Goal: Task Accomplishment & Management: Complete application form

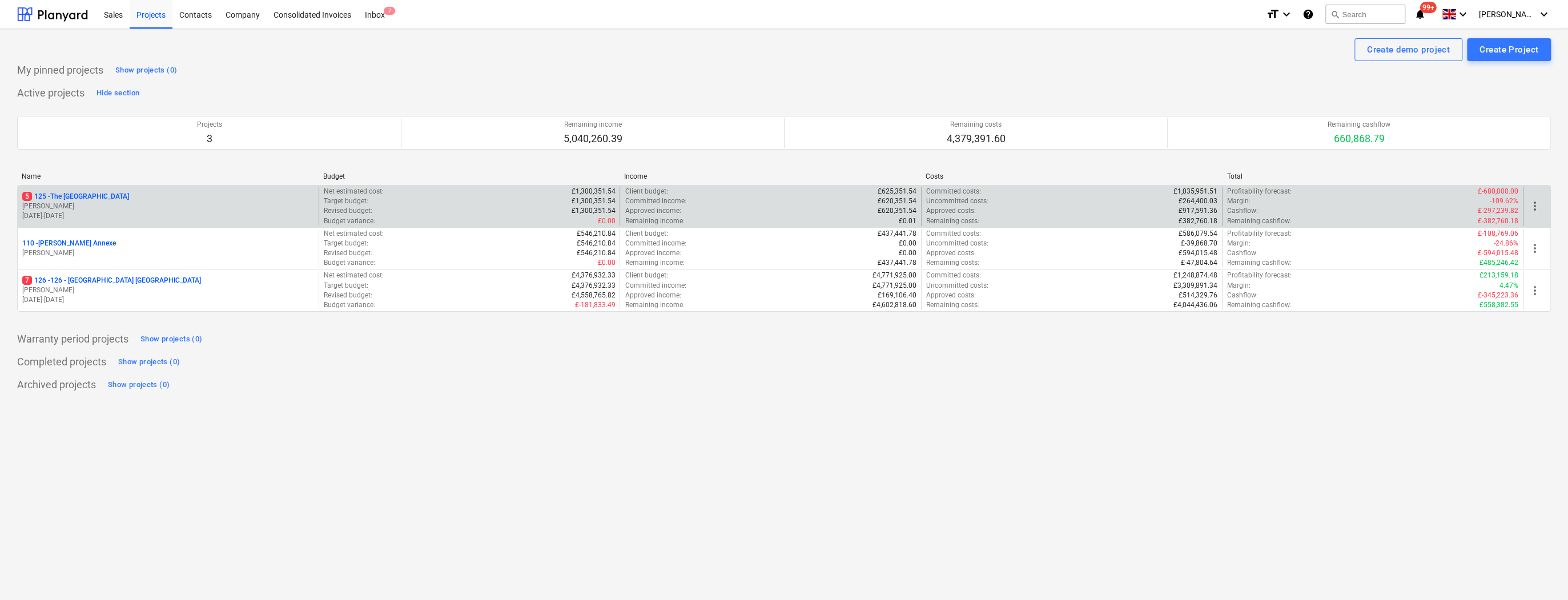
click at [72, 192] on p "5 125 - The [GEOGRAPHIC_DATA]" at bounding box center [75, 196] width 107 height 10
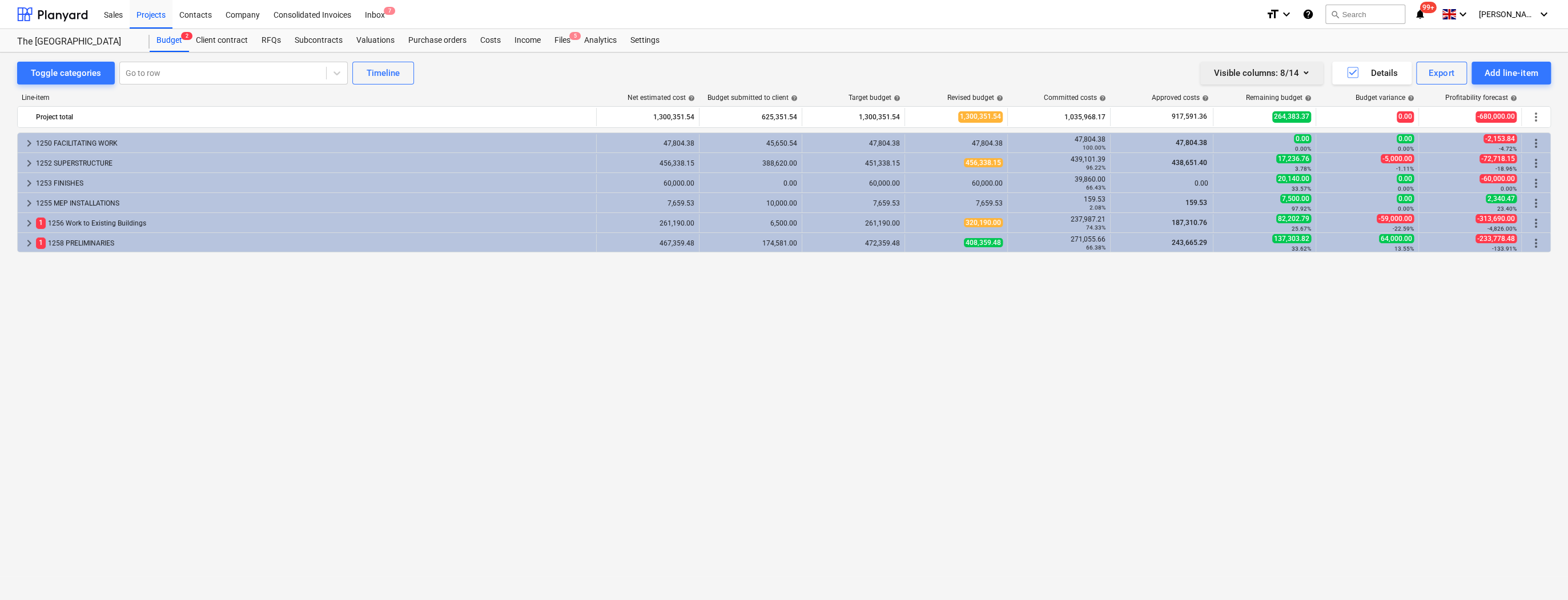
click at [1304, 72] on icon "button" at bounding box center [1306, 73] width 5 height 3
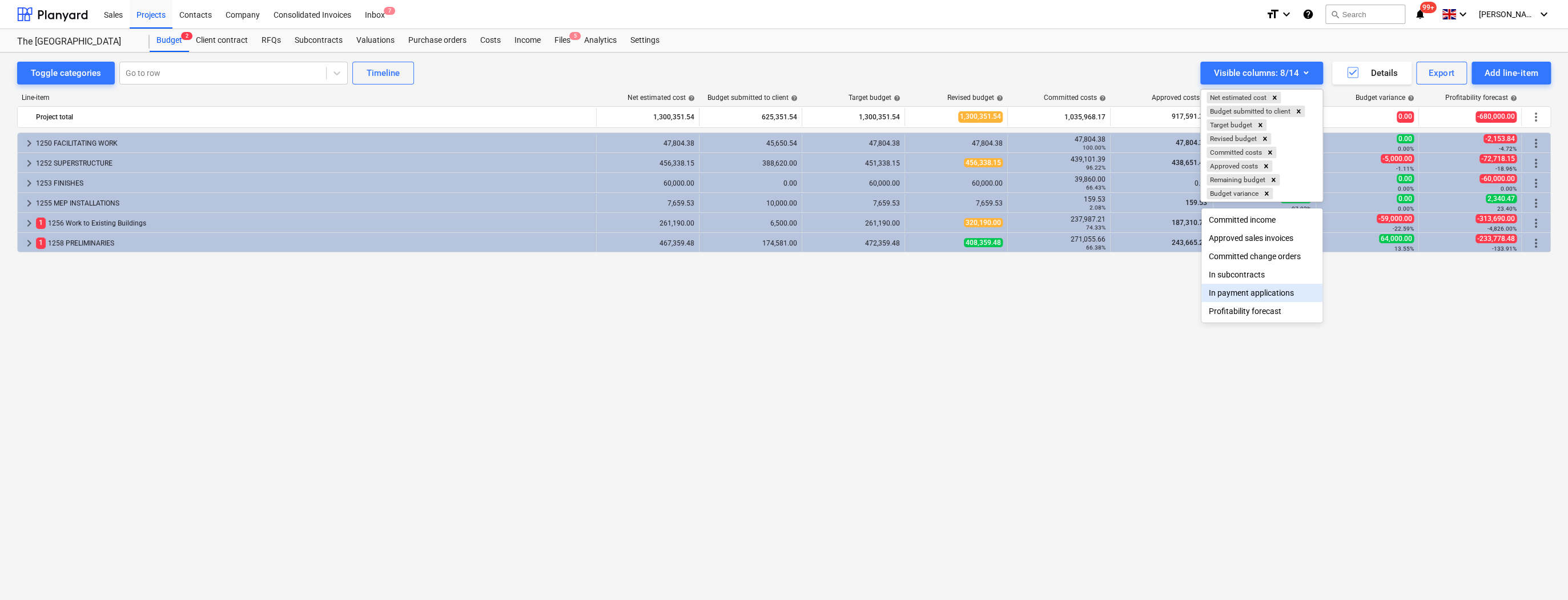
click at [1273, 433] on div at bounding box center [784, 300] width 1568 height 600
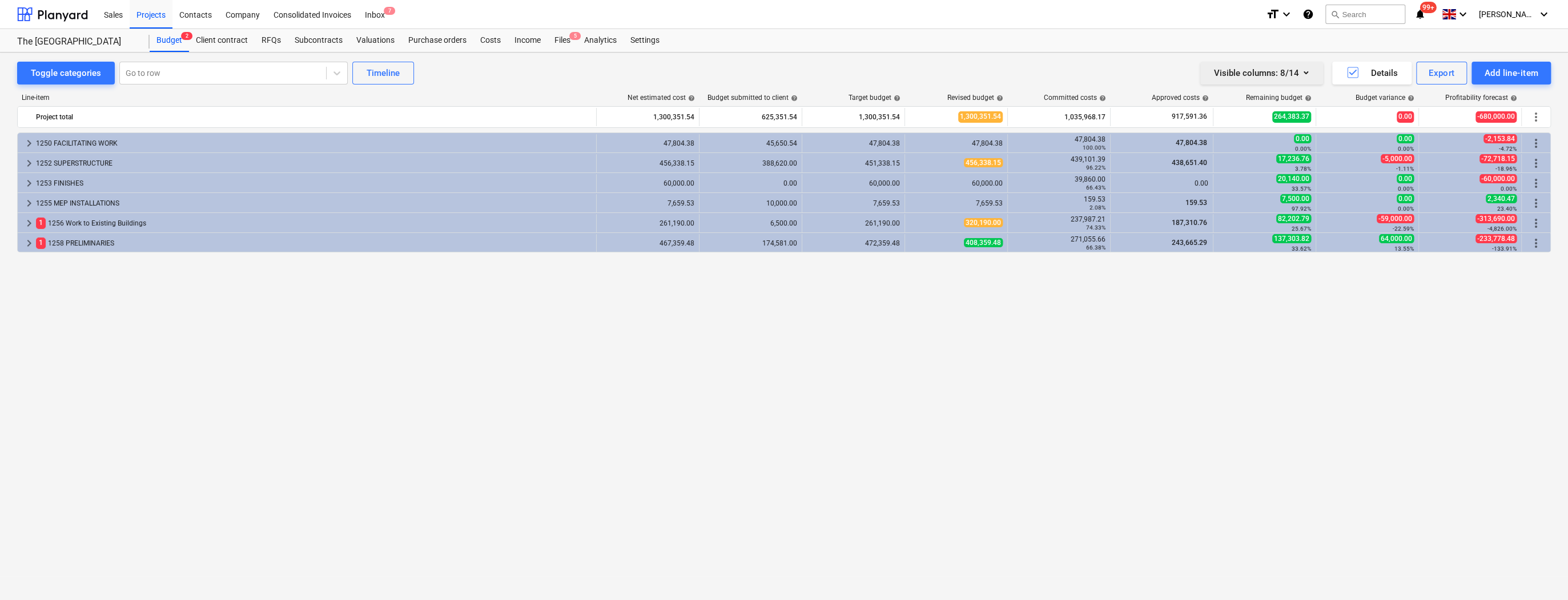
click at [1306, 74] on icon "button" at bounding box center [1306, 73] width 14 height 14
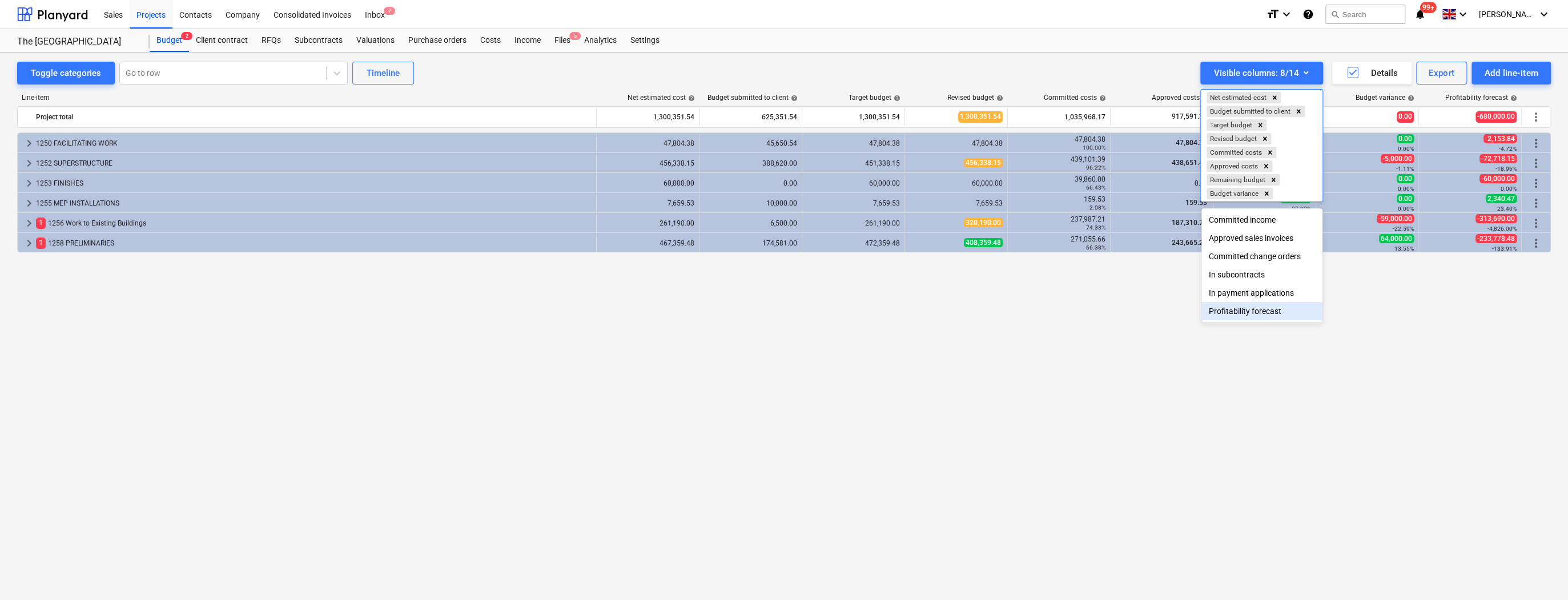
click at [1259, 318] on div "Profitability forecast" at bounding box center [1261, 311] width 121 height 18
click at [1260, 313] on div "Profitability forecast" at bounding box center [1261, 311] width 121 height 18
click at [1272, 179] on icon "Remove Remaining budget" at bounding box center [1273, 179] width 8 height 8
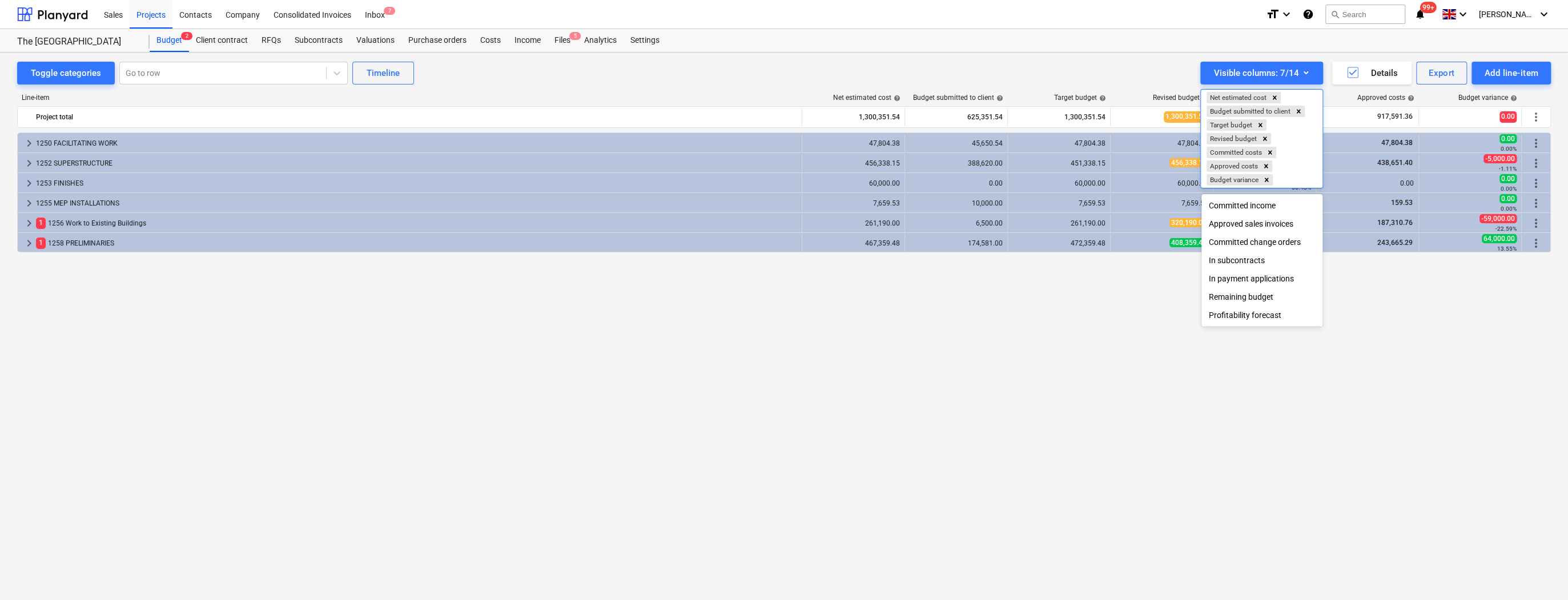
click at [1243, 300] on div "Remaining budget" at bounding box center [1261, 297] width 121 height 18
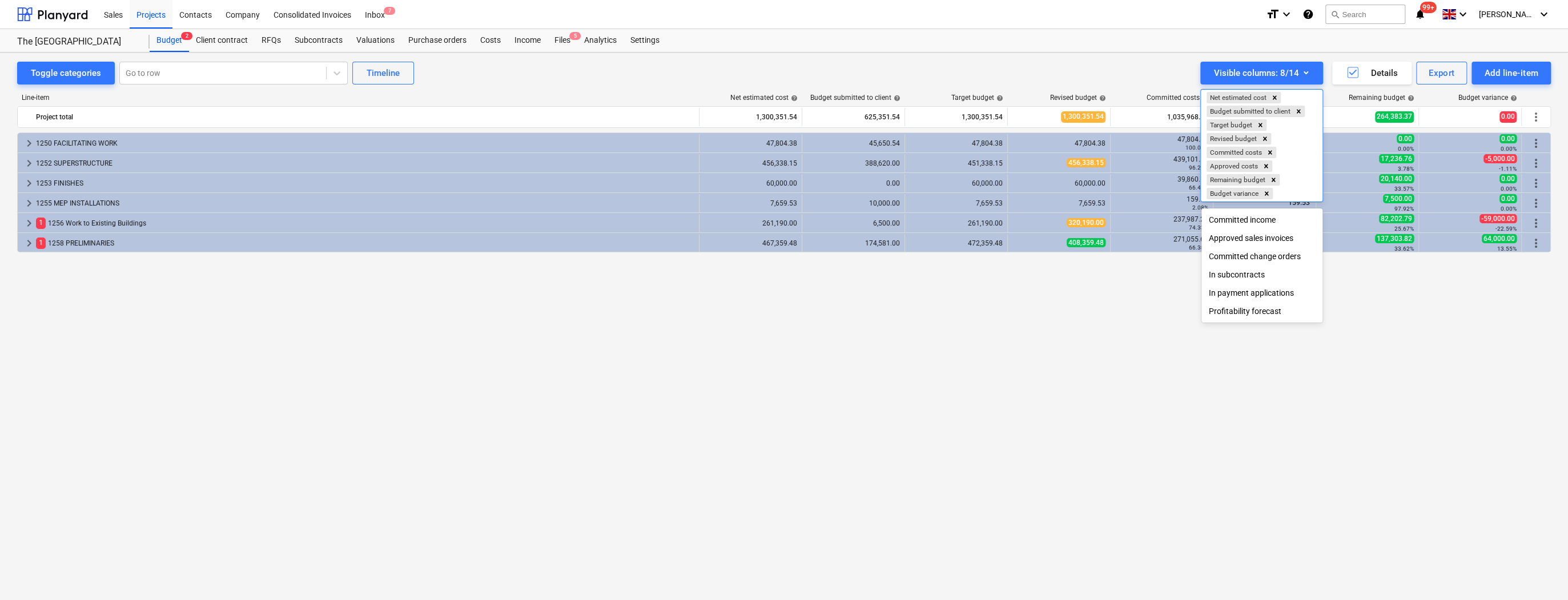
click at [1357, 383] on div at bounding box center [784, 300] width 1568 height 600
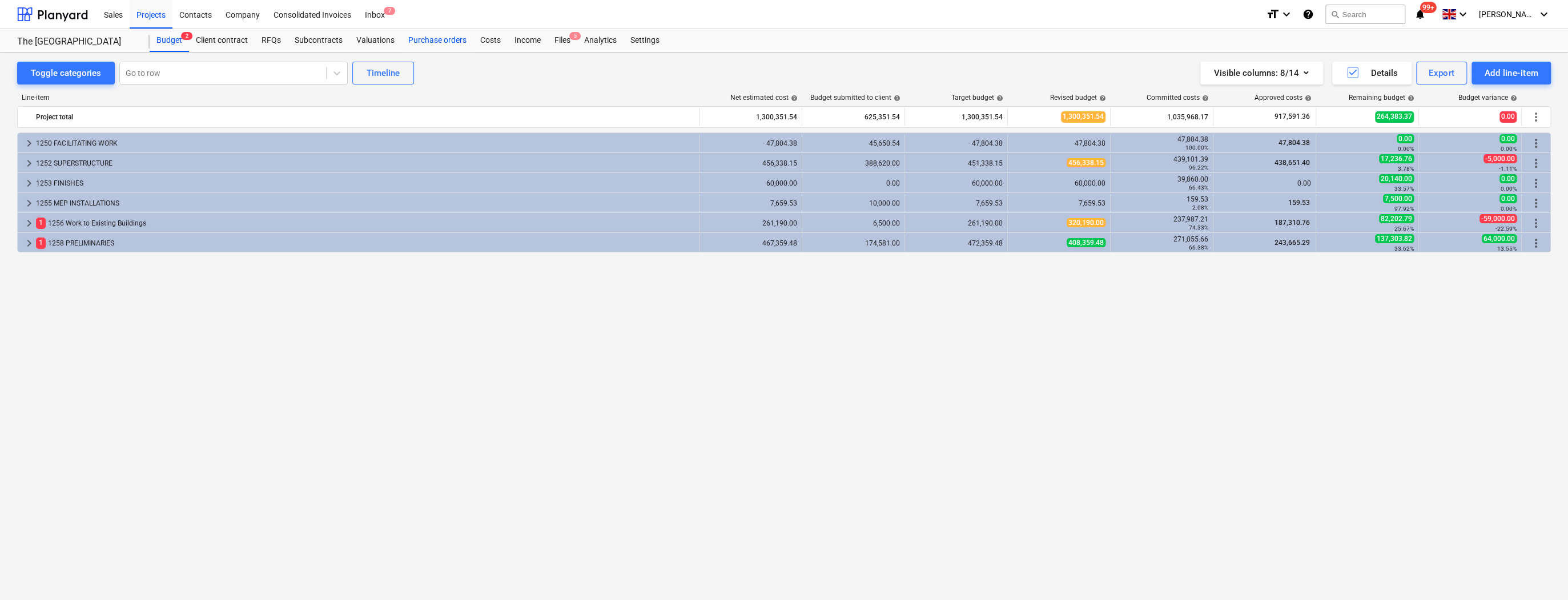
click at [436, 43] on div "Purchase orders" at bounding box center [438, 40] width 72 height 23
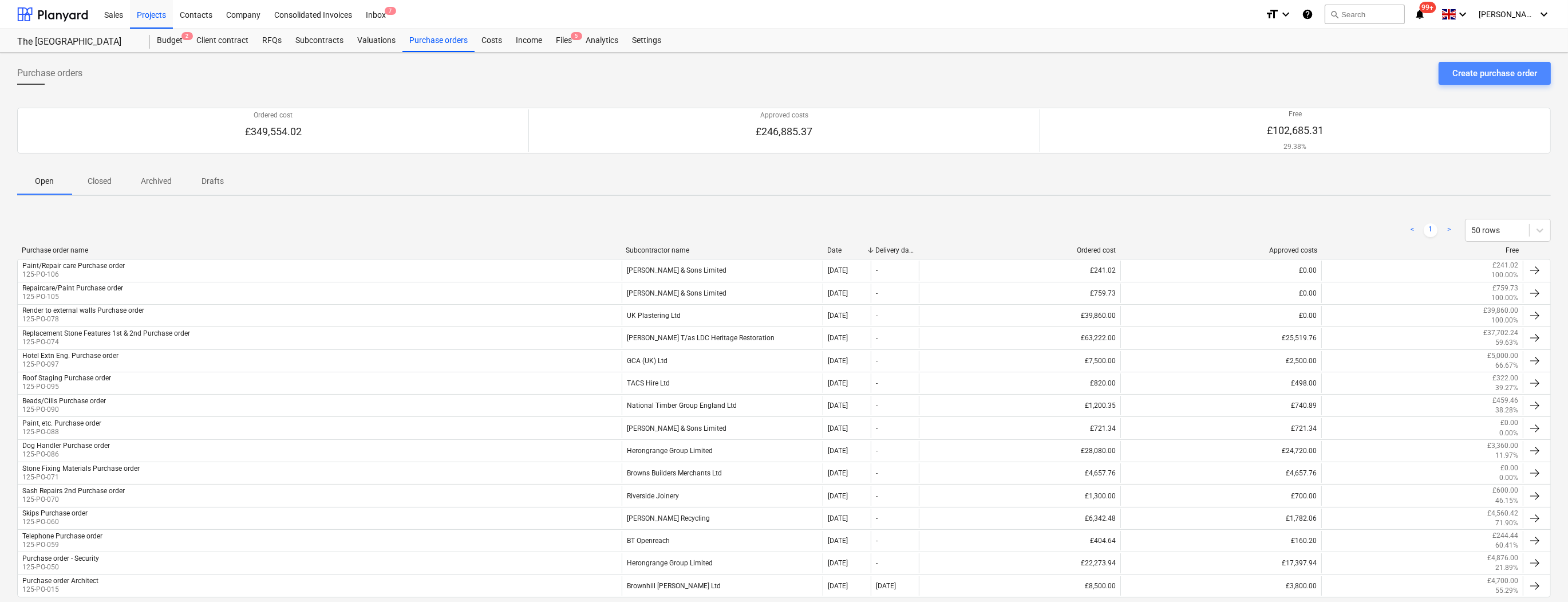
click at [1495, 74] on div "Create purchase order" at bounding box center [1494, 73] width 85 height 15
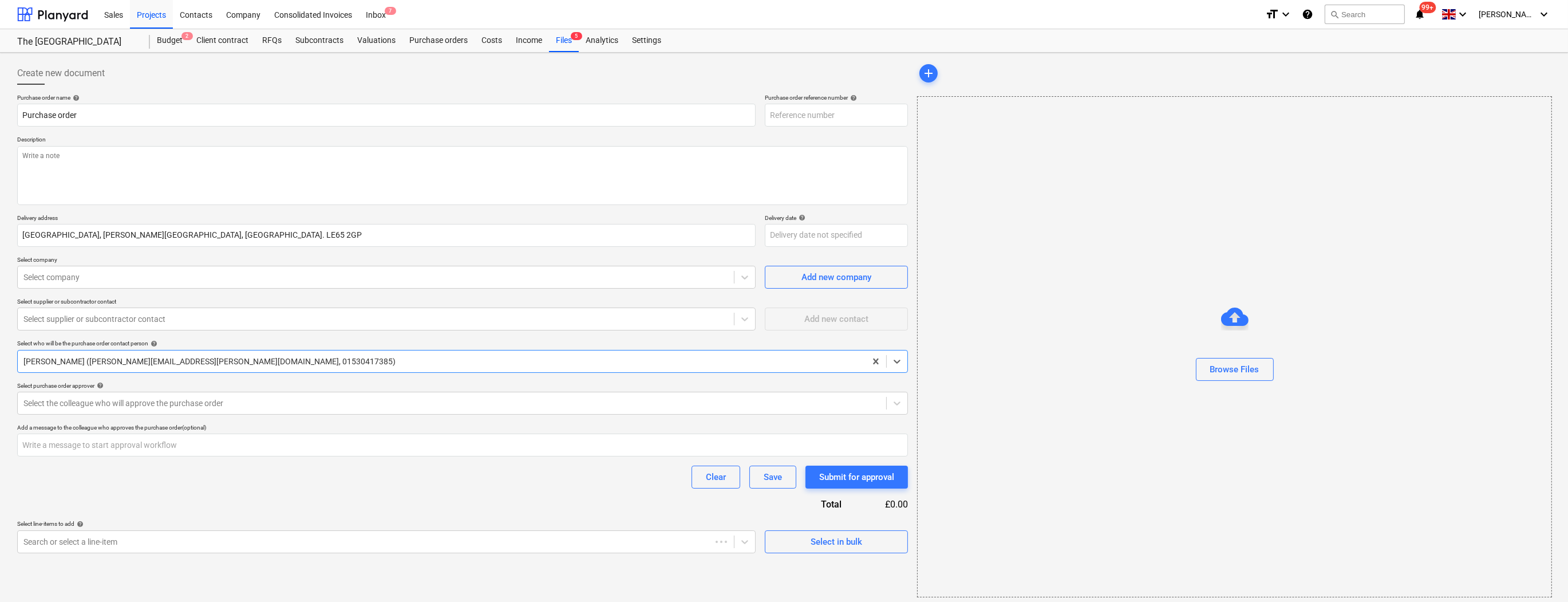
type textarea "x"
type input "125-PO-107"
drag, startPoint x: 20, startPoint y: 112, endPoint x: 21, endPoint y: 128, distance: 16.0
click at [20, 112] on input "Purchase order" at bounding box center [386, 115] width 739 height 23
type textarea "x"
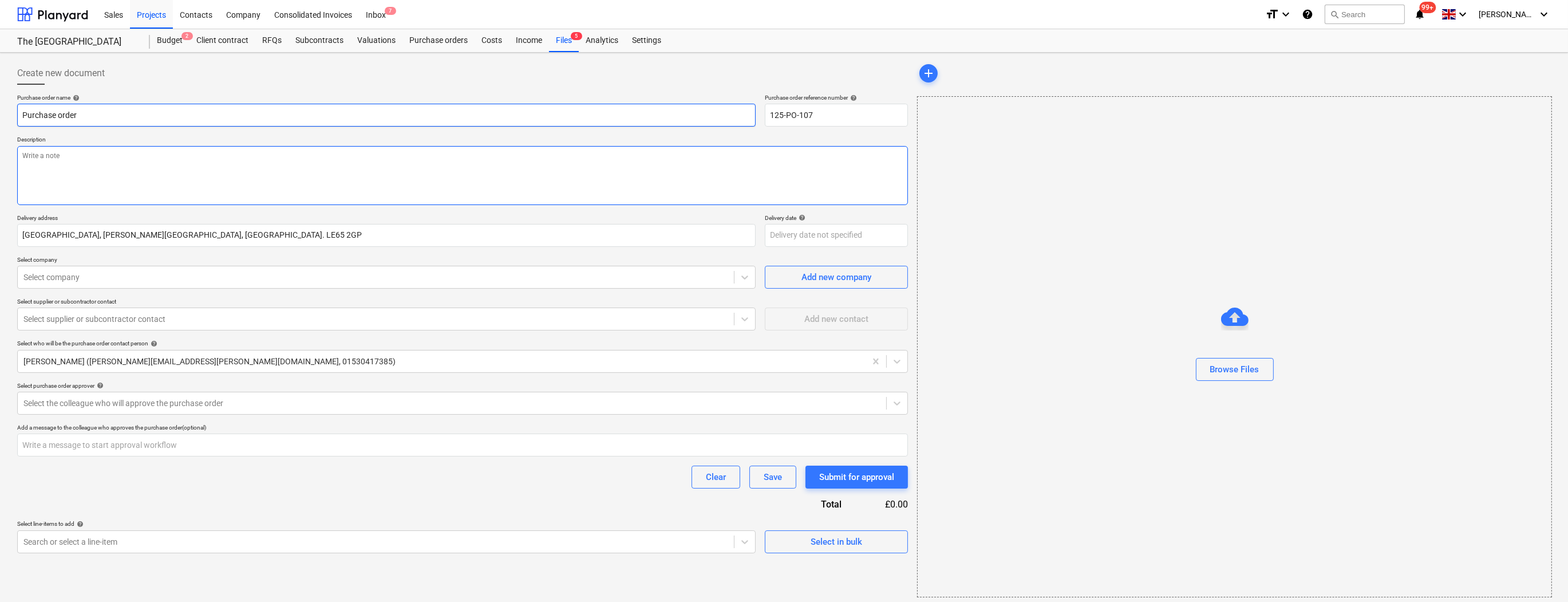
type input "RPurchase order"
type textarea "x"
type input "RaPurchase order"
type textarea "x"
type input "RaiPurchase order"
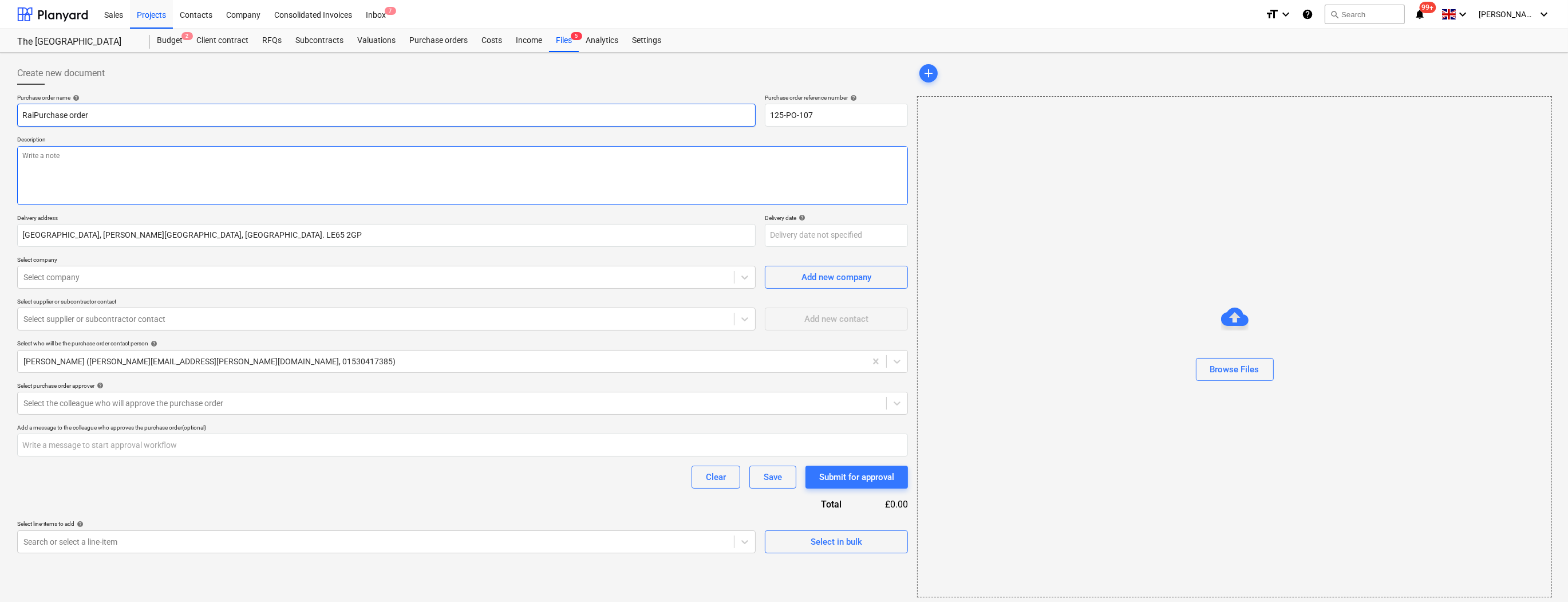
type textarea "x"
type input "RainPurchase order"
type textarea "x"
type input "RainwPurchase order"
type textarea "x"
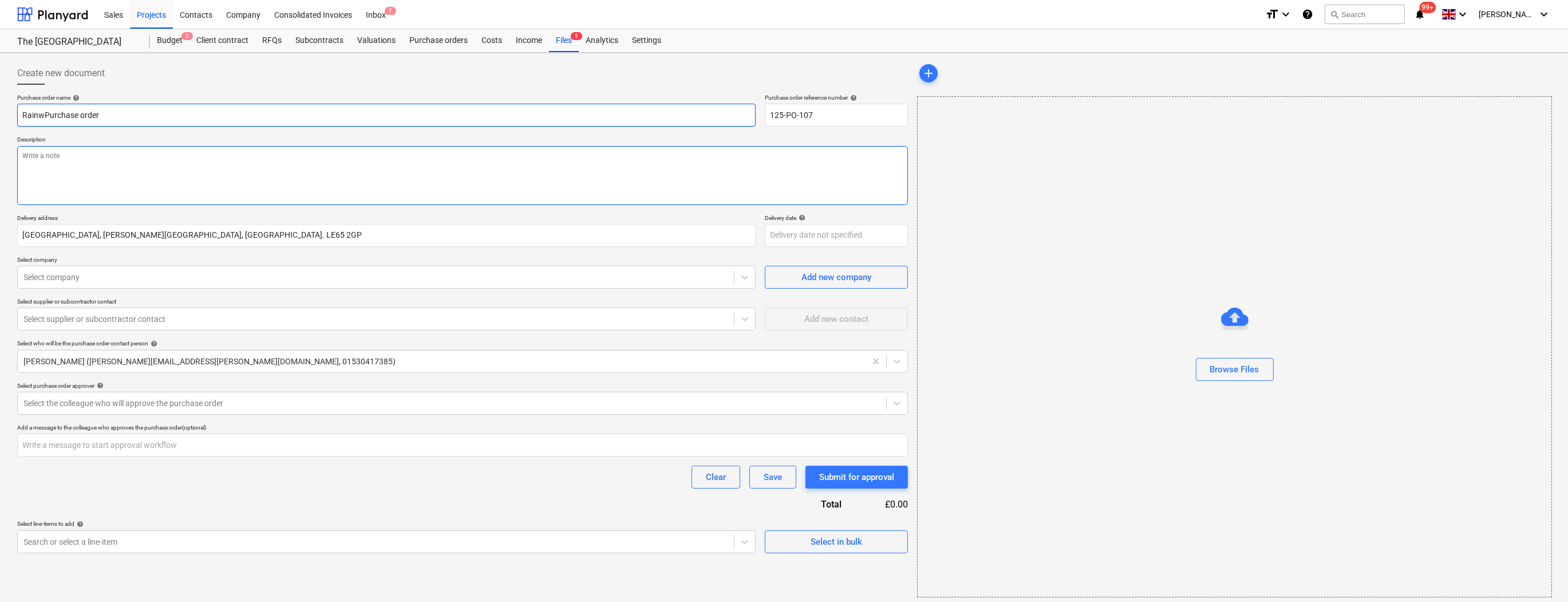
type input "RainwaPurchase order"
type textarea "x"
type input "RainwatPurchase order"
type textarea "x"
type input "RainwatePurchase order"
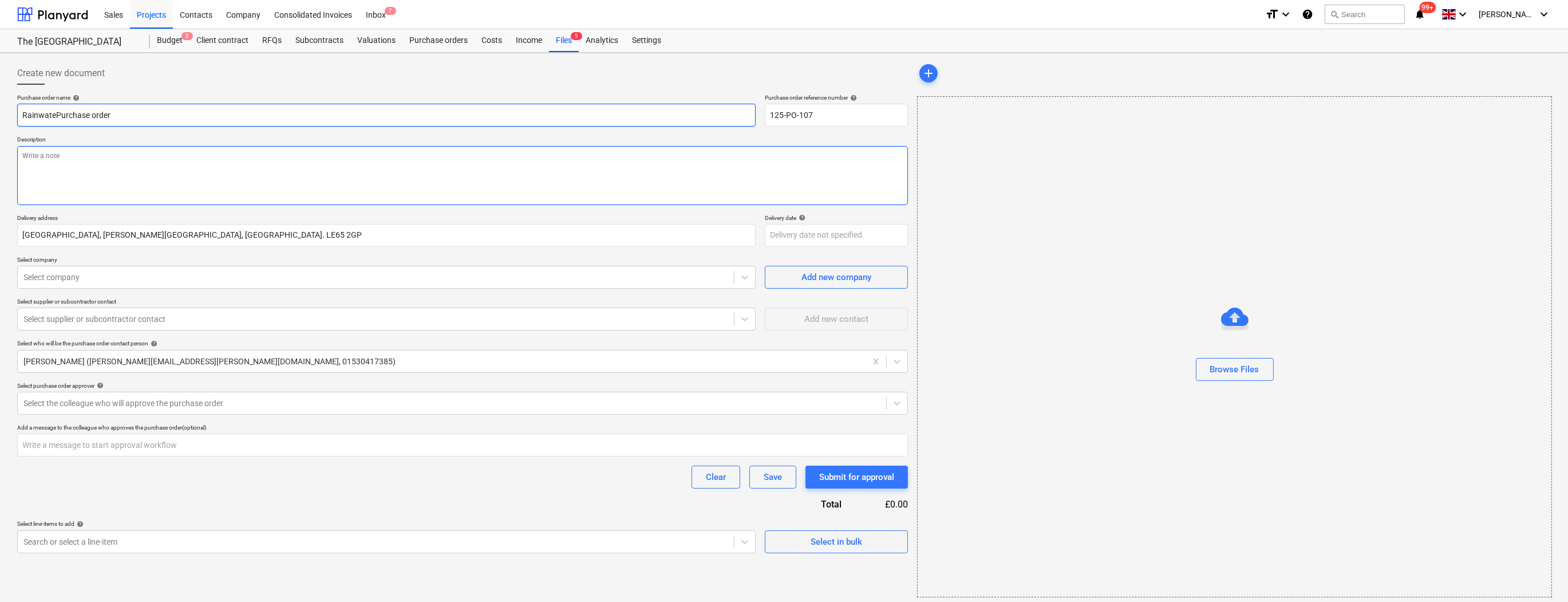
type textarea "x"
type input "RainwaterPurchase order"
type textarea "x"
type input "Rainwater PPurchase order"
type textarea "x"
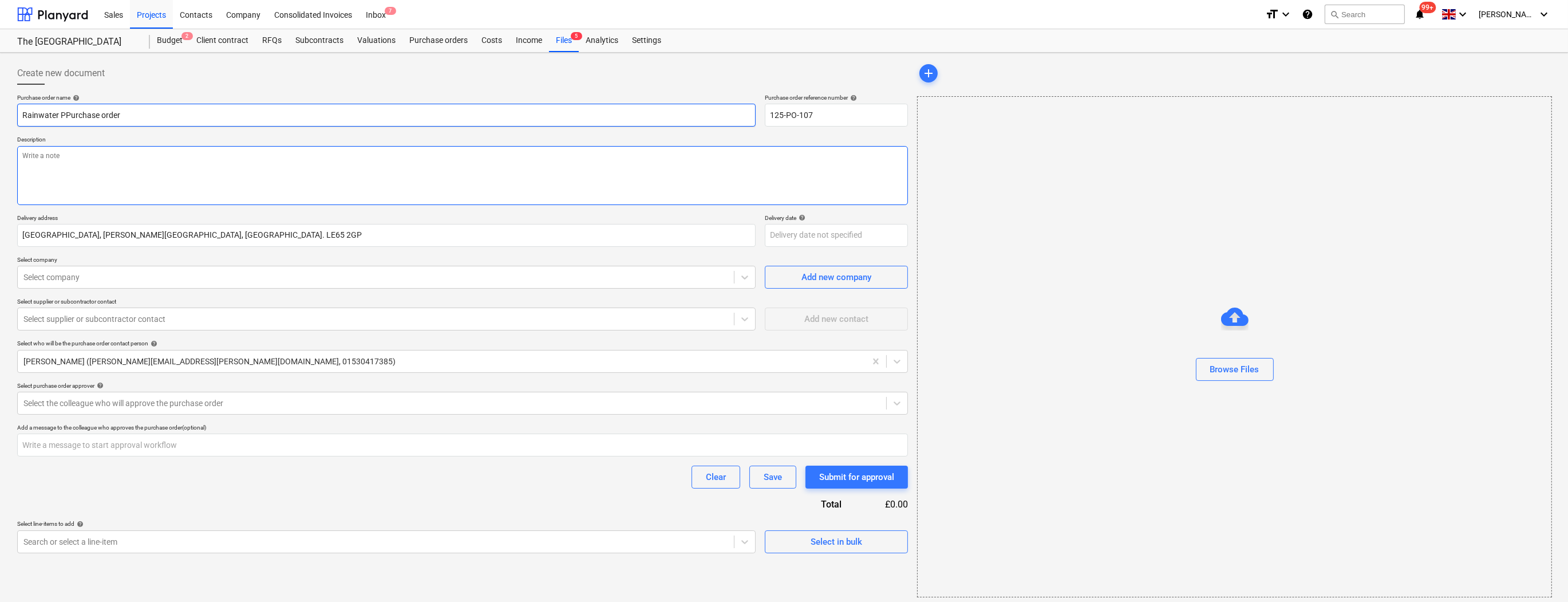
type input "Rainwater PiPurchase order"
type textarea "x"
type input "Rainwater PipPurchase order"
type textarea "x"
type input "Rainwater PipePurchase order"
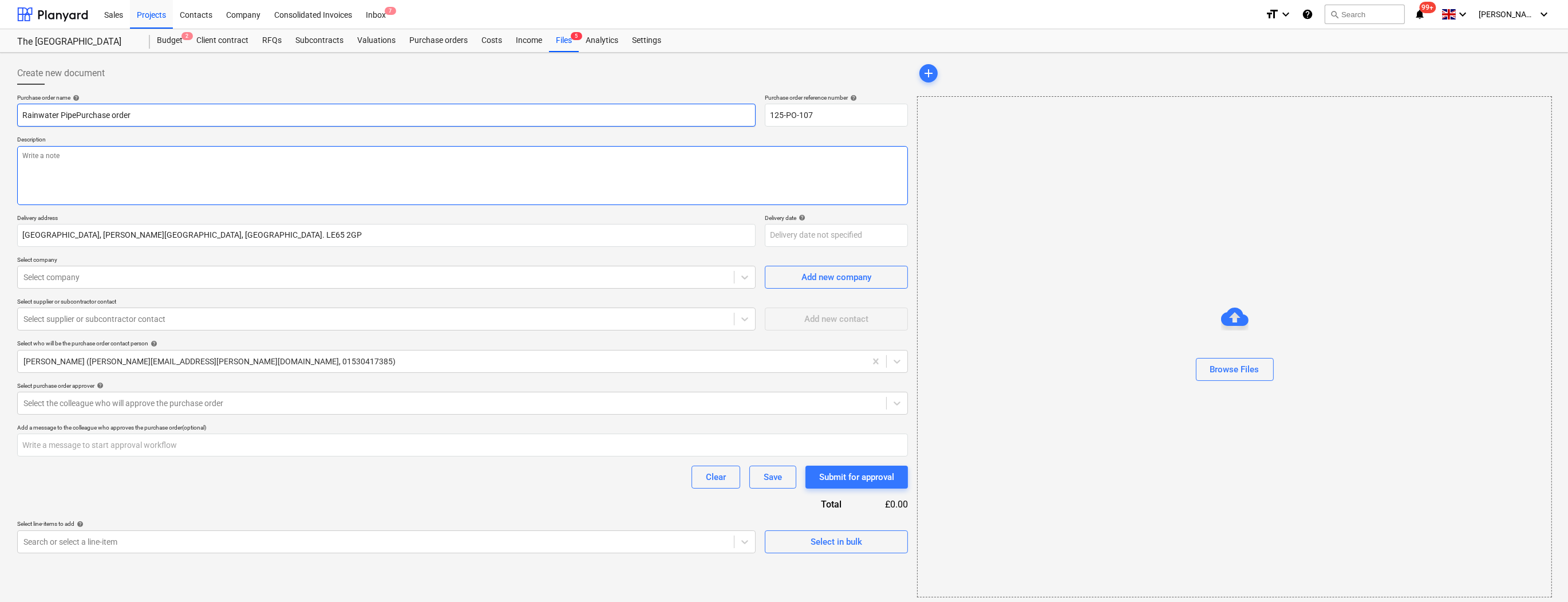
type textarea "x"
type input "Rainwater PipesPurchase order"
type textarea "x"
type input "Rainwater Pipes Purchase order"
click at [25, 155] on textarea at bounding box center [462, 175] width 890 height 59
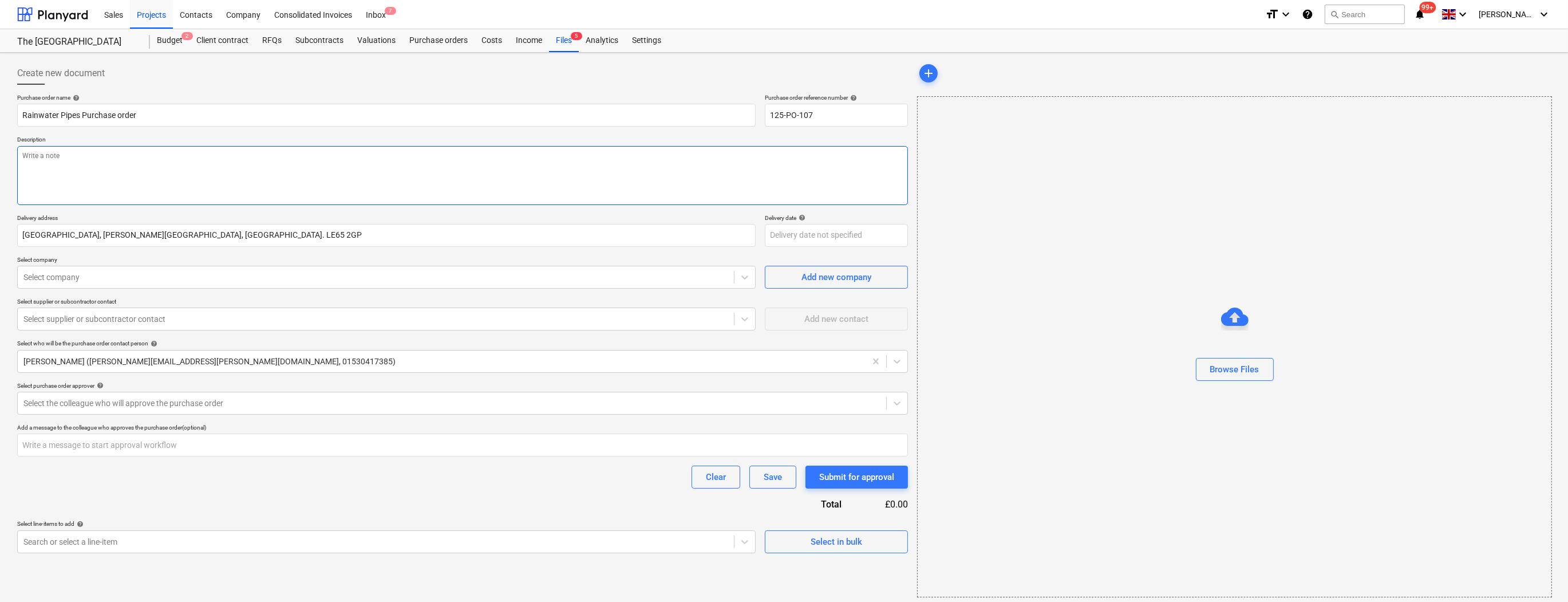
type textarea "x"
type textarea "S"
type textarea "x"
type textarea "Si"
type textarea "x"
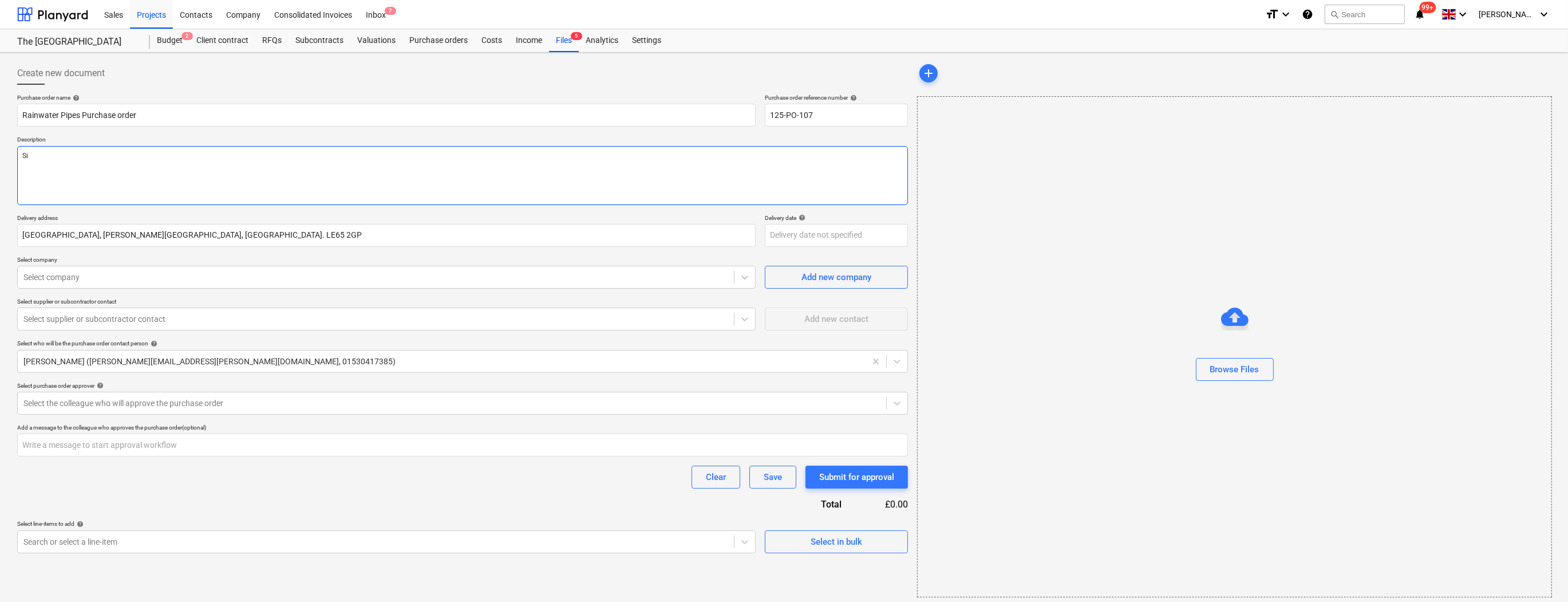
type textarea "Sit"
type textarea "x"
type textarea "Site"
type textarea "x"
type textarea "Site"
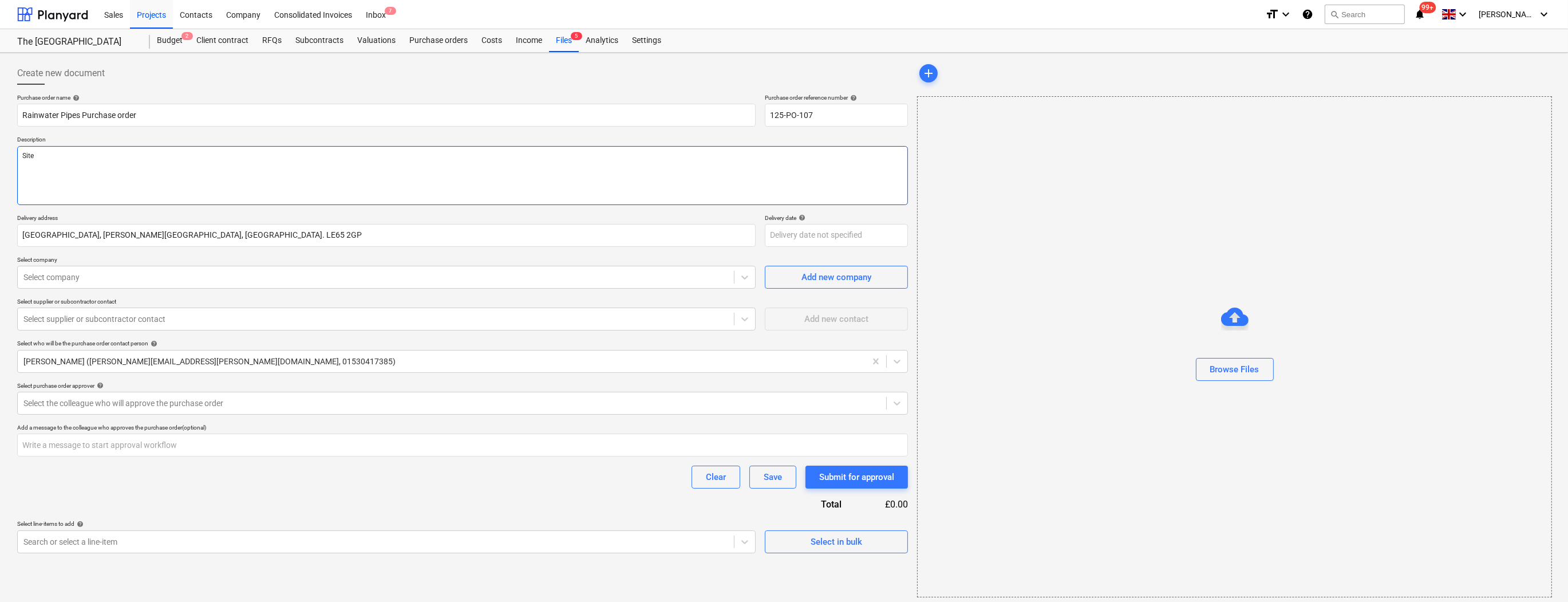
type textarea "x"
type textarea "Site M"
type textarea "x"
type textarea "Site Ma"
type textarea "x"
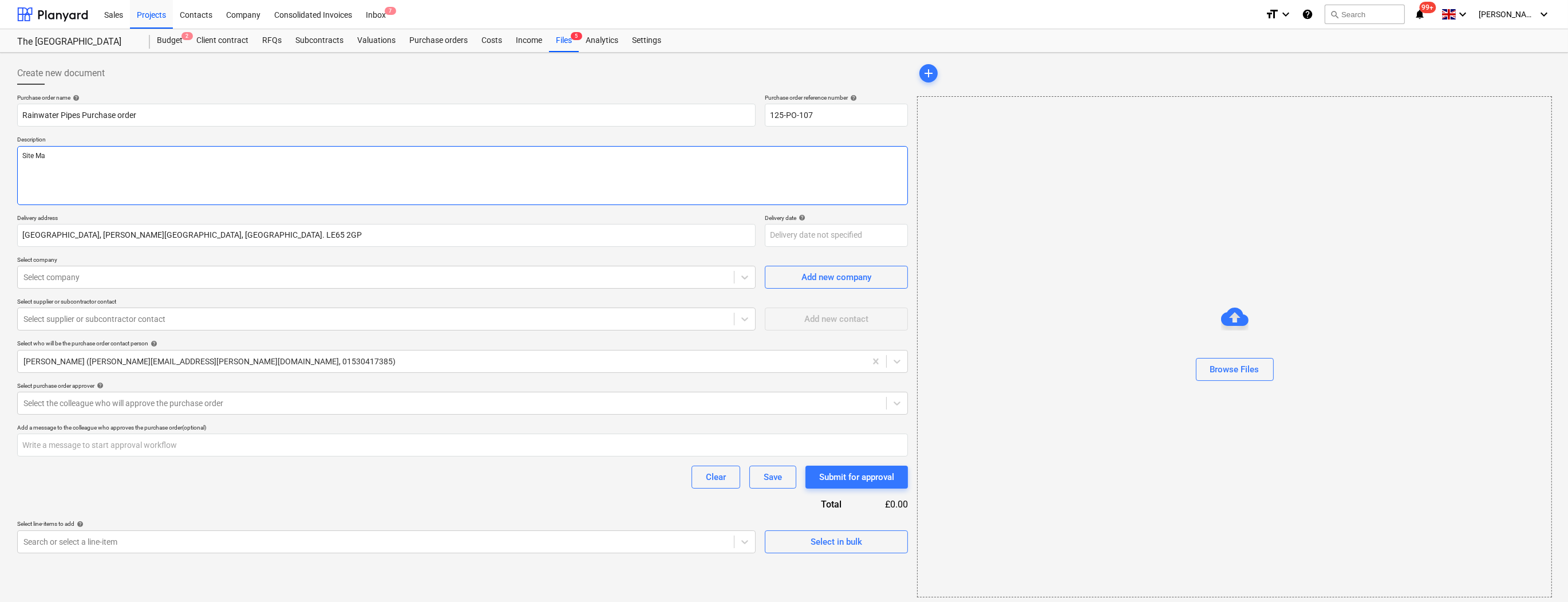
type textarea "Site Man"
type textarea "x"
type textarea "Site Mana"
type textarea "x"
type textarea "Site Manag"
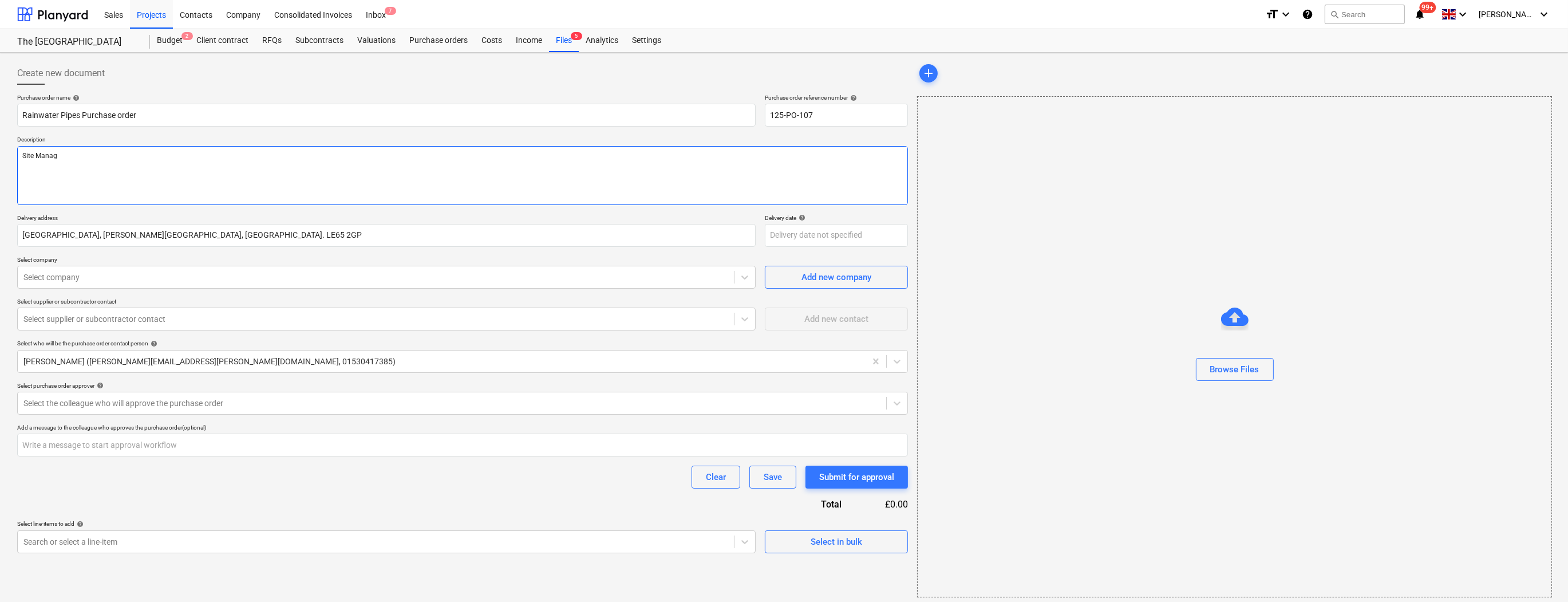
type textarea "x"
type textarea "Site Manage"
type textarea "x"
type textarea "Site Manager"
type textarea "x"
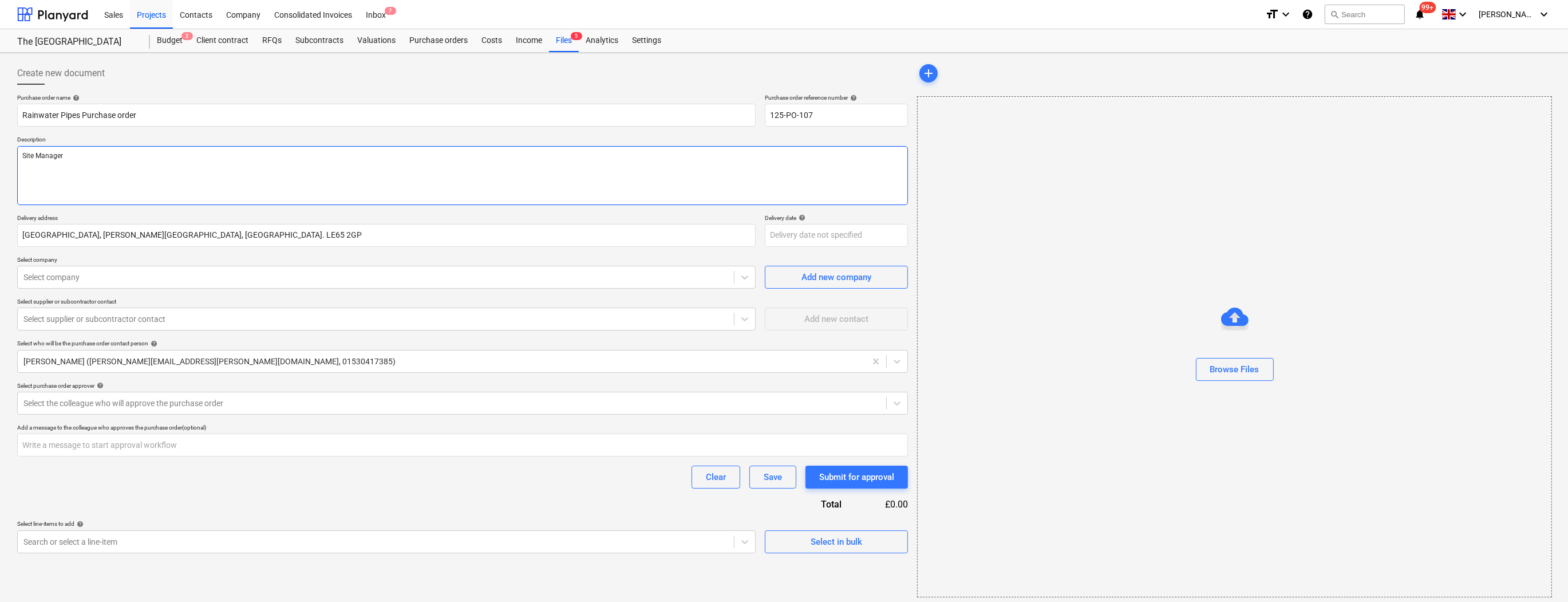
type textarea "Site Manager:"
type textarea "x"
type textarea "Site Manager:"
type textarea "x"
type textarea "Site Manager: S"
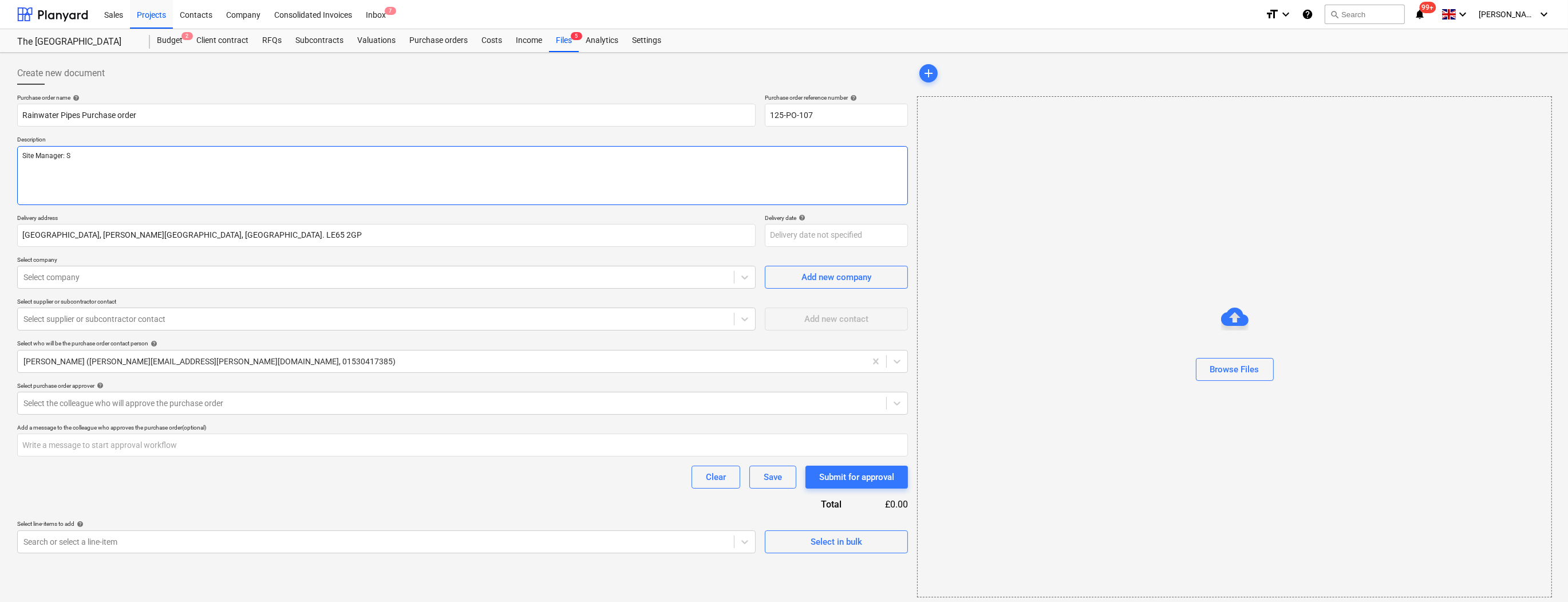
type textarea "x"
type textarea "Site Manager: Sc"
type textarea "x"
type textarea "Site Manager: Sco"
type textarea "x"
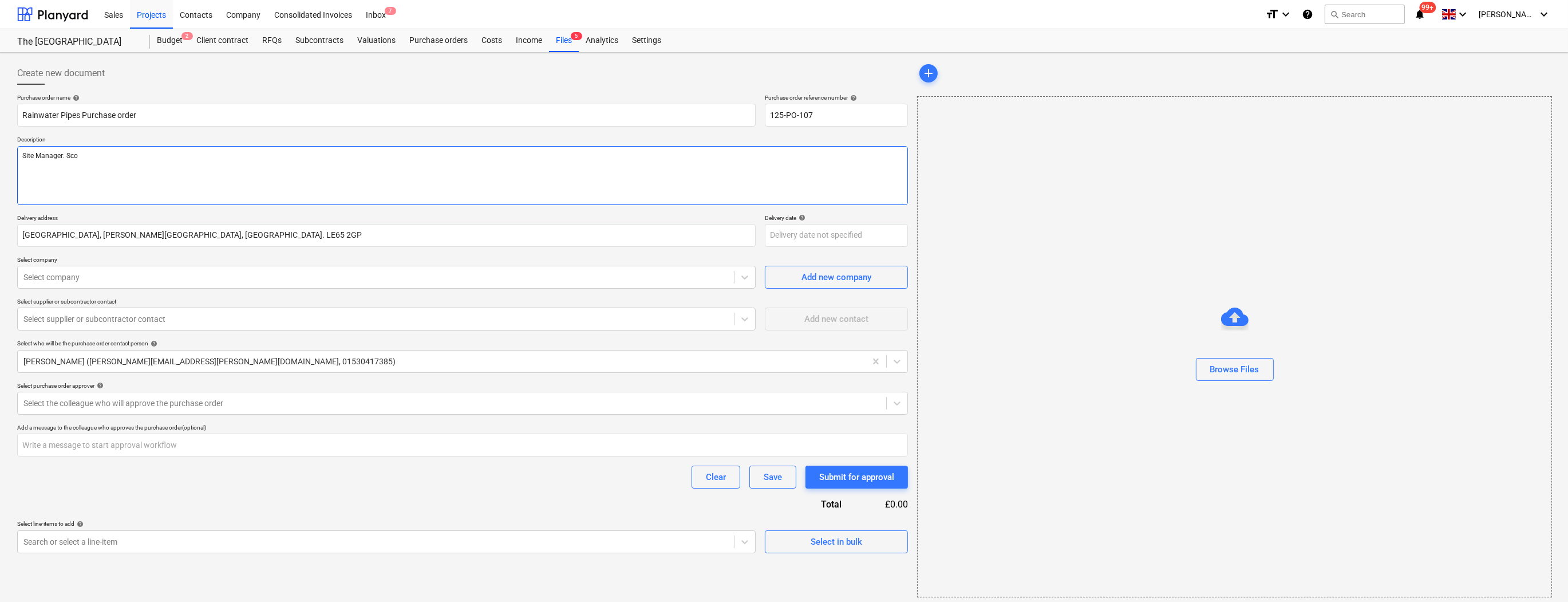
type textarea "Site Manager: [PERSON_NAME]"
type textarea "x"
type textarea "Site Manager: [PERSON_NAME]"
type textarea "x"
type textarea "Site Manager: [PERSON_NAME]"
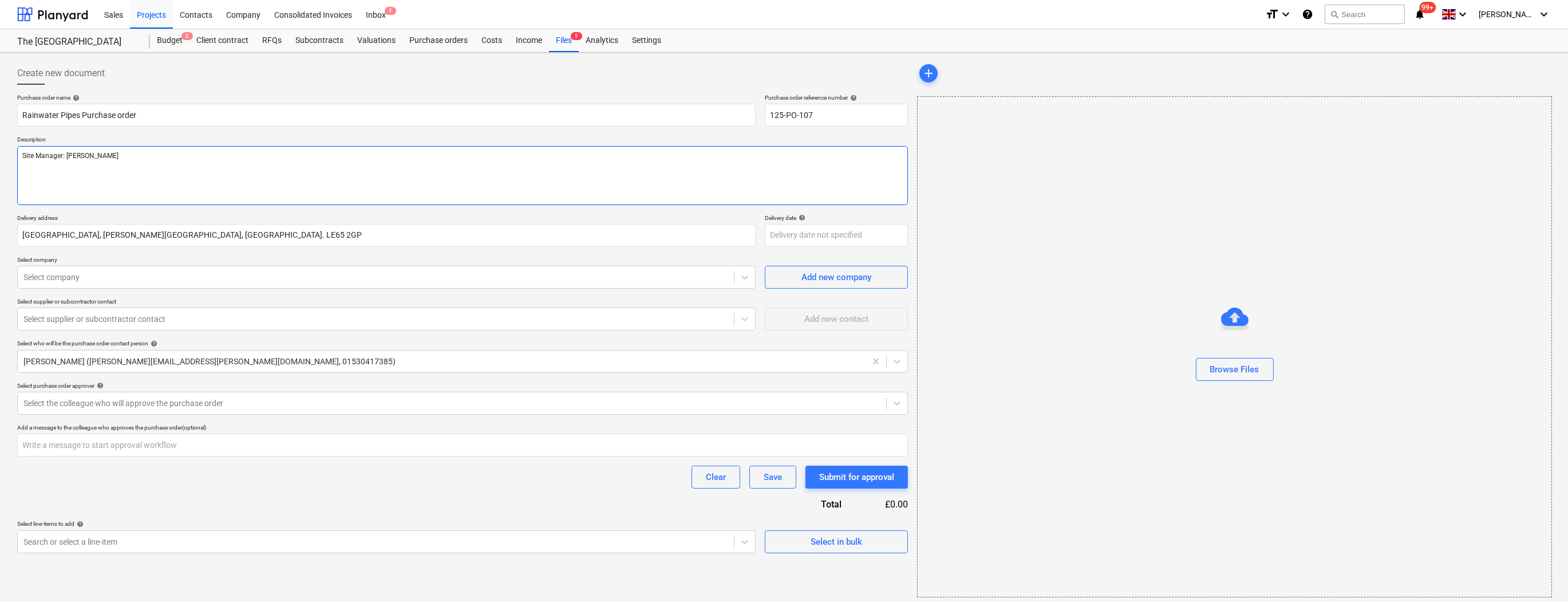
type textarea "x"
type textarea "Site Manager: [PERSON_NAME]"
type textarea "x"
type textarea "Site Manager: [PERSON_NAME]"
type textarea "x"
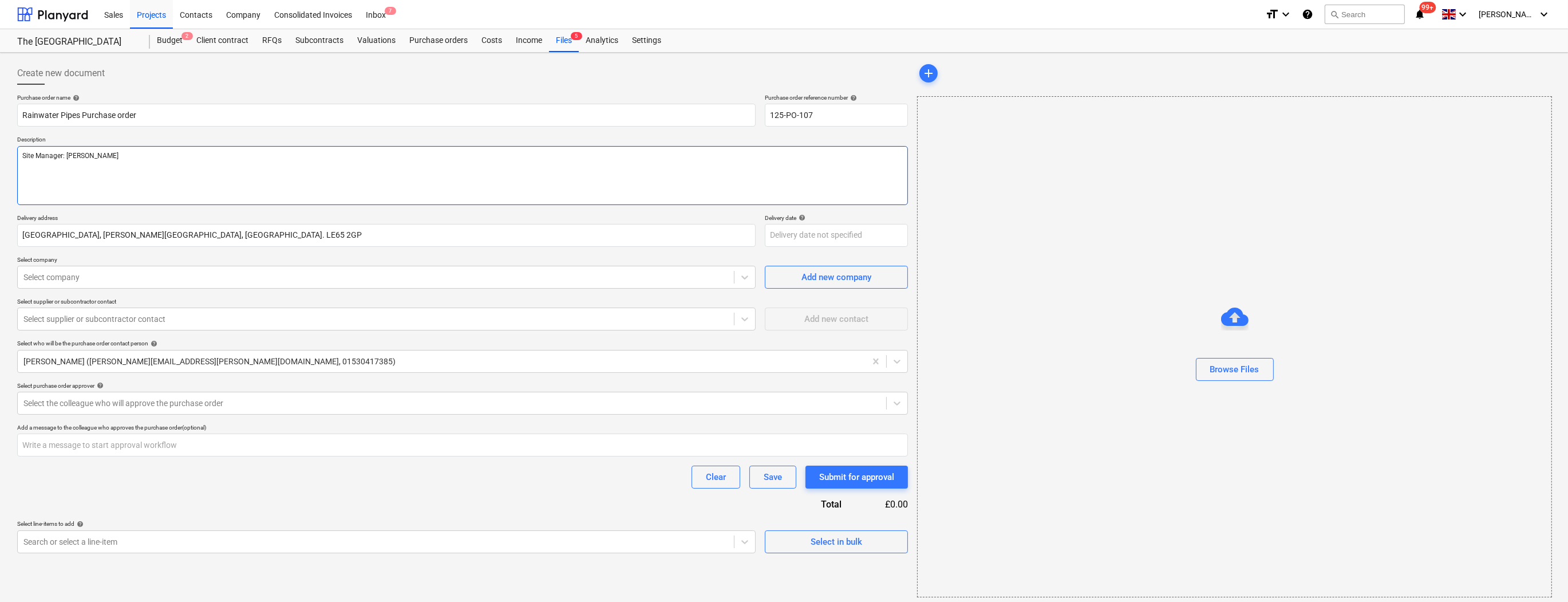
type textarea "Site Manager: [PERSON_NAME]"
type textarea "x"
type textarea "Site Manager: [PERSON_NAME]"
type textarea "x"
type textarea "Site Manager: [PERSON_NAME]"
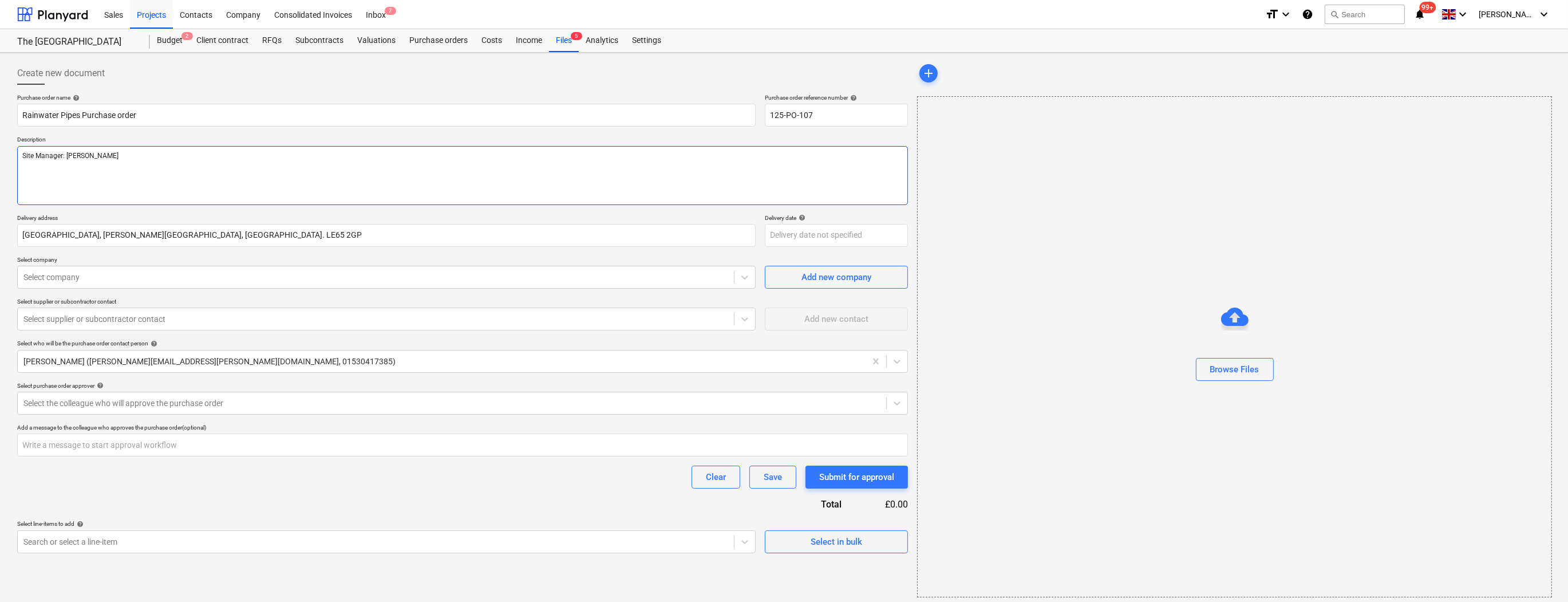
type textarea "x"
type textarea "Site Manager: [PERSON_NAME]"
type textarea "x"
type textarea "Site Manager: [PERSON_NAME]"
type textarea "x"
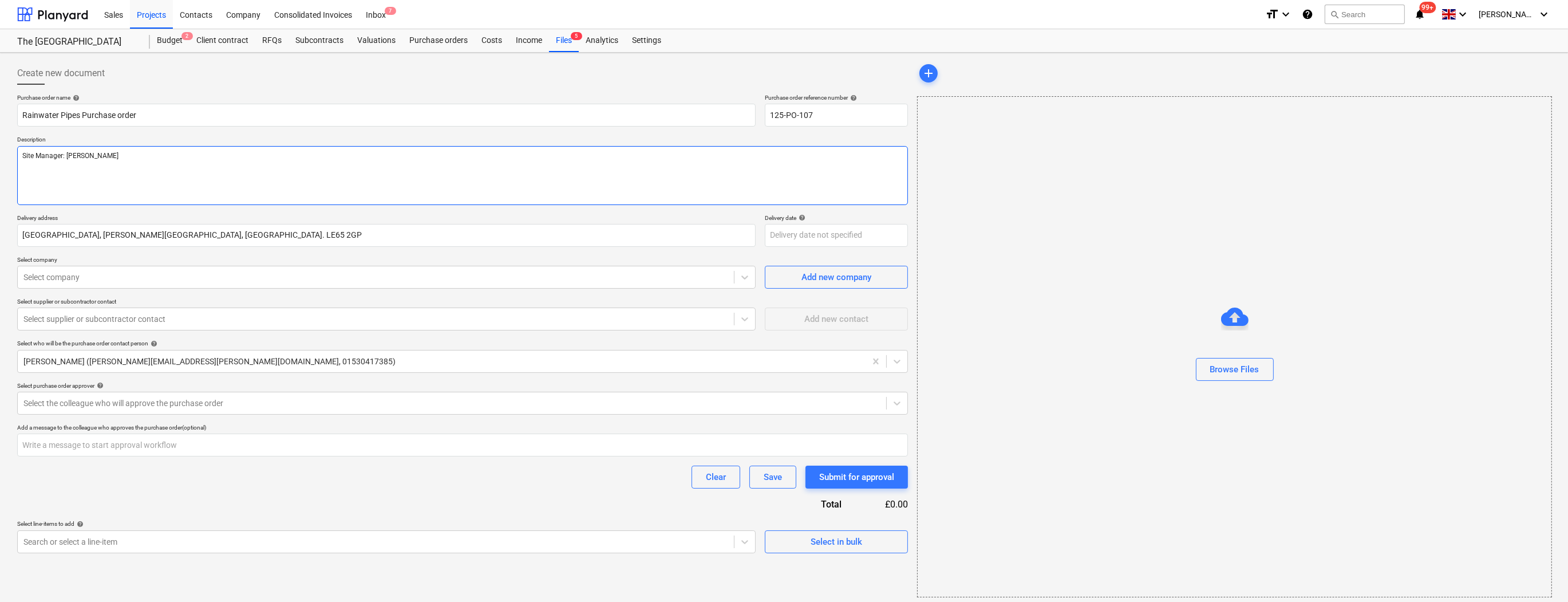
type textarea "Site Manager: [PERSON_NAME] Te"
type textarea "x"
type textarea "Site Manager: [PERSON_NAME] Tel"
type textarea "x"
type textarea "Site Manager: [PERSON_NAME] Tel:"
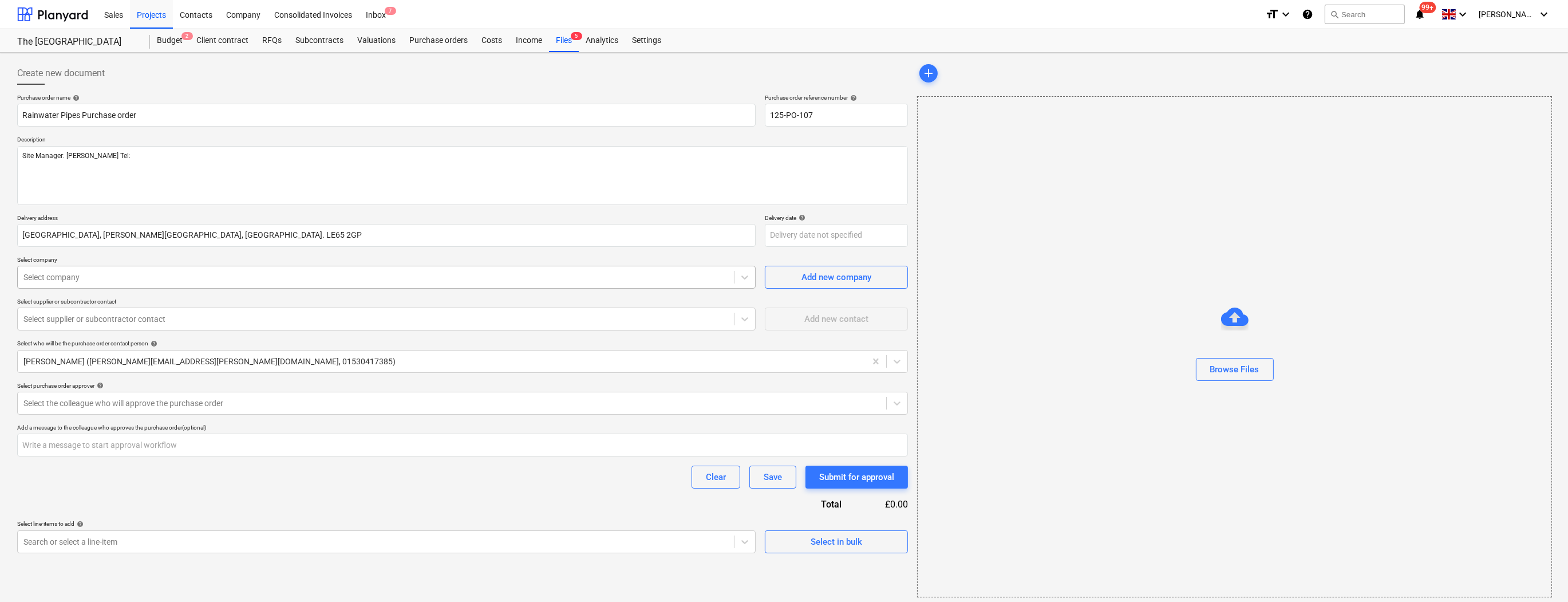
type textarea "x"
click at [117, 282] on div at bounding box center [375, 277] width 705 height 11
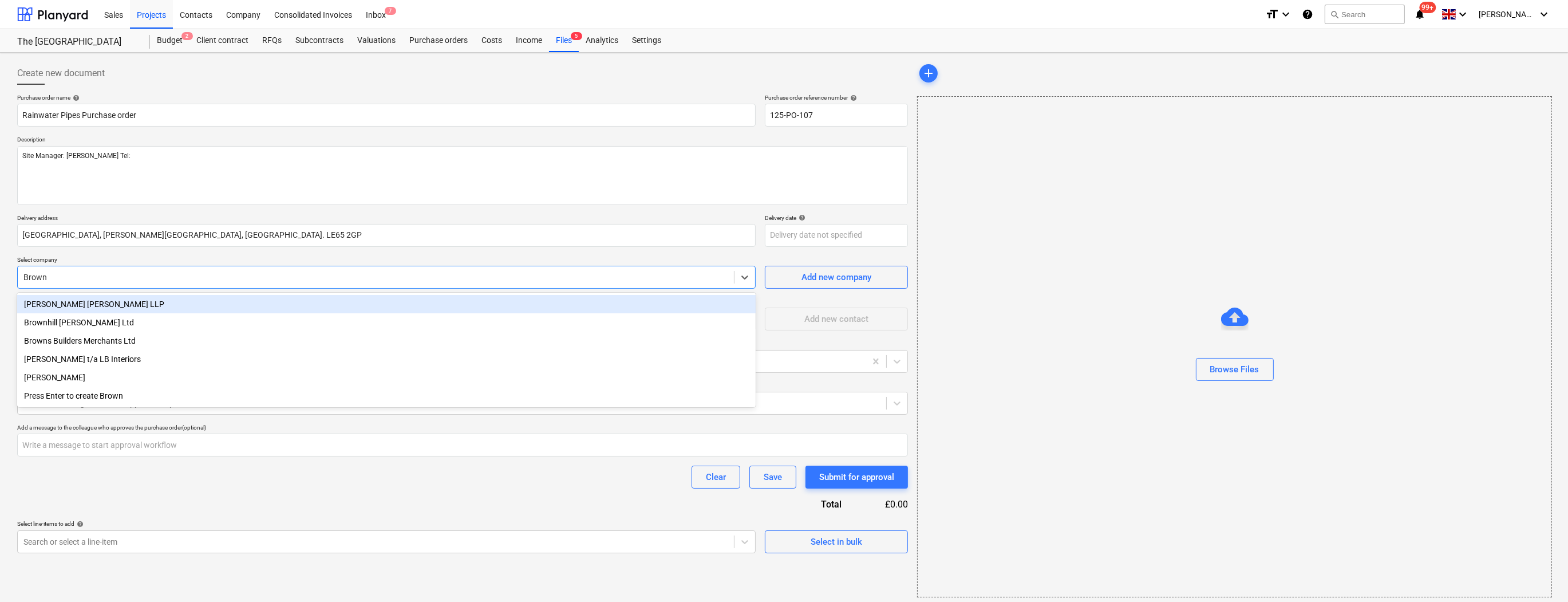
type input "Browns"
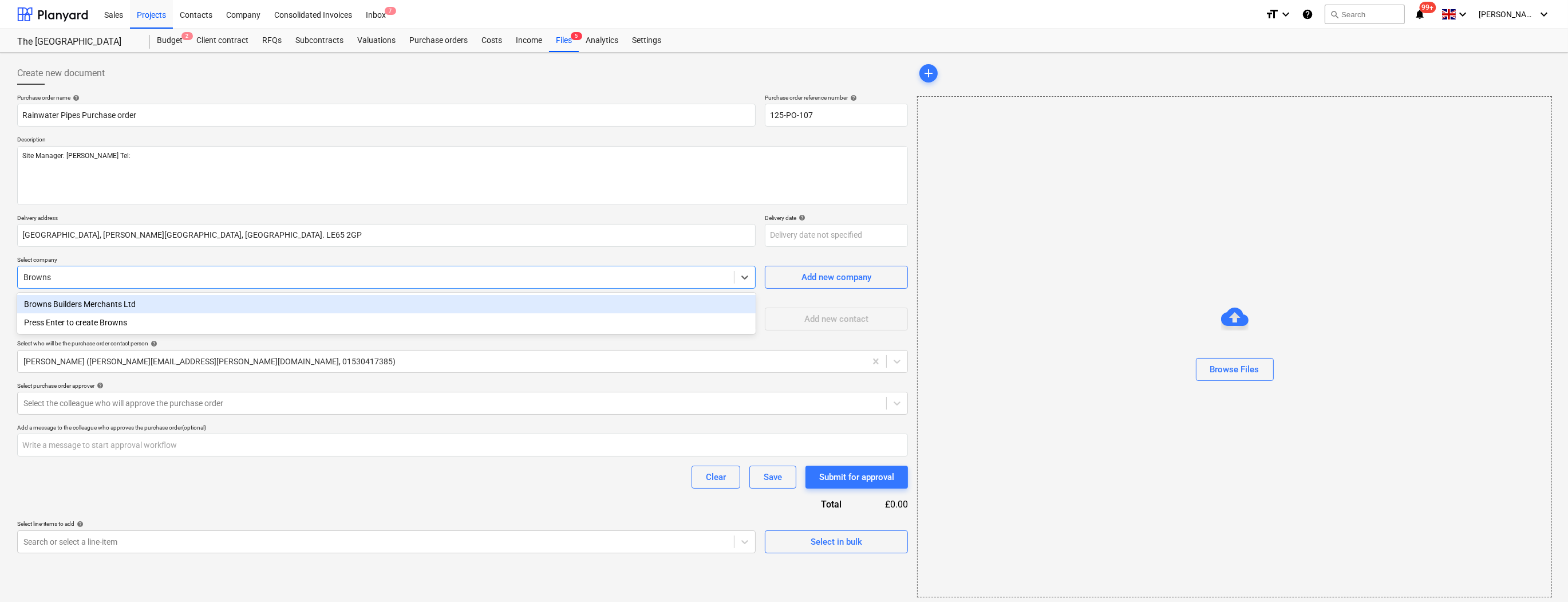
click at [111, 305] on div "Browns Builders Merchants Ltd" at bounding box center [386, 304] width 739 height 18
type textarea "x"
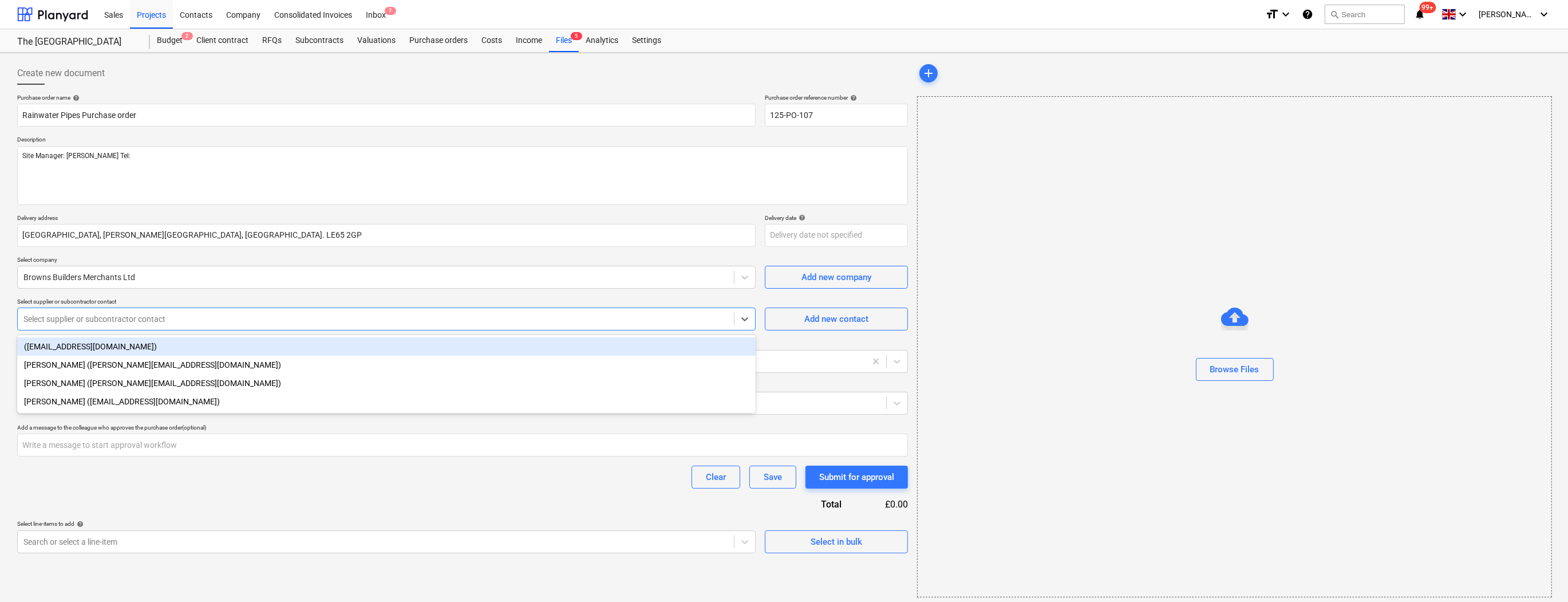
click at [132, 321] on div at bounding box center [375, 318] width 705 height 11
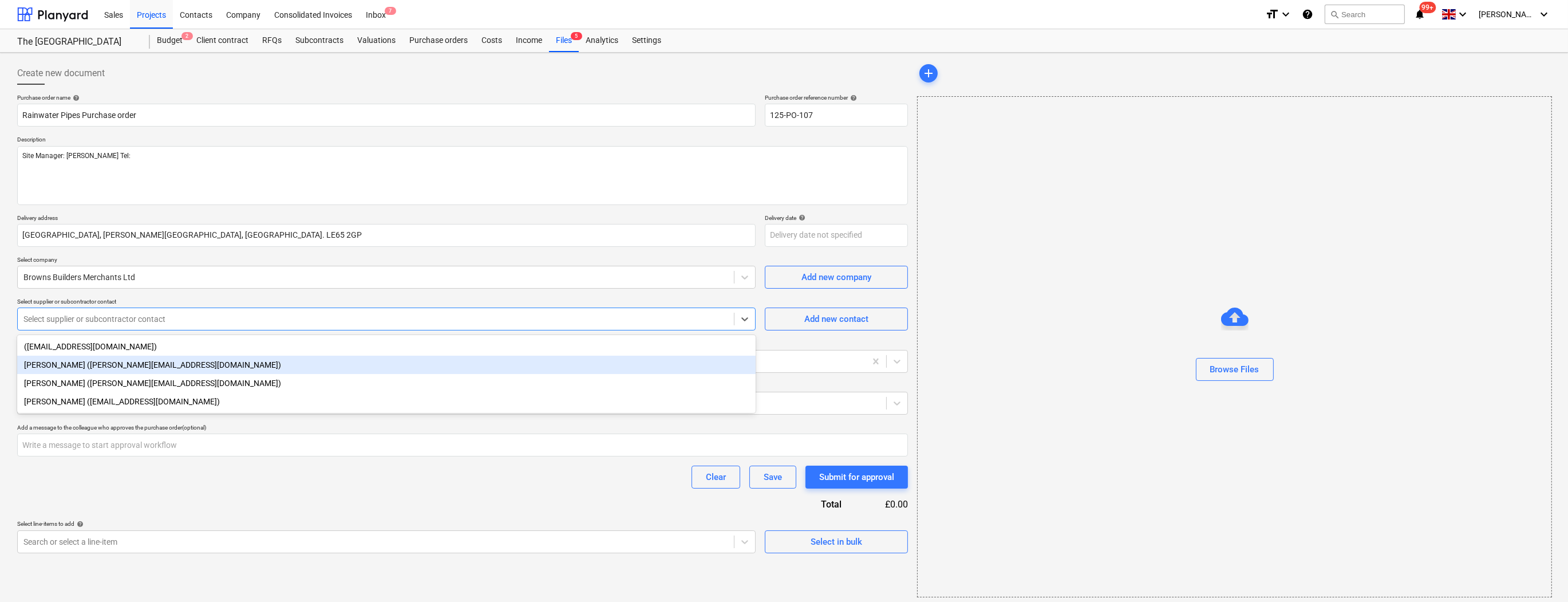
click at [126, 361] on div "[PERSON_NAME] ([PERSON_NAME][EMAIL_ADDRESS][DOMAIN_NAME])" at bounding box center [386, 365] width 739 height 18
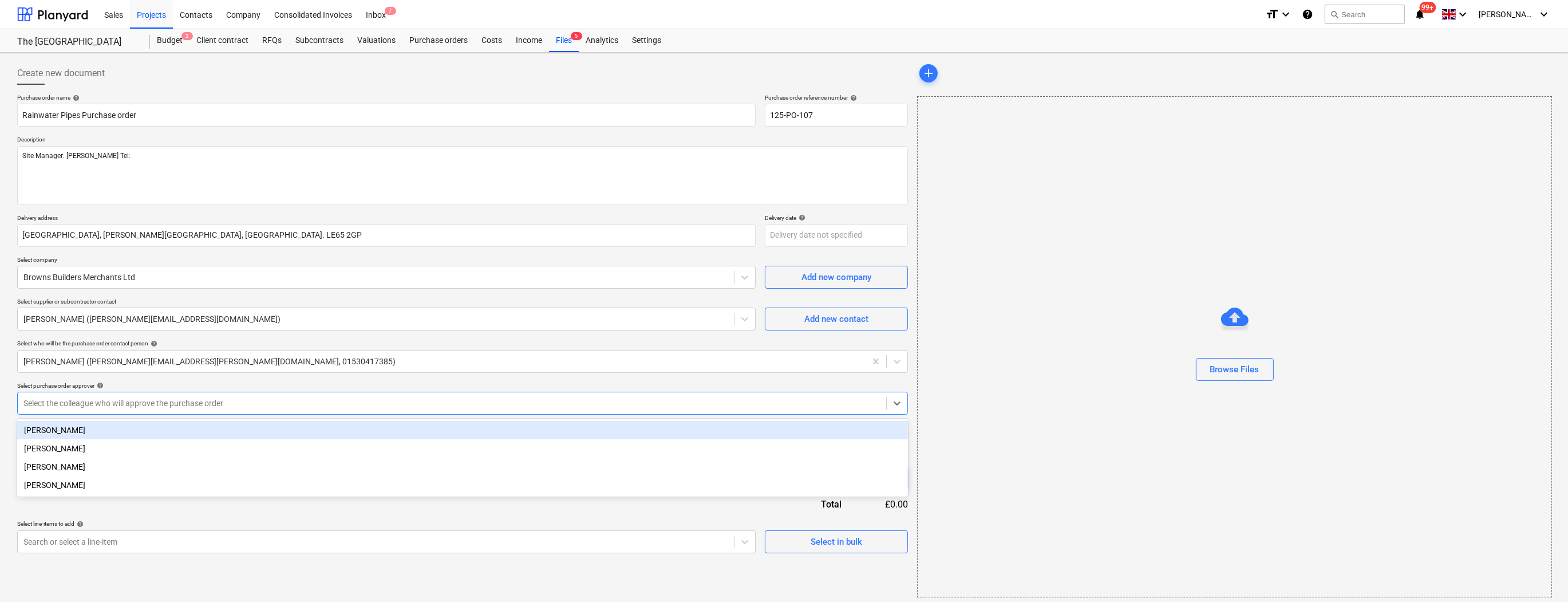
click at [84, 408] on div at bounding box center [452, 403] width 857 height 11
click at [73, 434] on div "[PERSON_NAME]" at bounding box center [462, 430] width 890 height 18
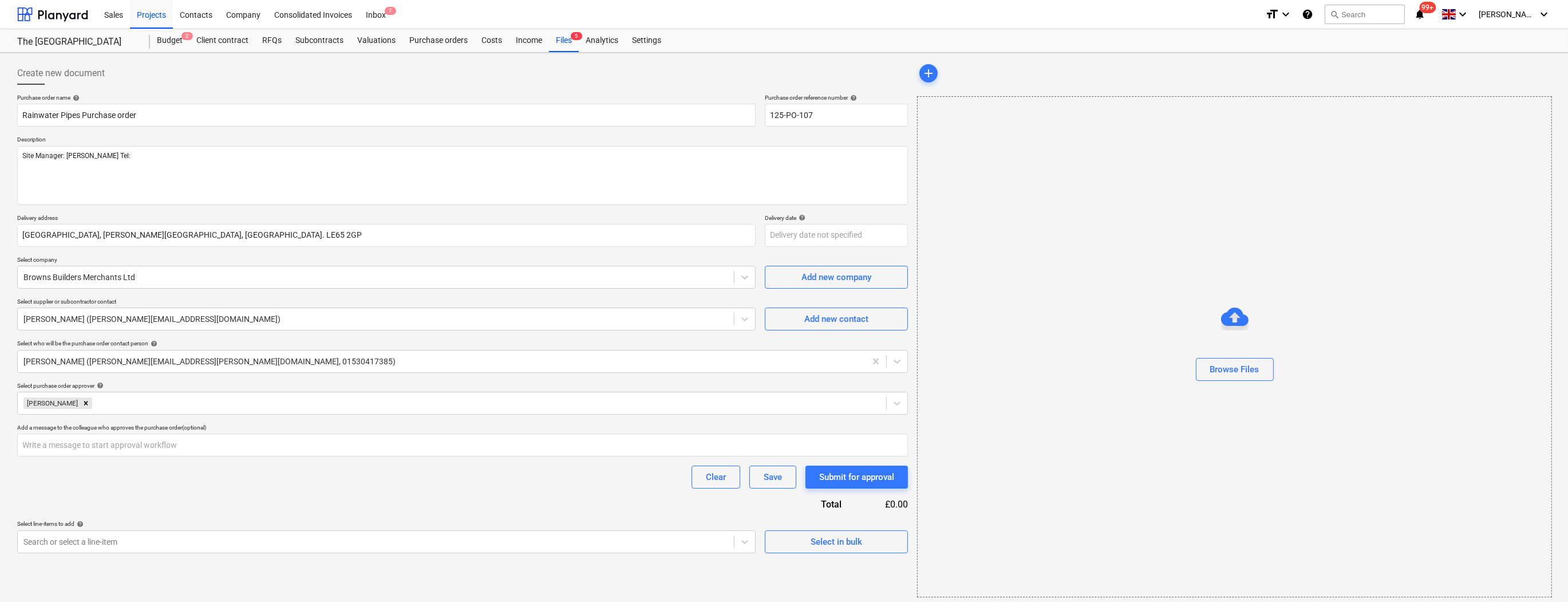
click at [86, 488] on div "Purchase order name help Rainwater Pipes Purchase order Purchase order referenc…" at bounding box center [462, 323] width 890 height 459
click at [801, 542] on span "Select in bulk" at bounding box center [836, 541] width 115 height 15
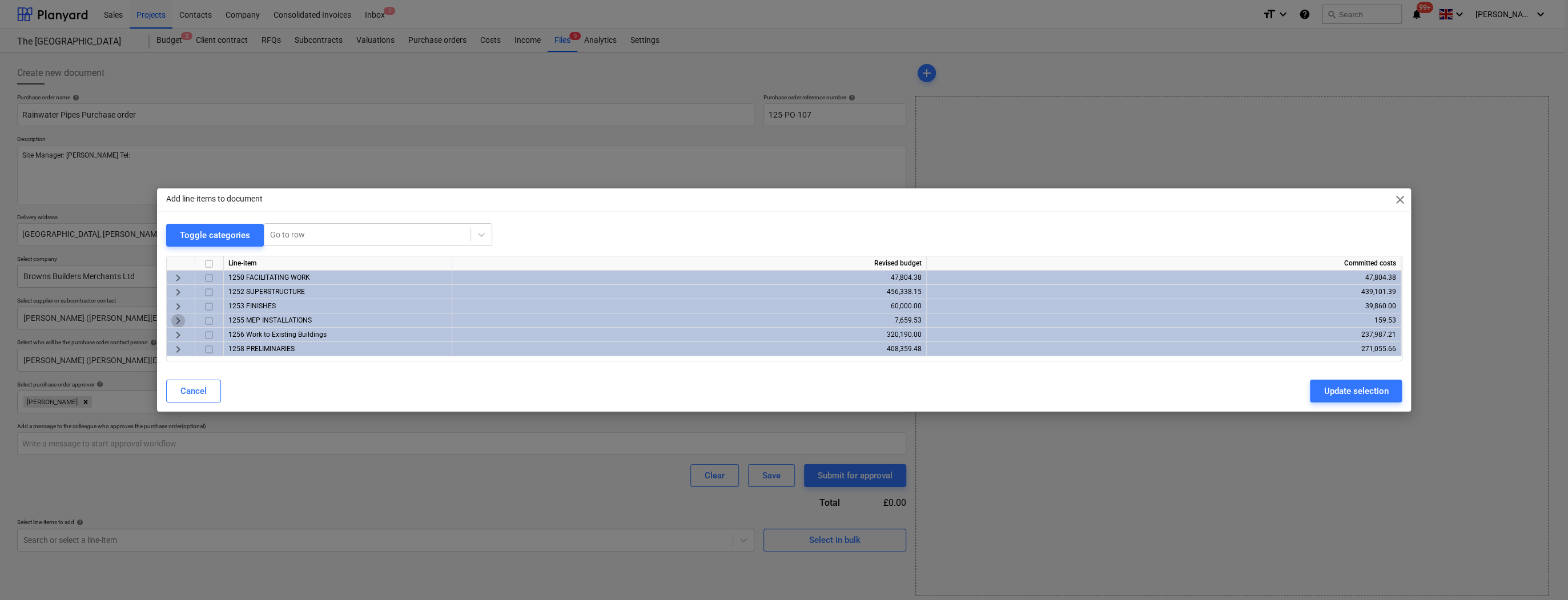
click at [176, 321] on span "keyboard_arrow_right" at bounding box center [178, 321] width 14 height 14
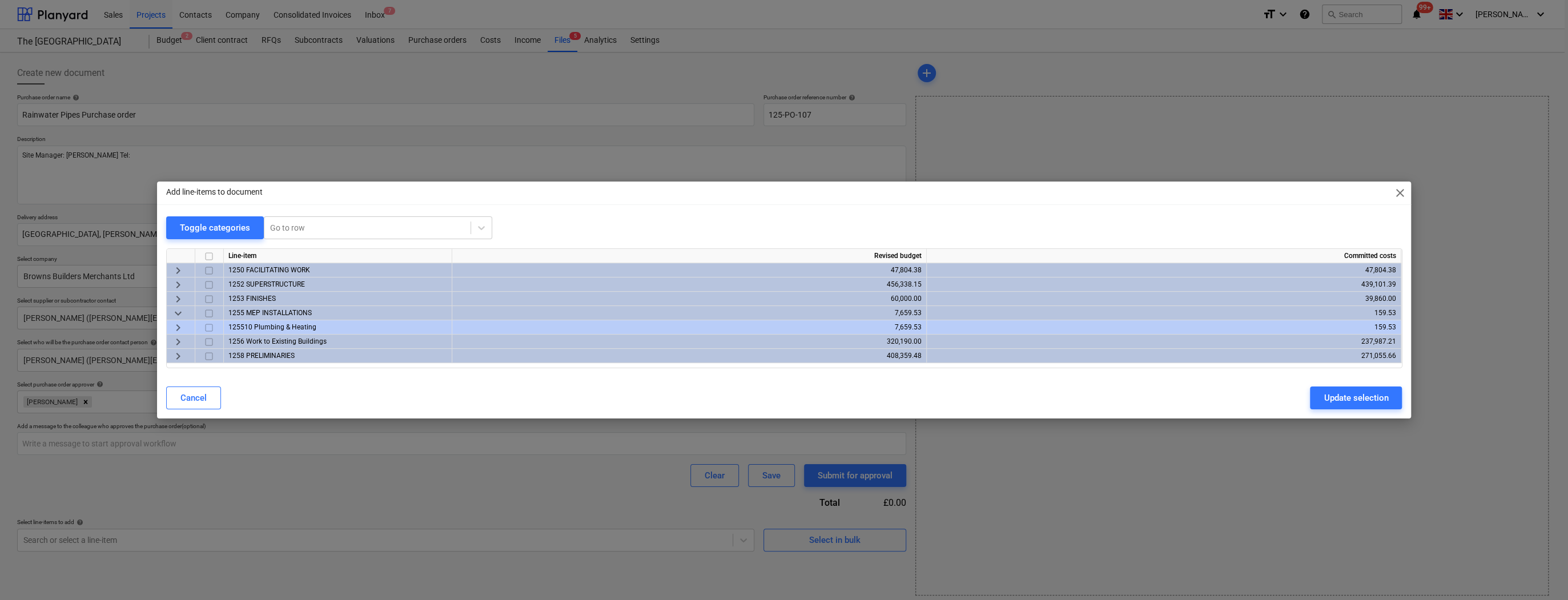
click at [175, 328] on span "keyboard_arrow_right" at bounding box center [178, 328] width 14 height 14
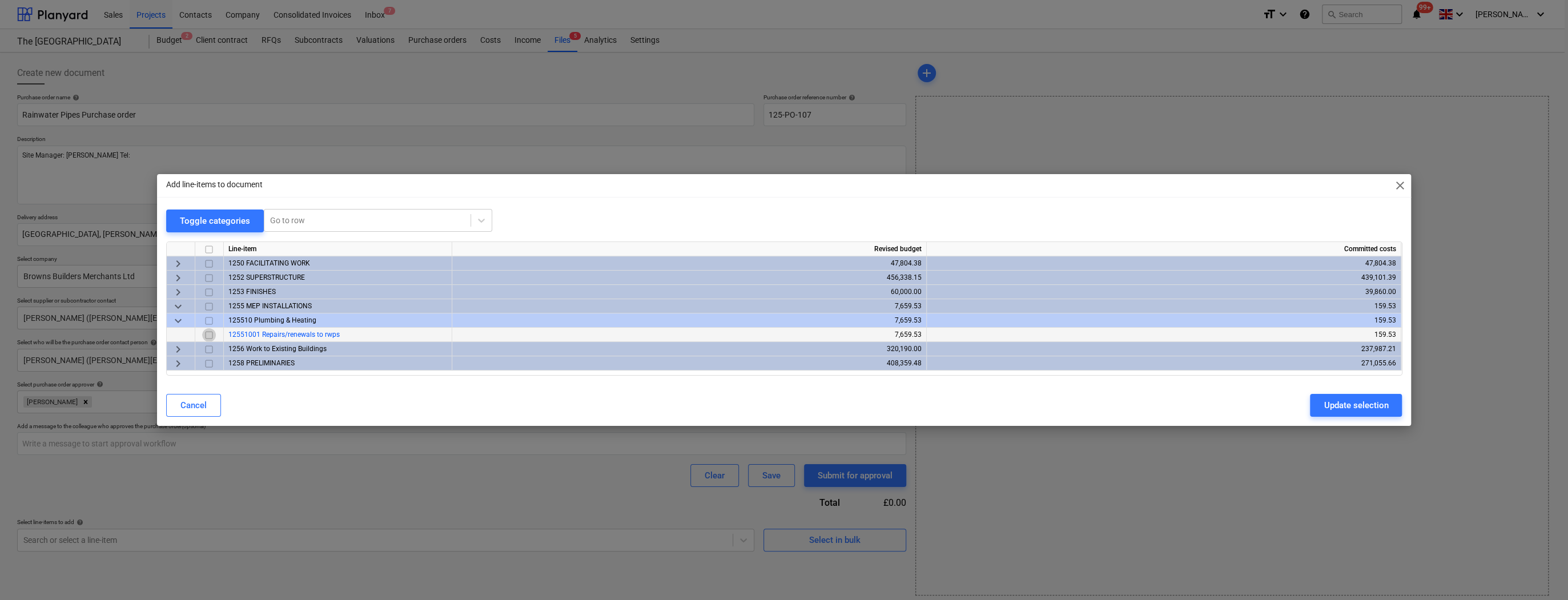
click at [208, 339] on input "checkbox" at bounding box center [209, 335] width 14 height 14
click at [1364, 405] on div "Update selection" at bounding box center [1356, 405] width 65 height 15
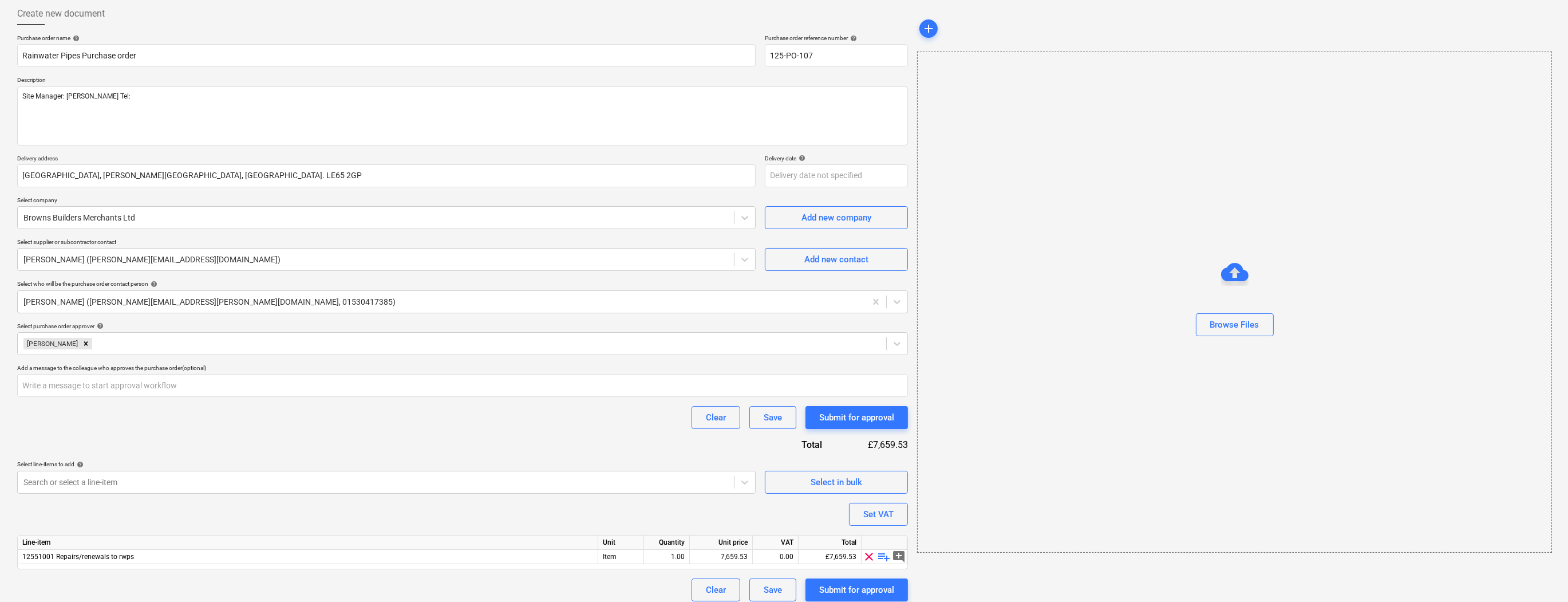
scroll to position [67, 0]
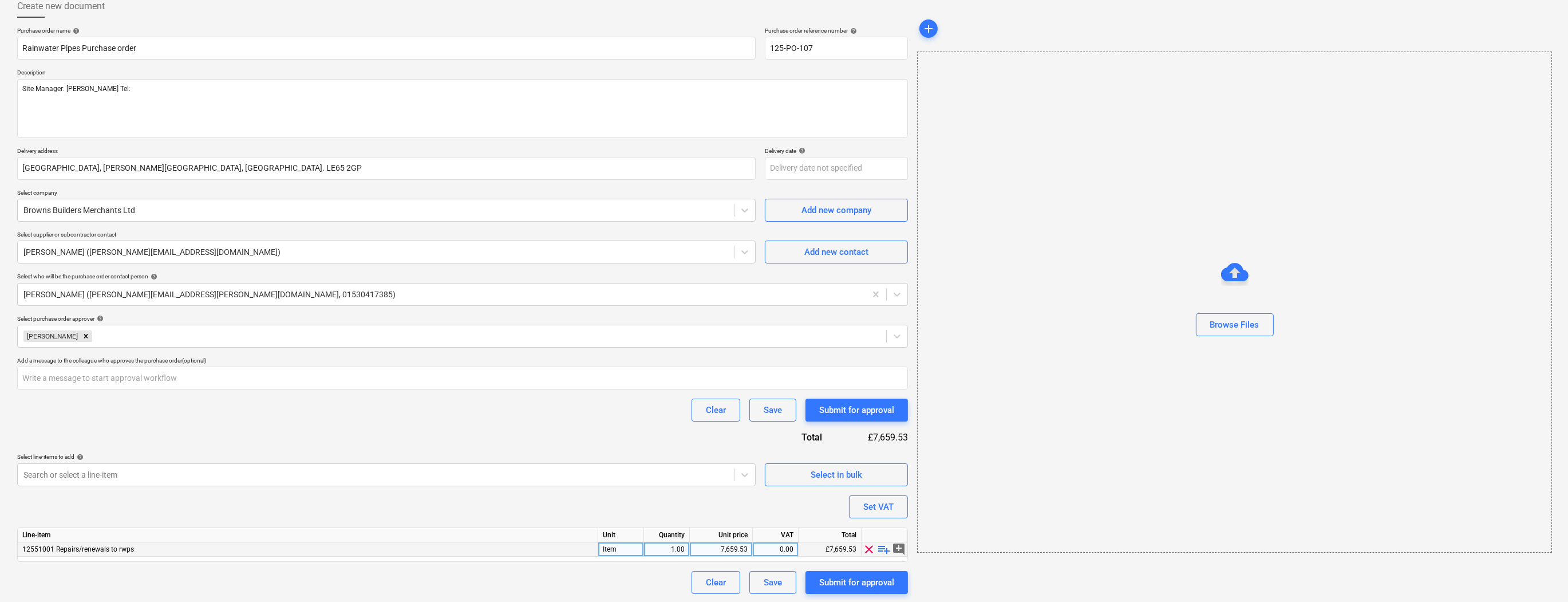
click at [886, 548] on span "playlist_add" at bounding box center [884, 549] width 14 height 14
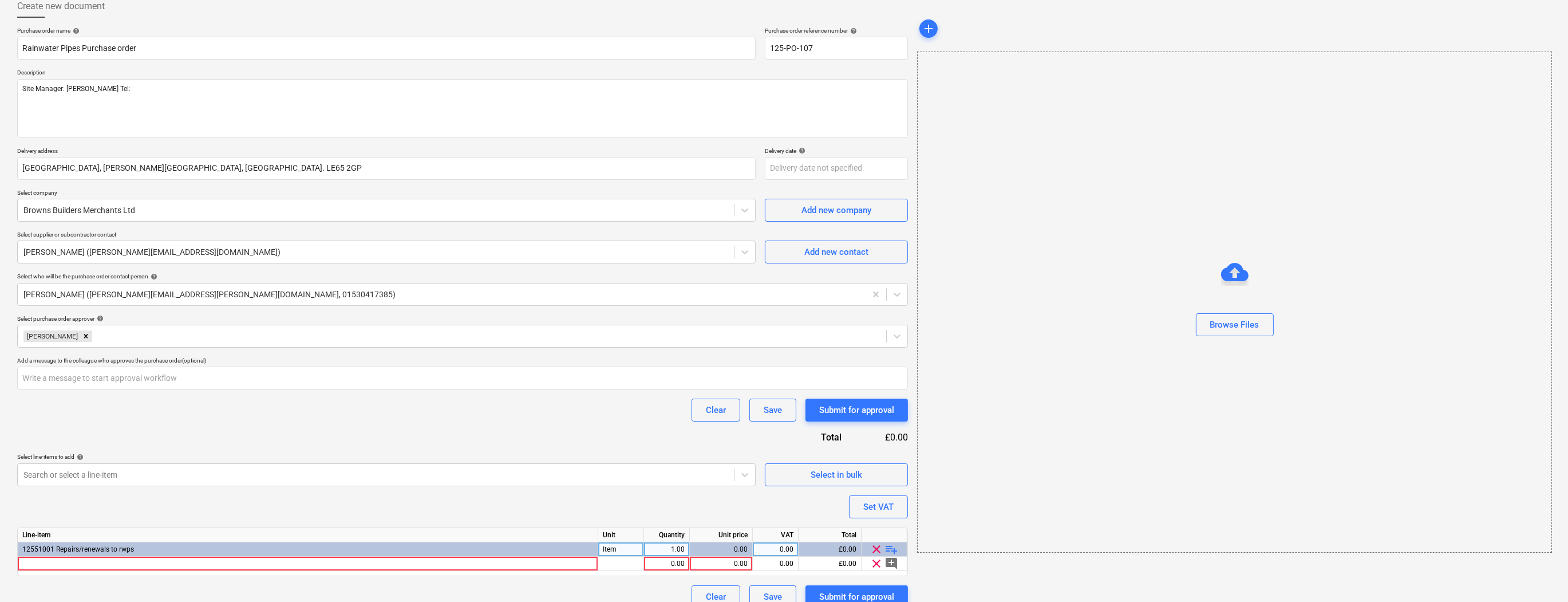
click at [894, 553] on span "playlist_add" at bounding box center [892, 549] width 14 height 14
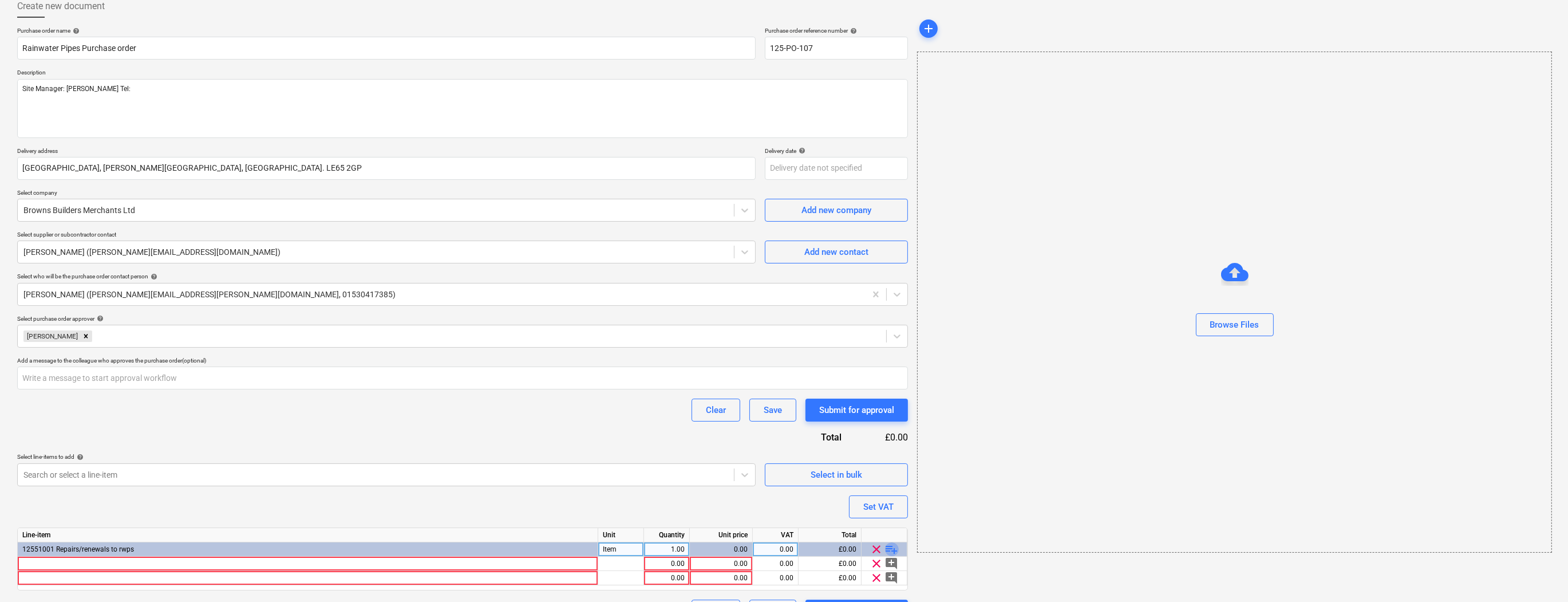
click at [894, 553] on span "playlist_add" at bounding box center [892, 549] width 14 height 14
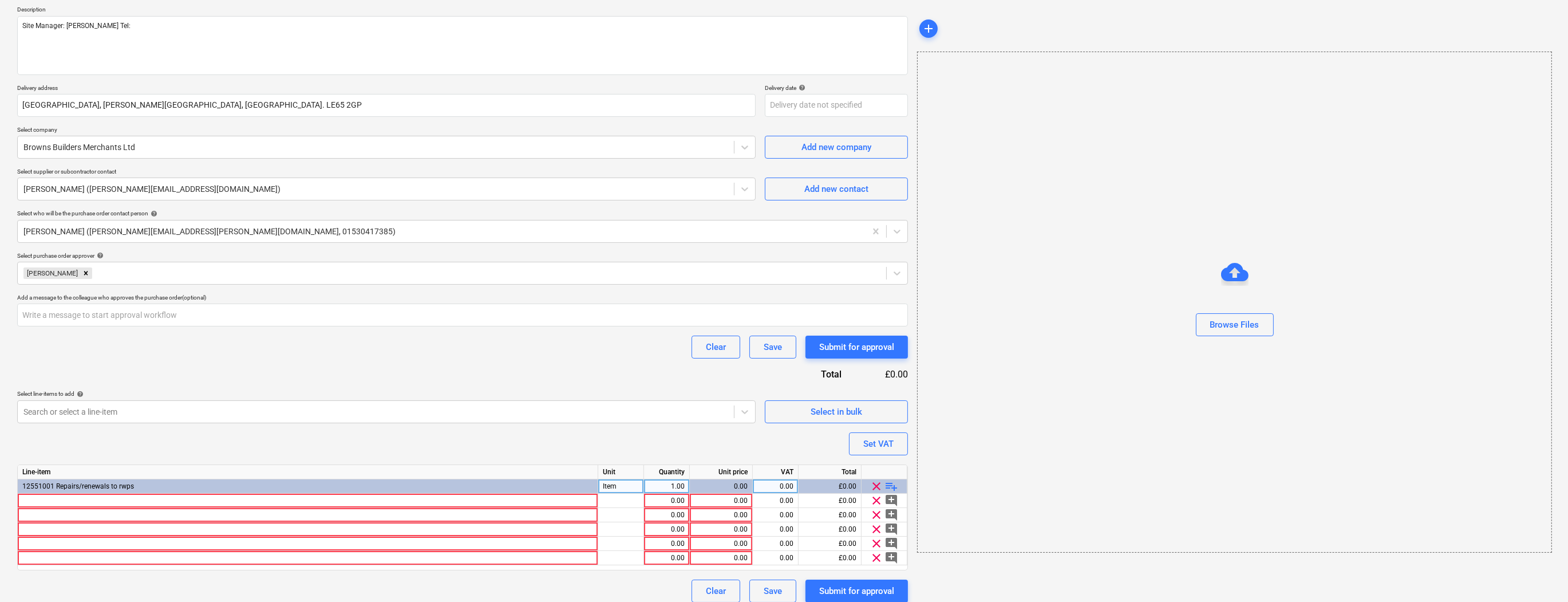
scroll to position [139, 0]
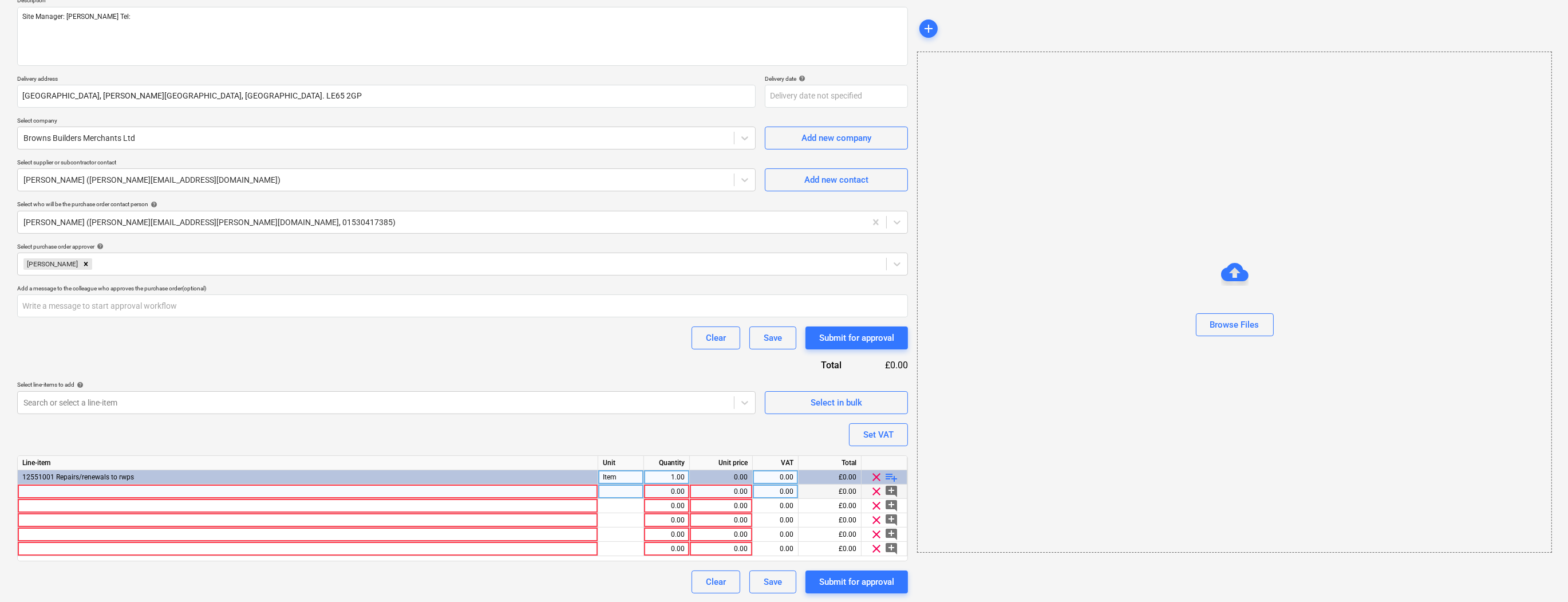
click at [30, 489] on div at bounding box center [308, 492] width 581 height 14
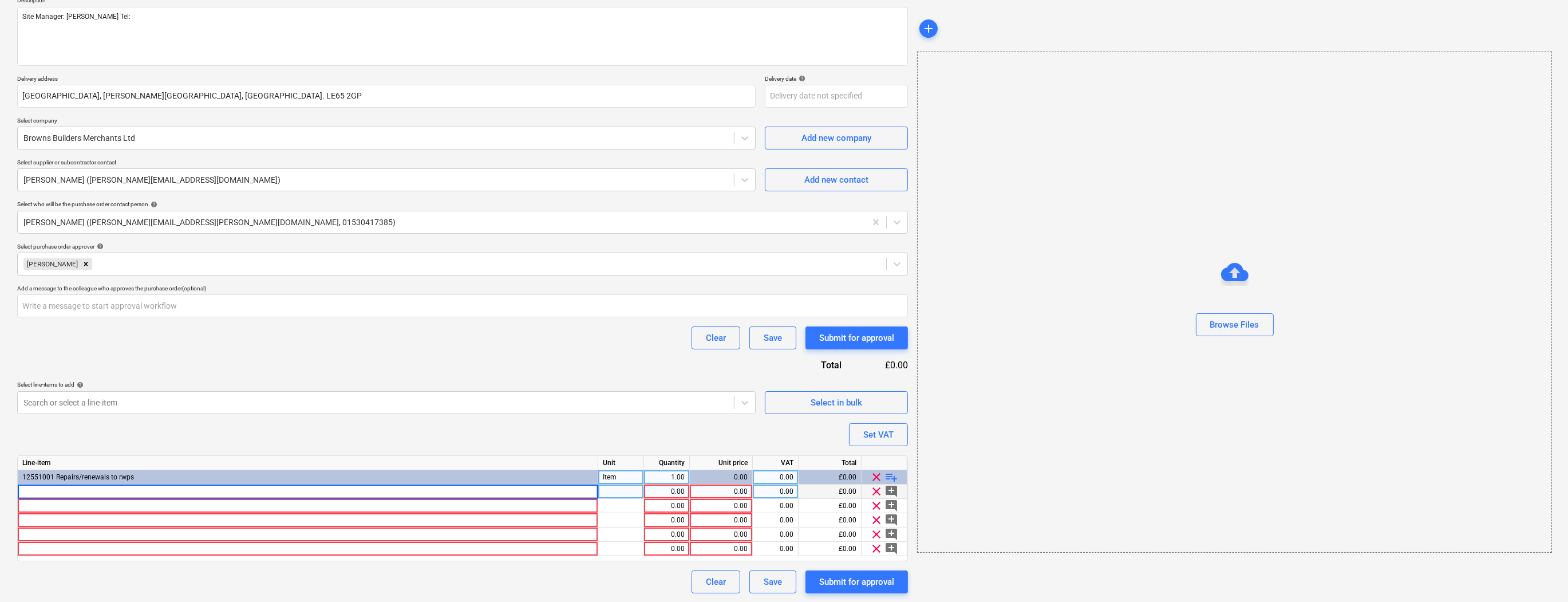
type textarea "x"
type input "RW3T/3P 100mm Traditional Round Downpipe 1.8m - Polyester Powder Coated in a St…"
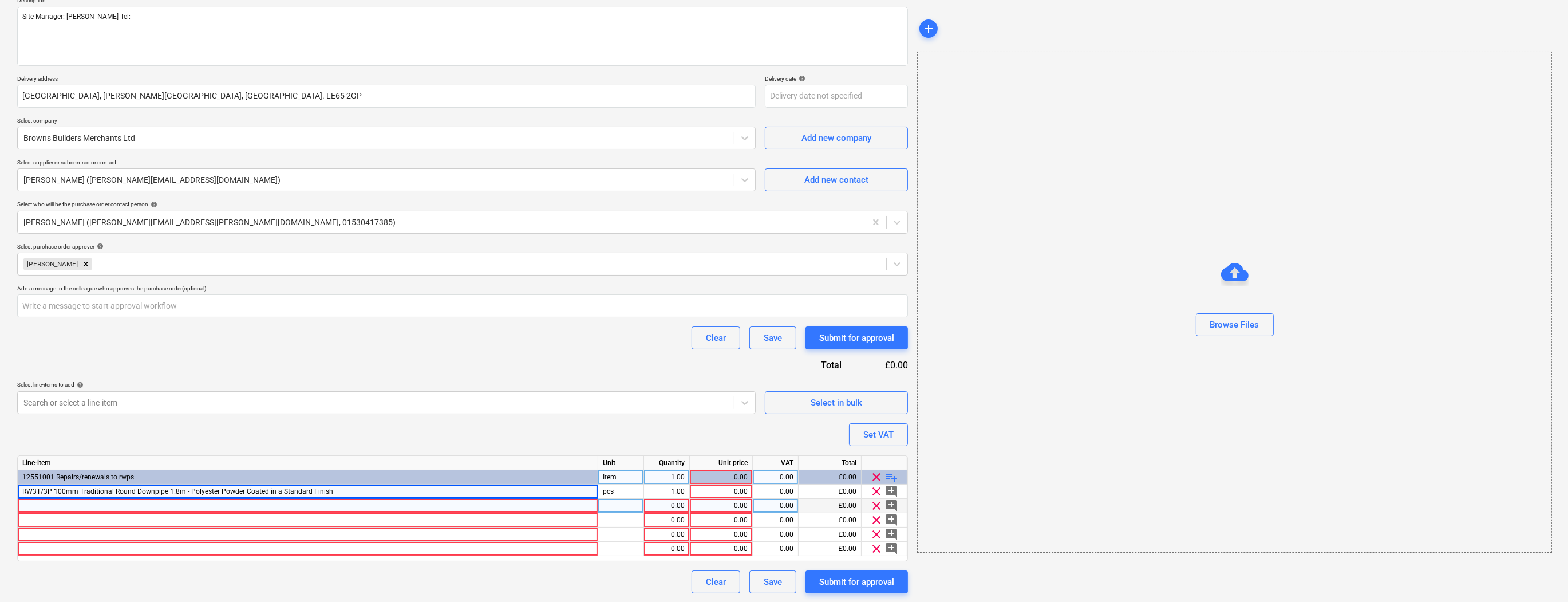
drag, startPoint x: 602, startPoint y: 495, endPoint x: 606, endPoint y: 500, distance: 6.4
click at [602, 495] on div "pcs" at bounding box center [622, 492] width 46 height 14
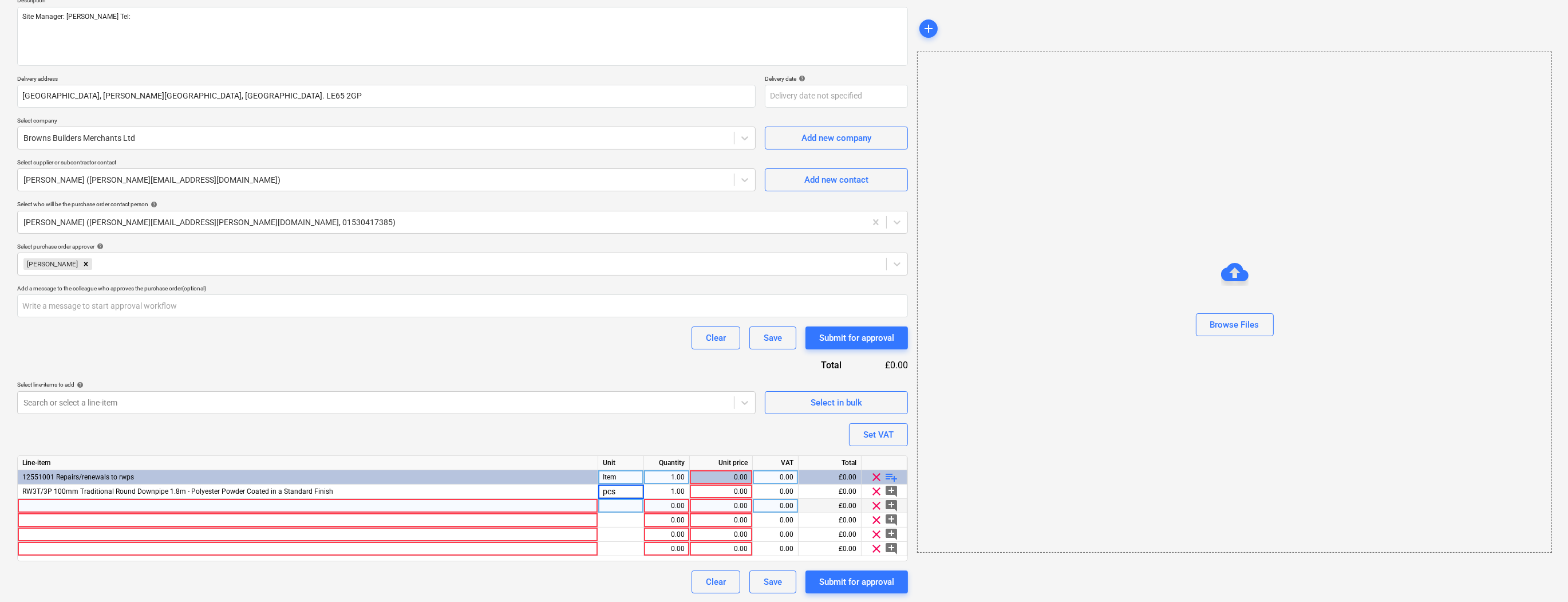
type textarea "x"
type input "Nr"
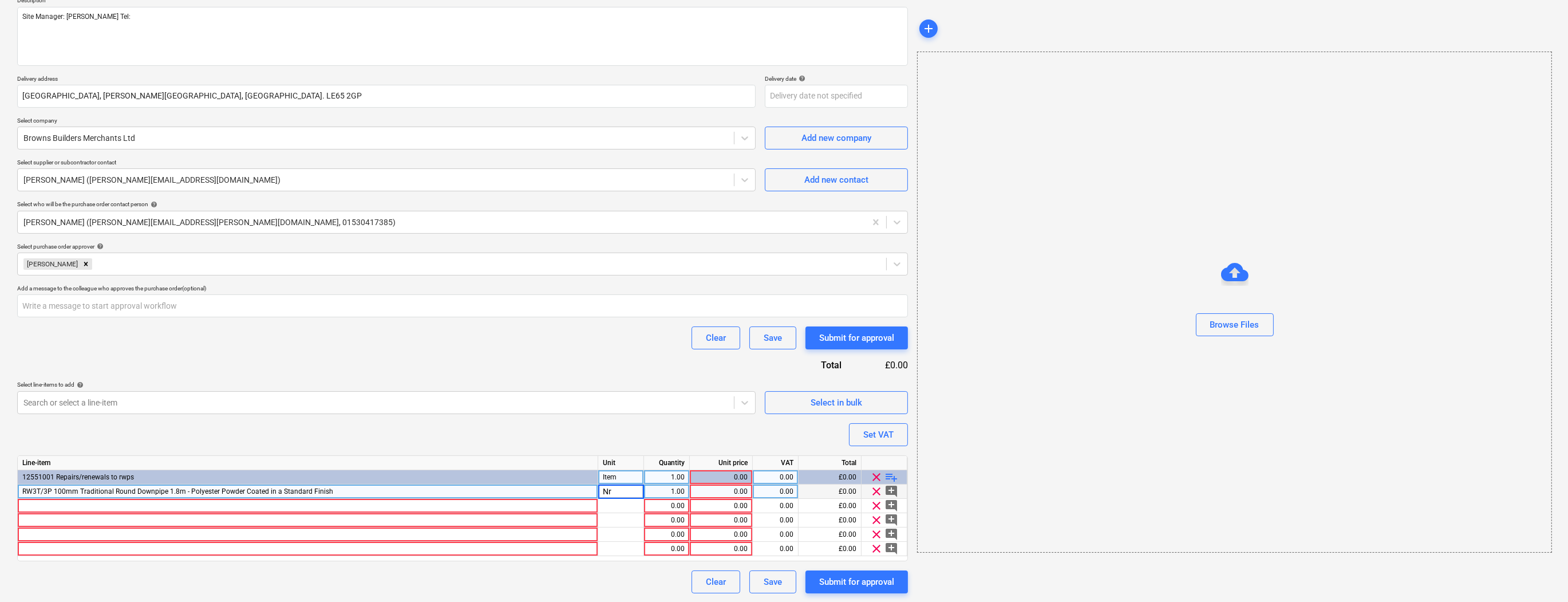
type textarea "x"
click at [679, 493] on div "1.00" at bounding box center [667, 492] width 36 height 14
type input "42"
type textarea "x"
click at [710, 492] on div "0.00" at bounding box center [721, 492] width 53 height 14
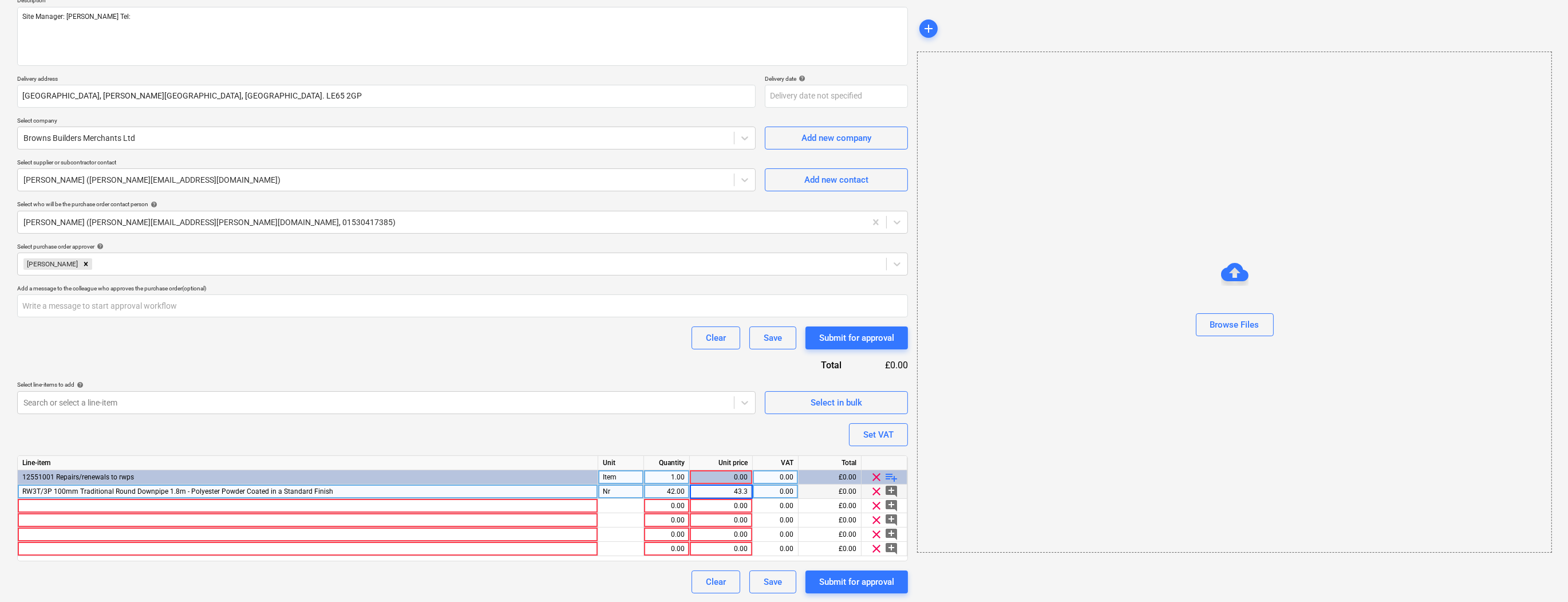
type input "43.39"
click at [37, 505] on div at bounding box center [308, 506] width 581 height 14
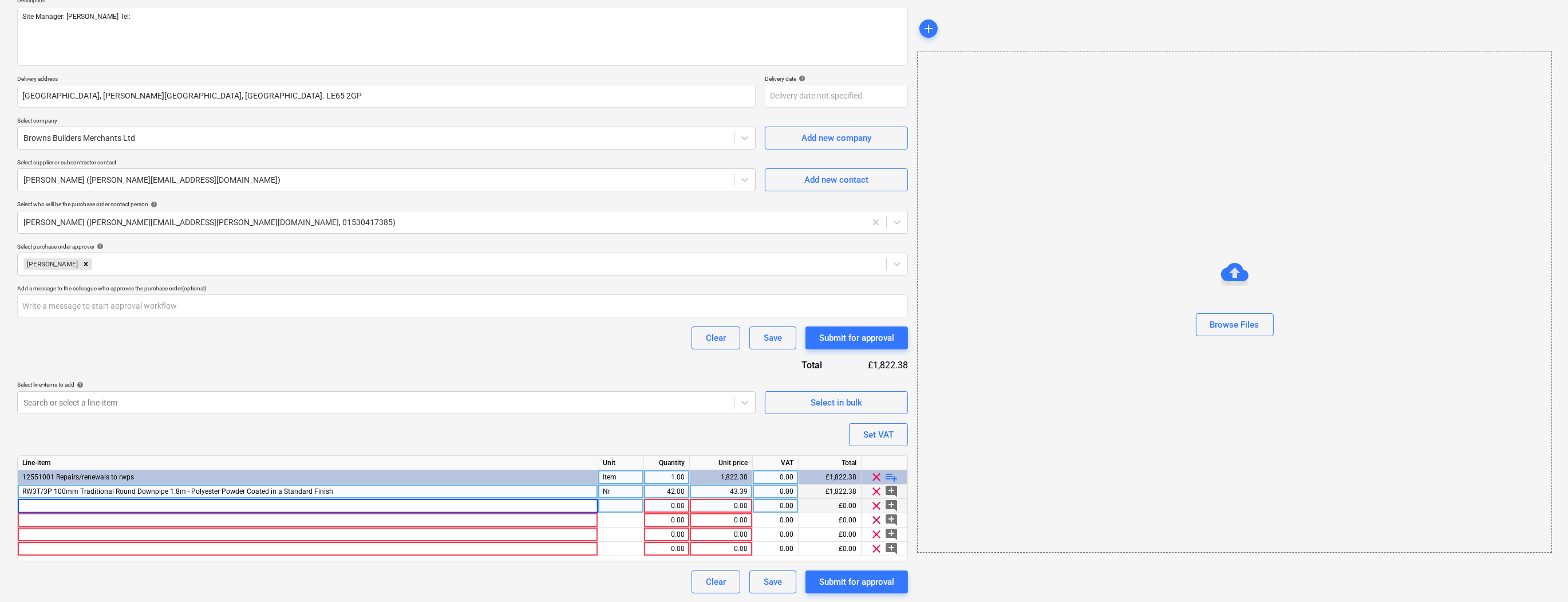
type textarea "x"
type input "RW3T/13P 100mm Traditional Connector Eared - Polyester Powder Coated in a Stand…"
type textarea "x"
click at [627, 506] on div "pcs" at bounding box center [622, 506] width 46 height 14
type input "Nr"
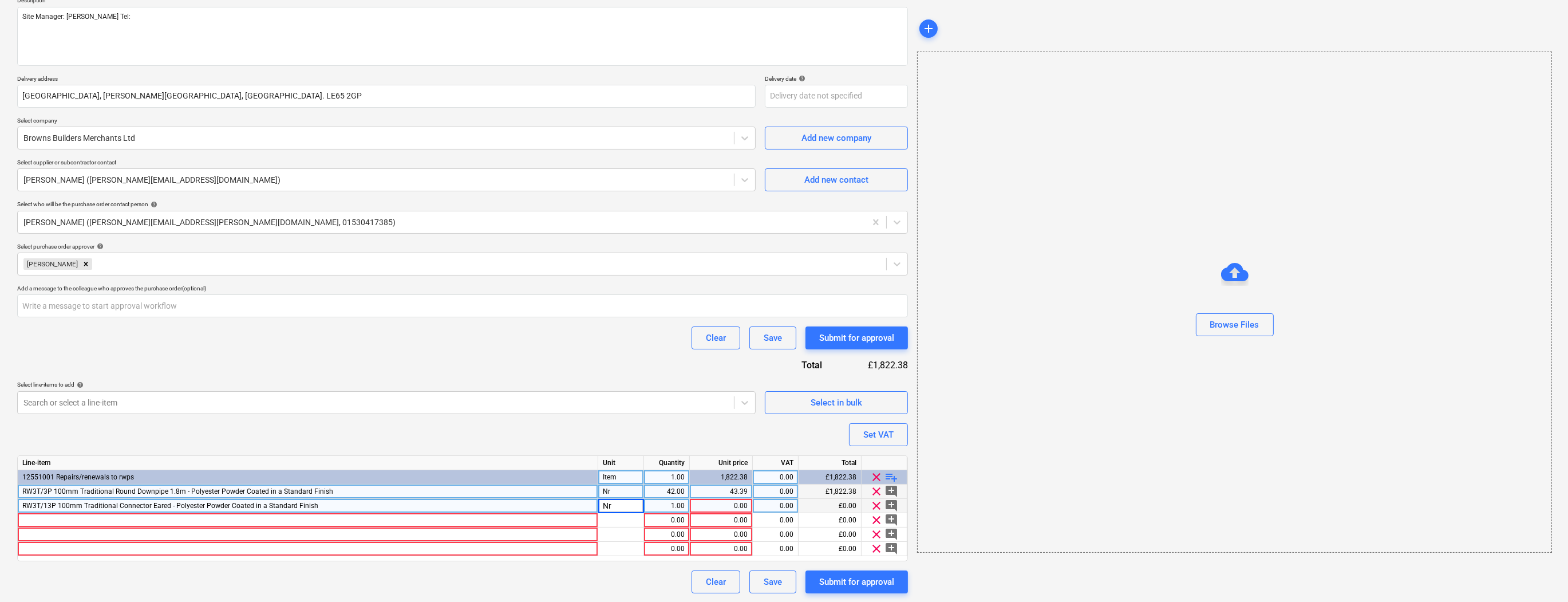
type textarea "x"
click at [678, 500] on div "1.00" at bounding box center [667, 506] width 36 height 14
type input "6"
type textarea "x"
click at [730, 504] on div "0.00" at bounding box center [721, 506] width 53 height 14
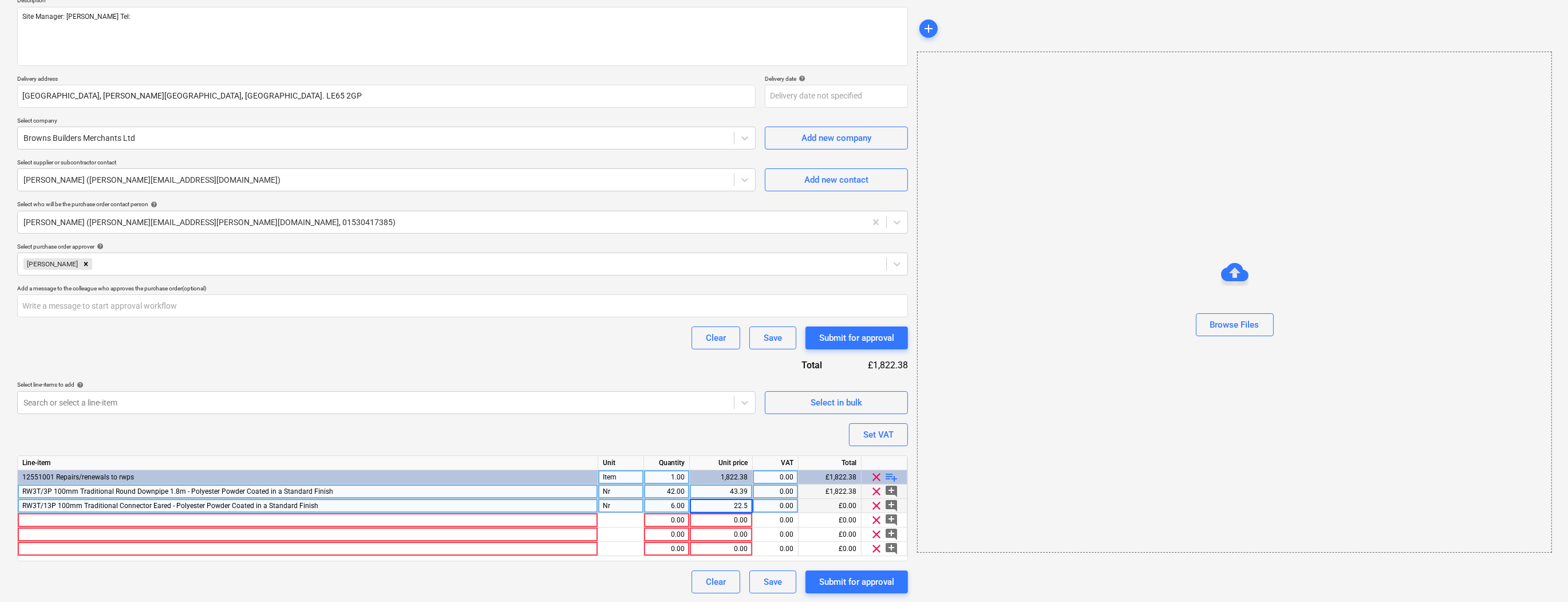
type input "22.54"
click at [30, 518] on div at bounding box center [308, 520] width 581 height 14
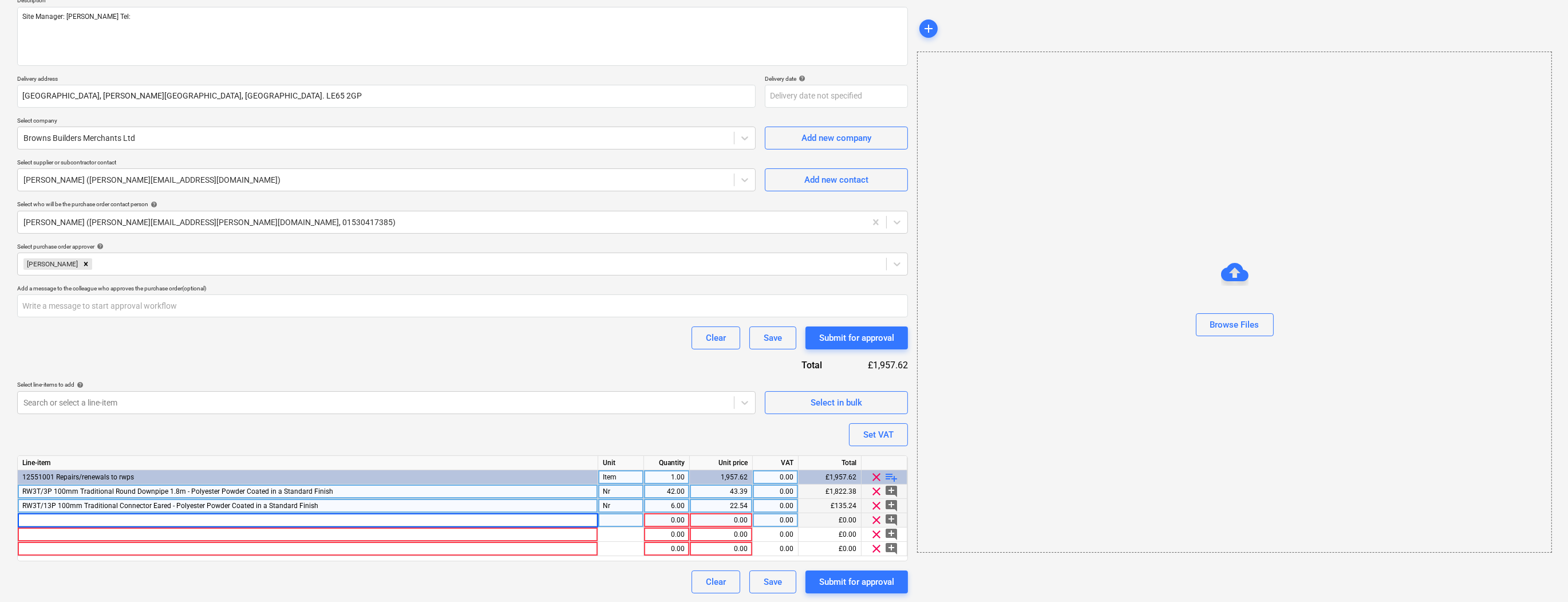
type textarea "x"
type input "RW3T/27P 100mm 112.5° Traditional Swan Neck 2 Piece - Maximum 450mm Projection …"
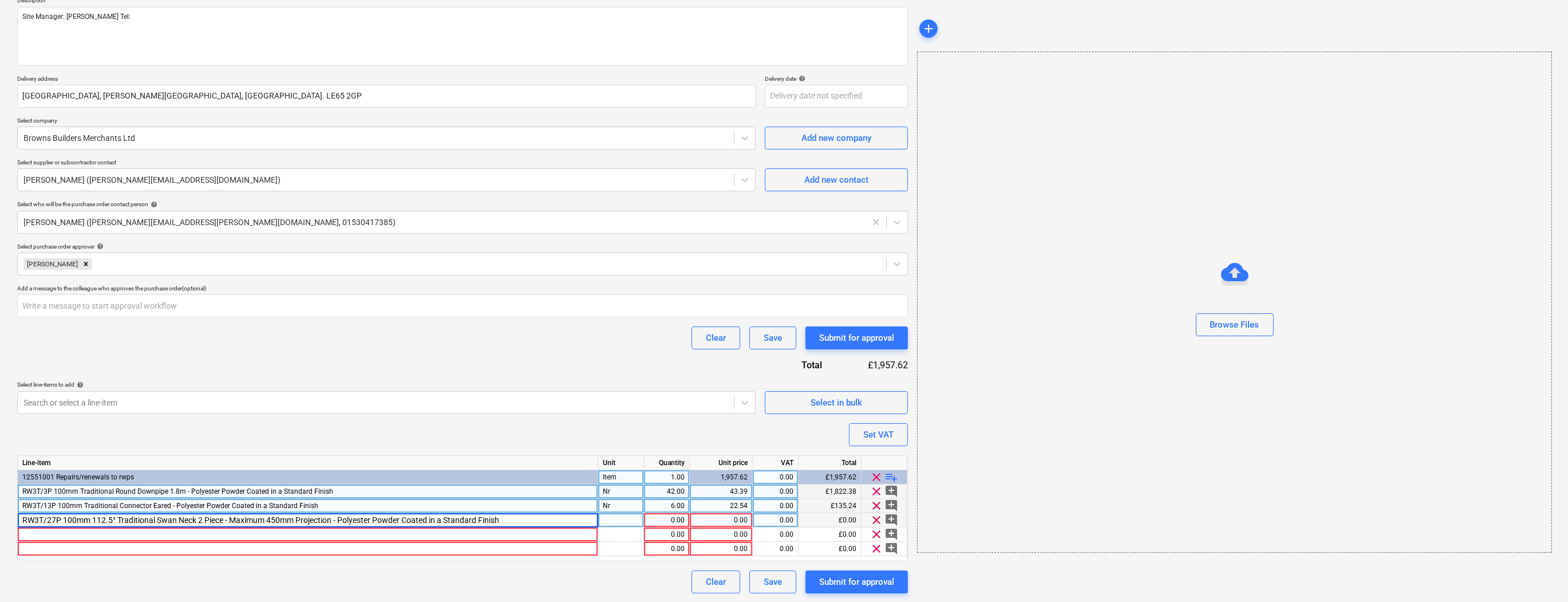
type textarea "x"
click at [610, 520] on div "pcs" at bounding box center [622, 520] width 46 height 14
type input "Nr"
type textarea "x"
click at [679, 518] on div "1.00" at bounding box center [667, 520] width 36 height 14
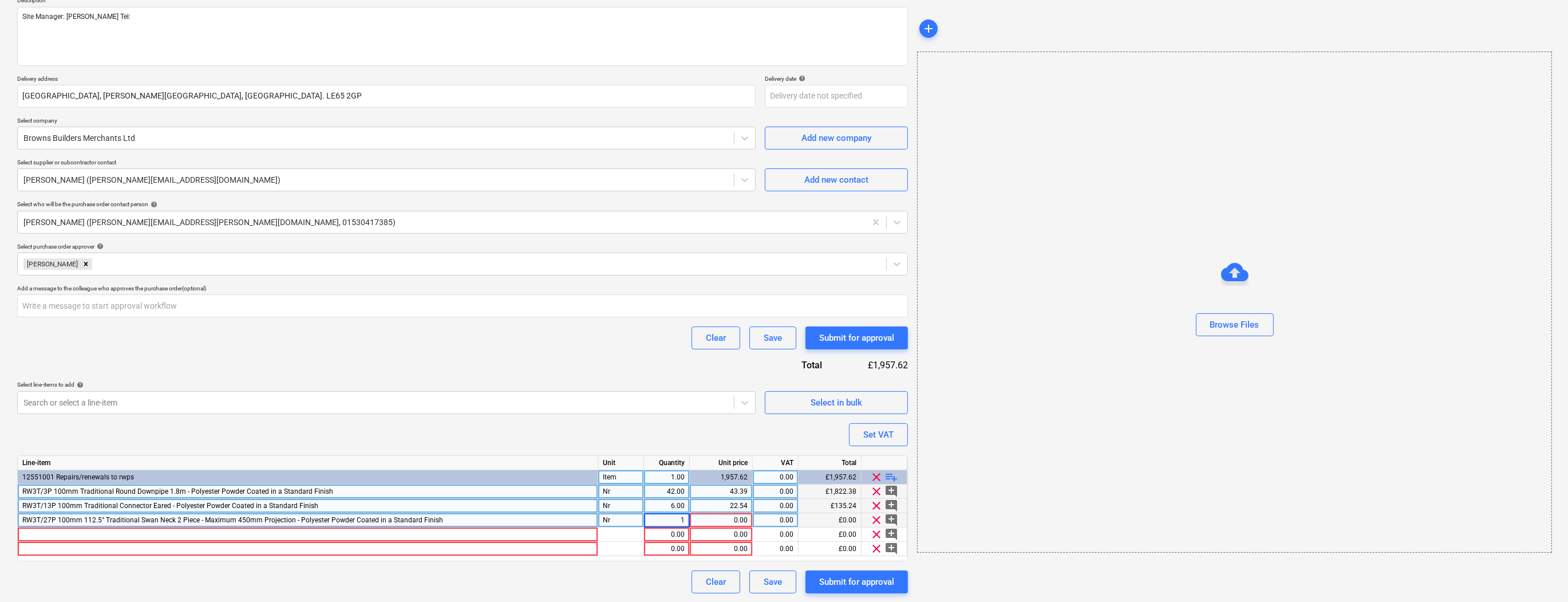
type input "2"
type textarea "x"
click at [739, 520] on div "0.00" at bounding box center [721, 520] width 53 height 14
type input "50.13"
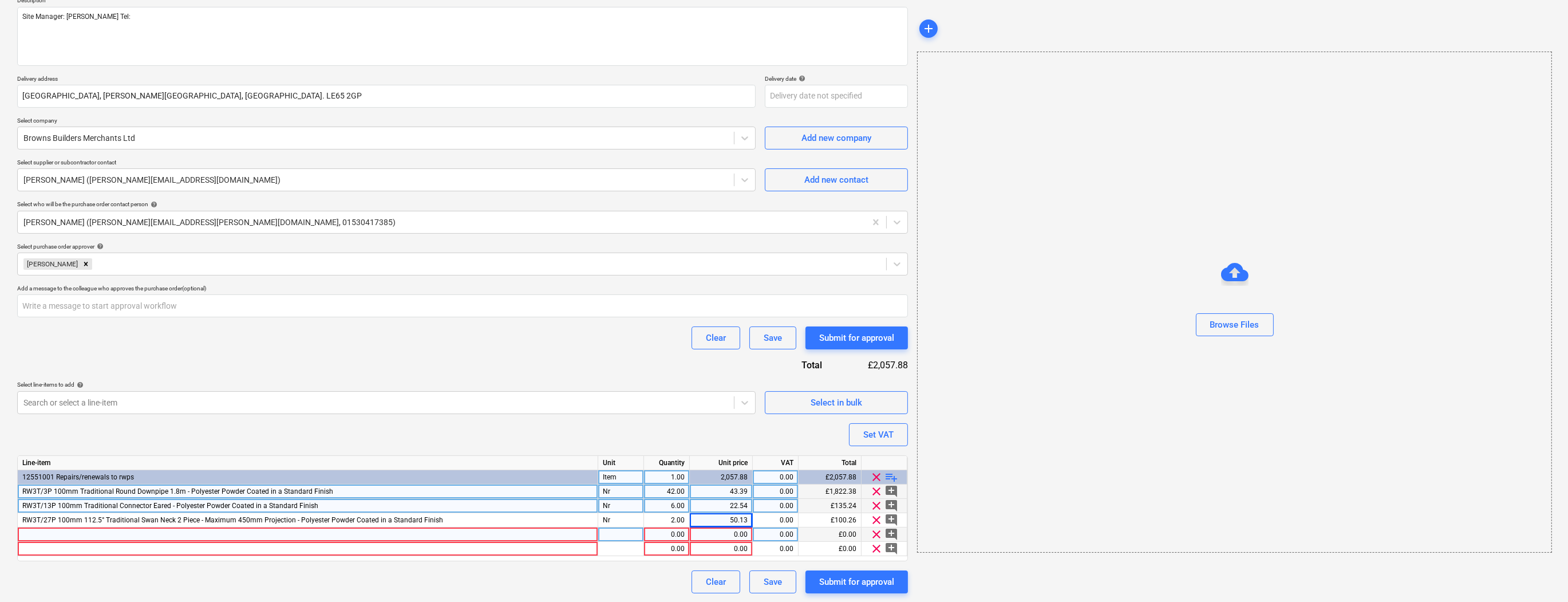
click at [34, 532] on div at bounding box center [308, 535] width 581 height 14
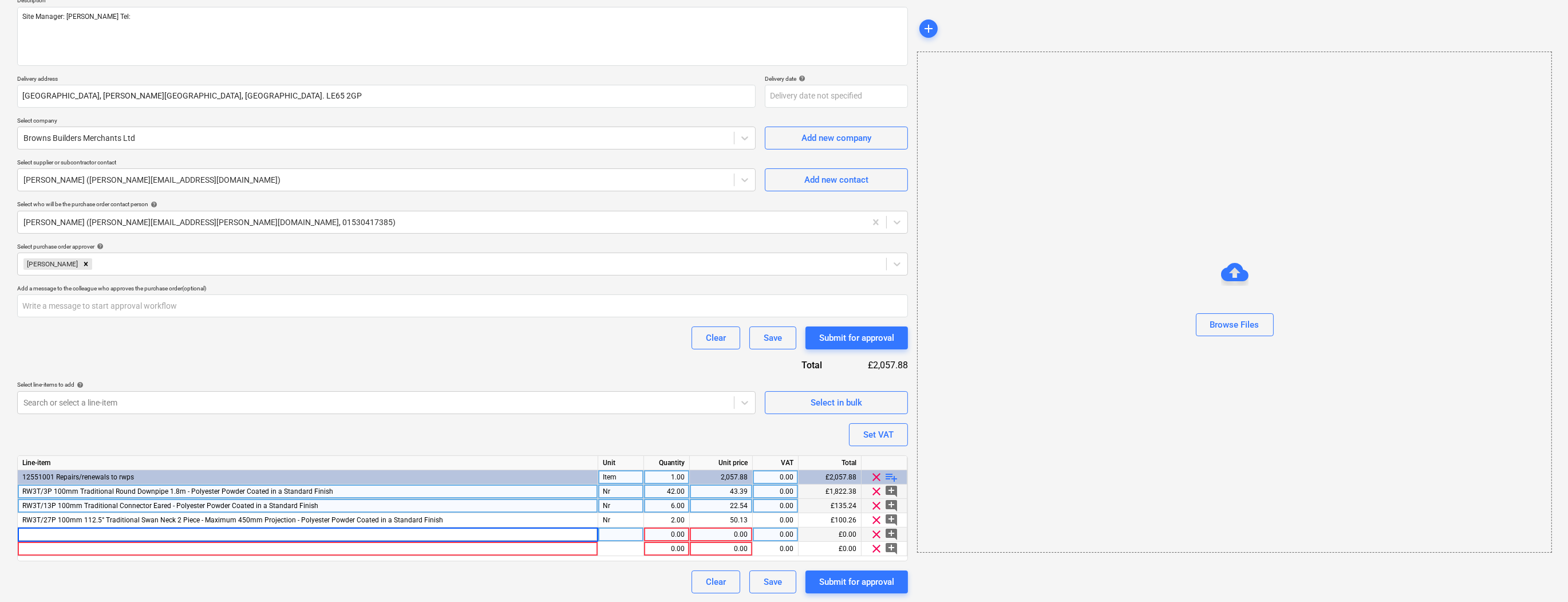
type textarea "x"
type input "RW3T/21P 100mm 112.5° Traditional Bend No Ears - Polyester Powder Coated in a S…"
type textarea "x"
click at [623, 532] on div "pcs" at bounding box center [622, 535] width 46 height 14
type input "Nr"
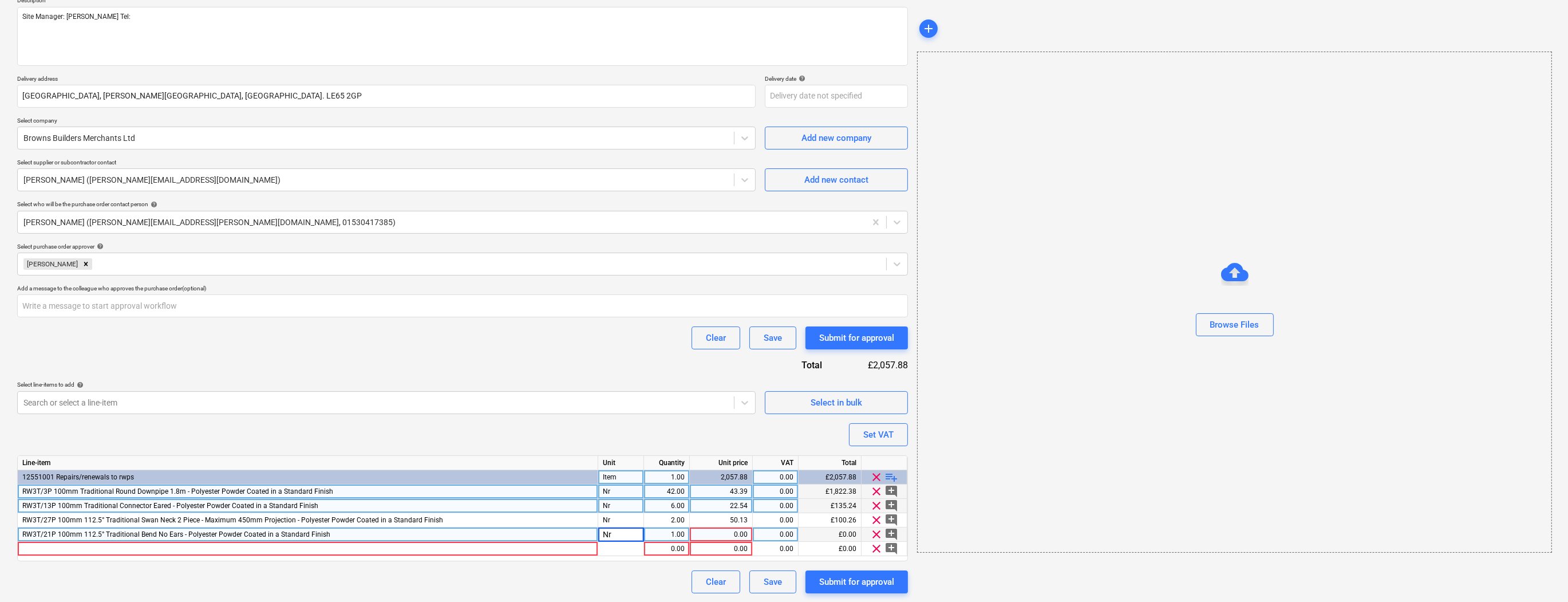
type textarea "x"
click at [674, 531] on div "1.00" at bounding box center [667, 535] width 36 height 14
click at [710, 533] on div "0.00" at bounding box center [721, 535] width 53 height 14
type input "28.75"
click at [396, 585] on div "Clear Save Submit for approval" at bounding box center [462, 582] width 890 height 23
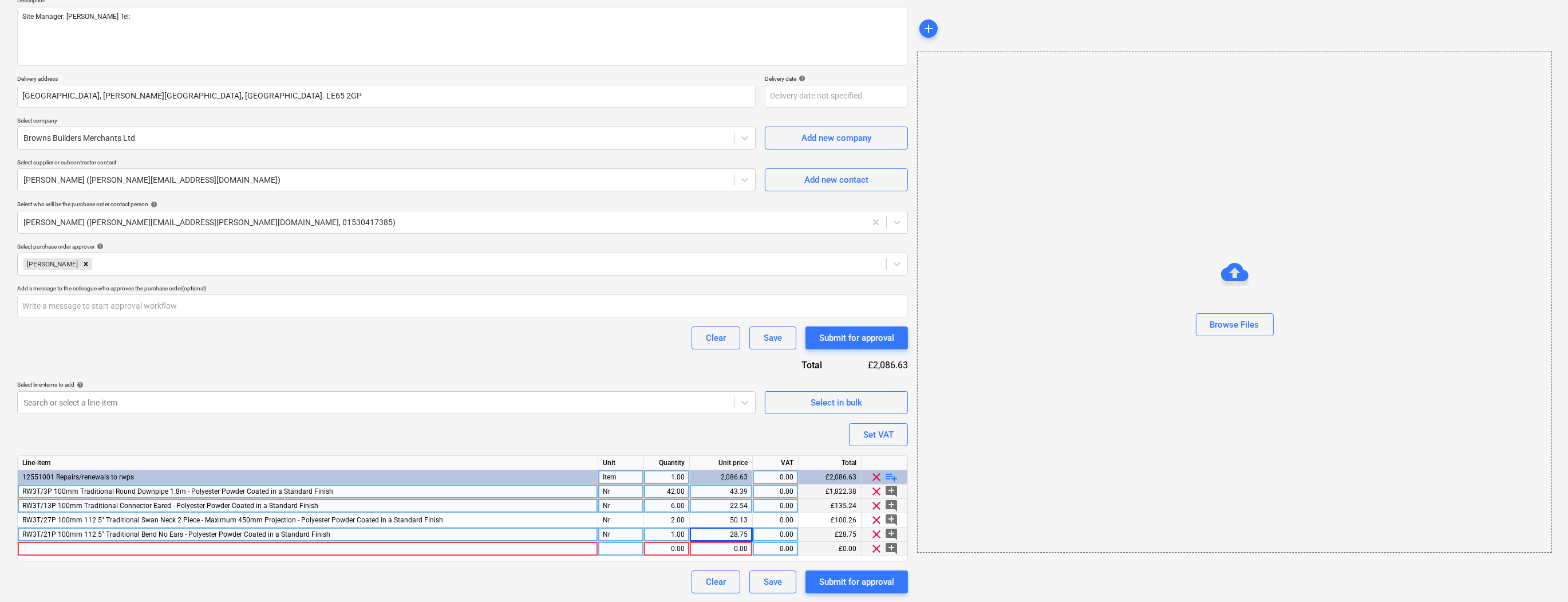
click at [27, 545] on div at bounding box center [308, 549] width 581 height 14
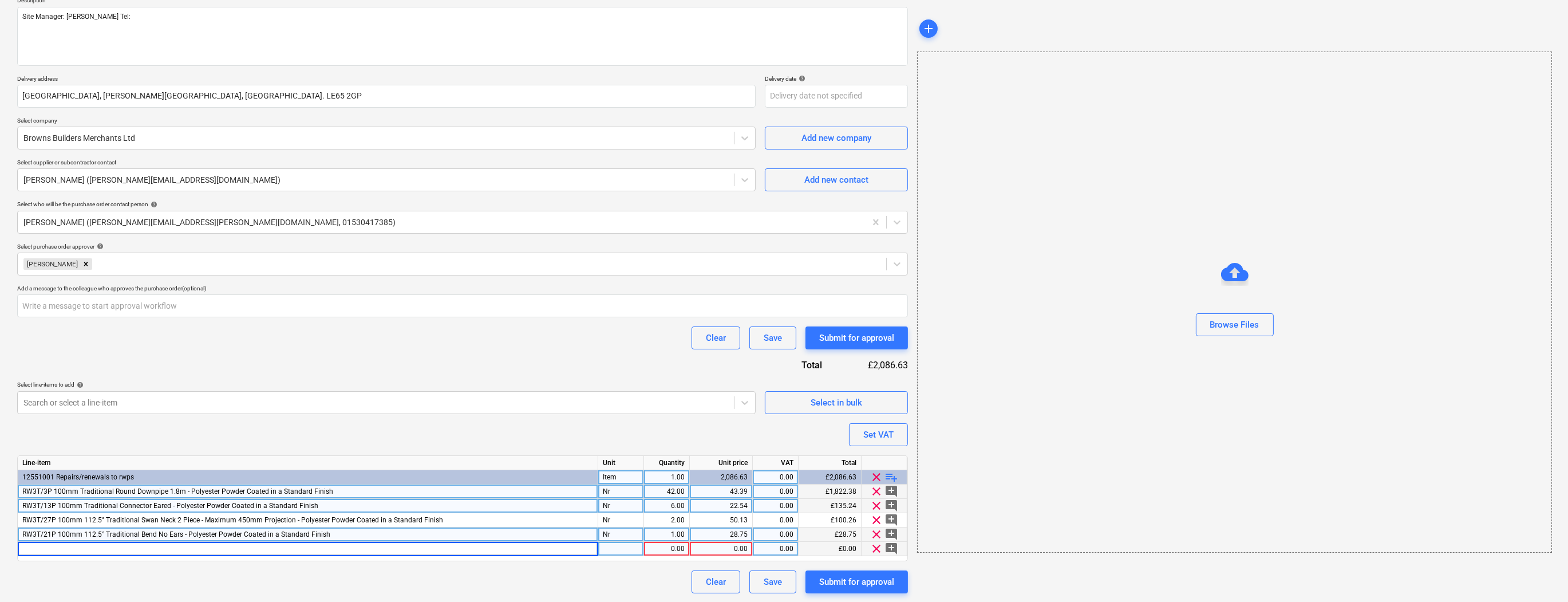
type textarea "x"
type input "RW3T/11P 100mm 112.5° Traditional Round Branch - Polyester Powder Coated in a S…"
type textarea "x"
click at [606, 549] on div "pcs" at bounding box center [622, 549] width 46 height 14
type input "Nr"
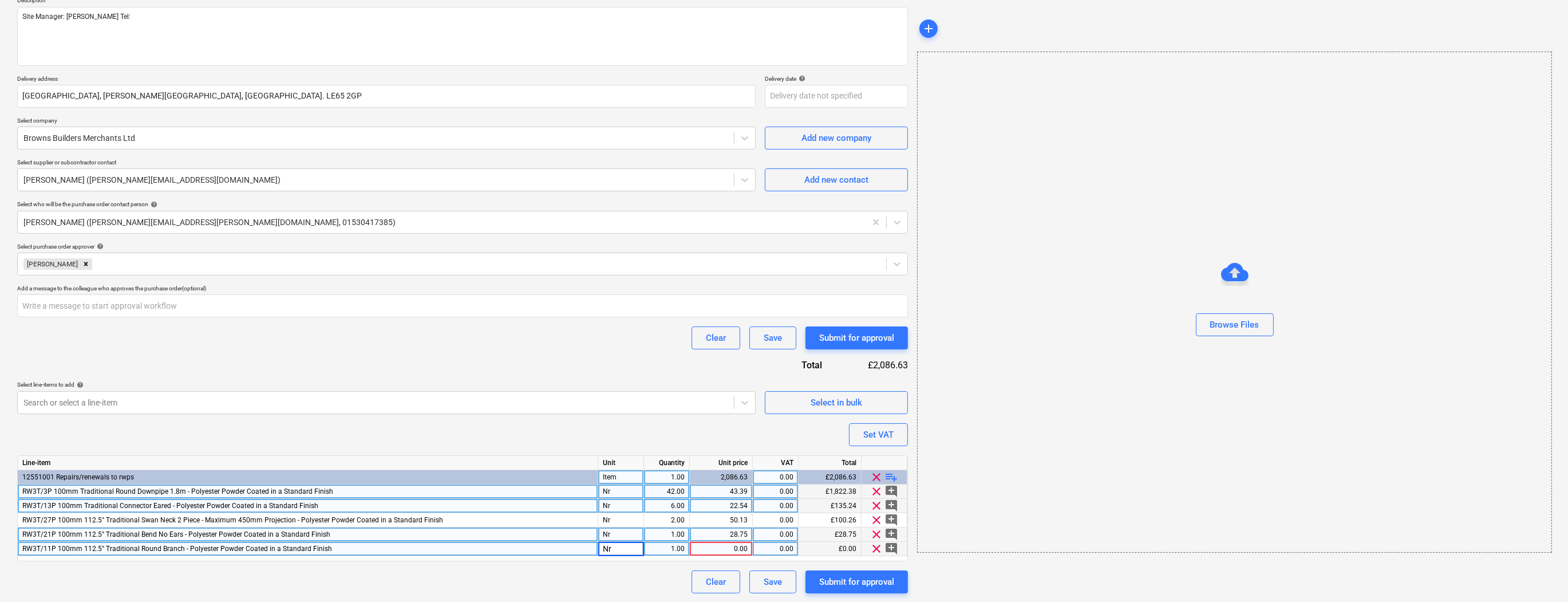
type textarea "x"
click at [739, 545] on div "0.00" at bounding box center [721, 549] width 53 height 14
type input "67.68"
click at [310, 566] on div "Purchase order name help Rainwater Pipes Purchase order Purchase order referenc…" at bounding box center [462, 274] width 890 height 639
click at [898, 478] on span "playlist_add" at bounding box center [892, 477] width 14 height 14
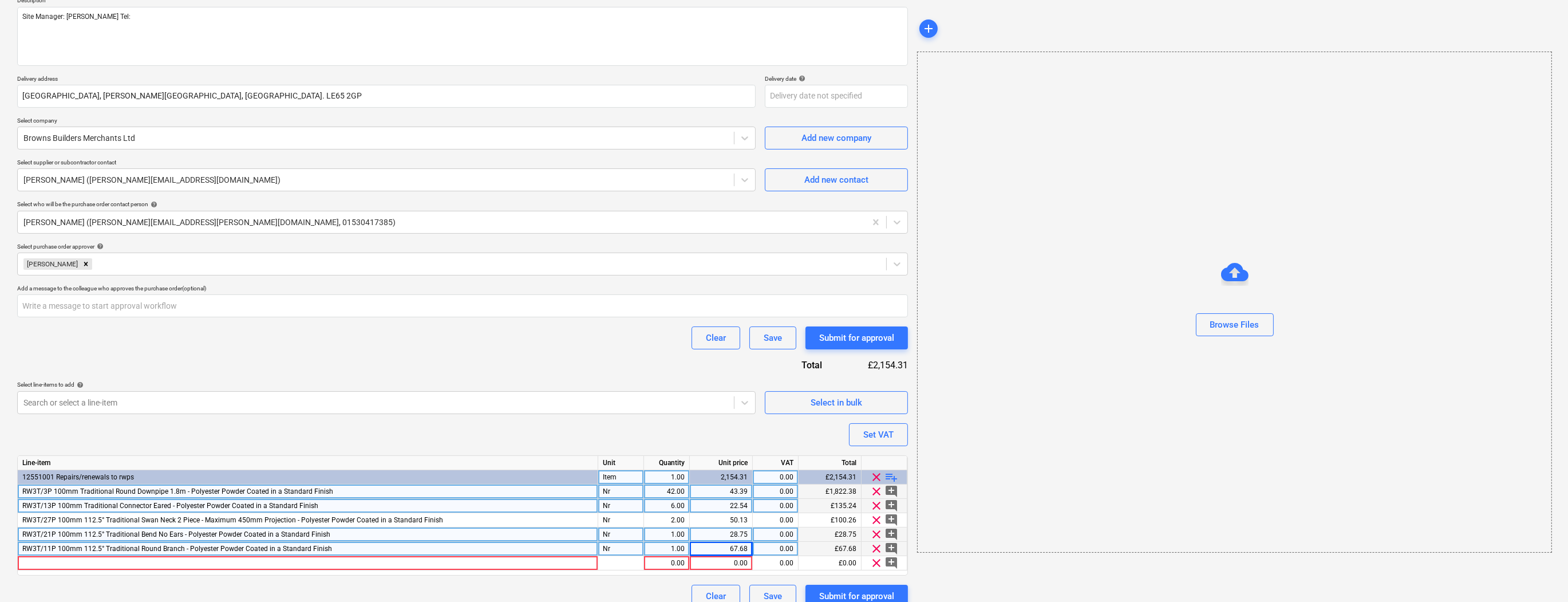
click at [898, 478] on span "playlist_add" at bounding box center [892, 477] width 14 height 14
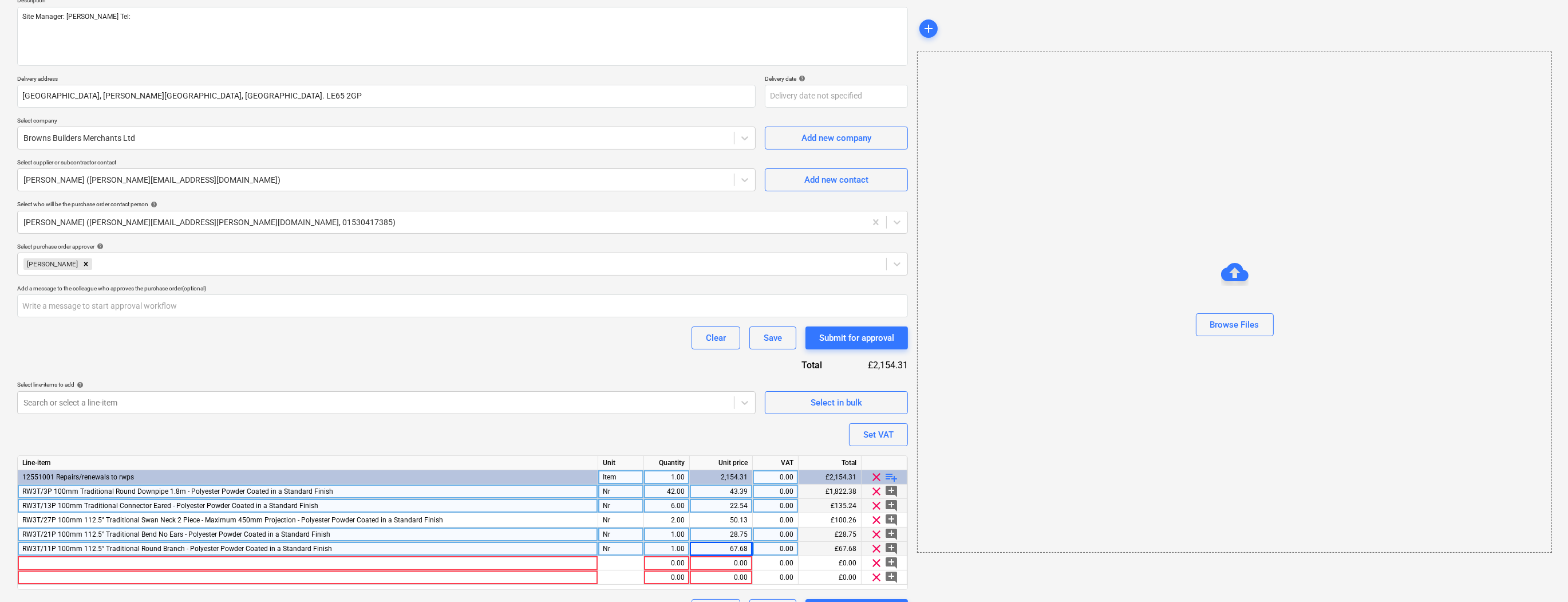
click at [898, 478] on span "playlist_add" at bounding box center [892, 477] width 14 height 14
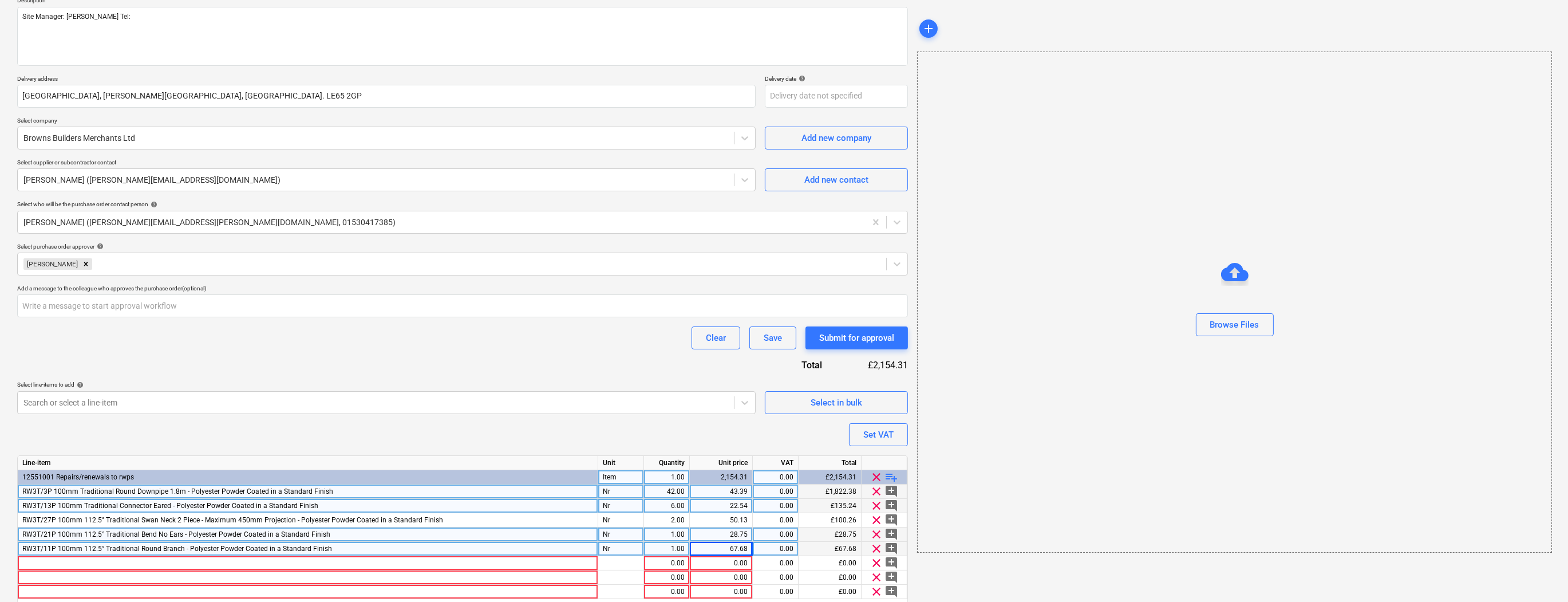
click at [898, 478] on span "playlist_add" at bounding box center [892, 477] width 14 height 14
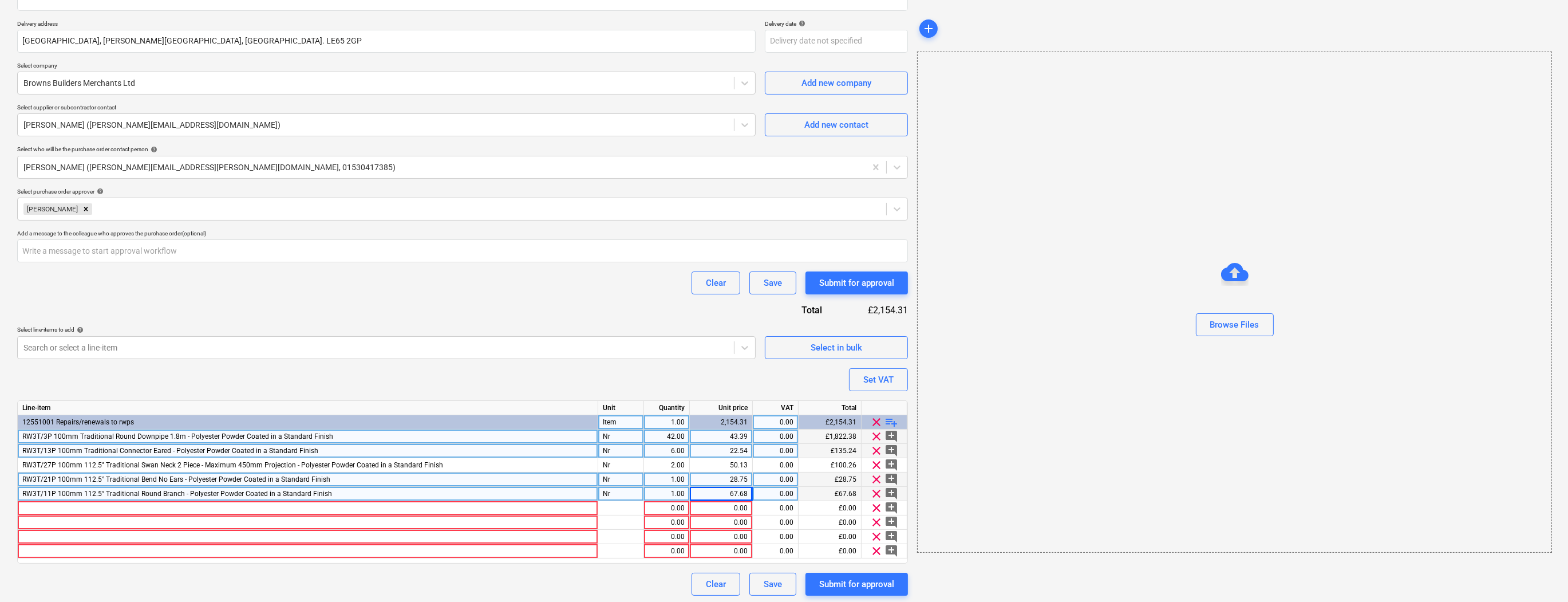
scroll to position [196, 0]
click at [31, 502] on div at bounding box center [308, 506] width 581 height 14
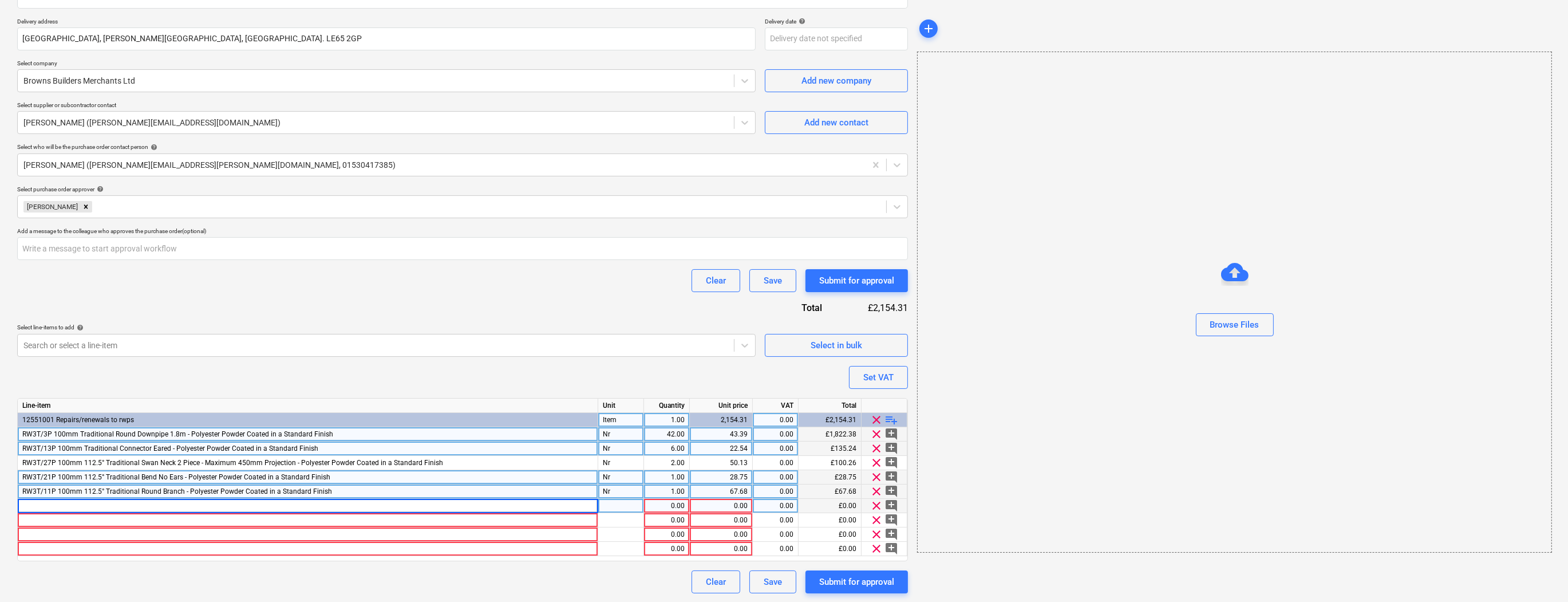
type textarea "x"
type input "RW3T/10P 100mm Traditional Round Shoe - Polyester Powder Coated in a Standard F…"
type textarea "x"
click at [611, 504] on div "pcs" at bounding box center [622, 506] width 46 height 14
type input "Nr"
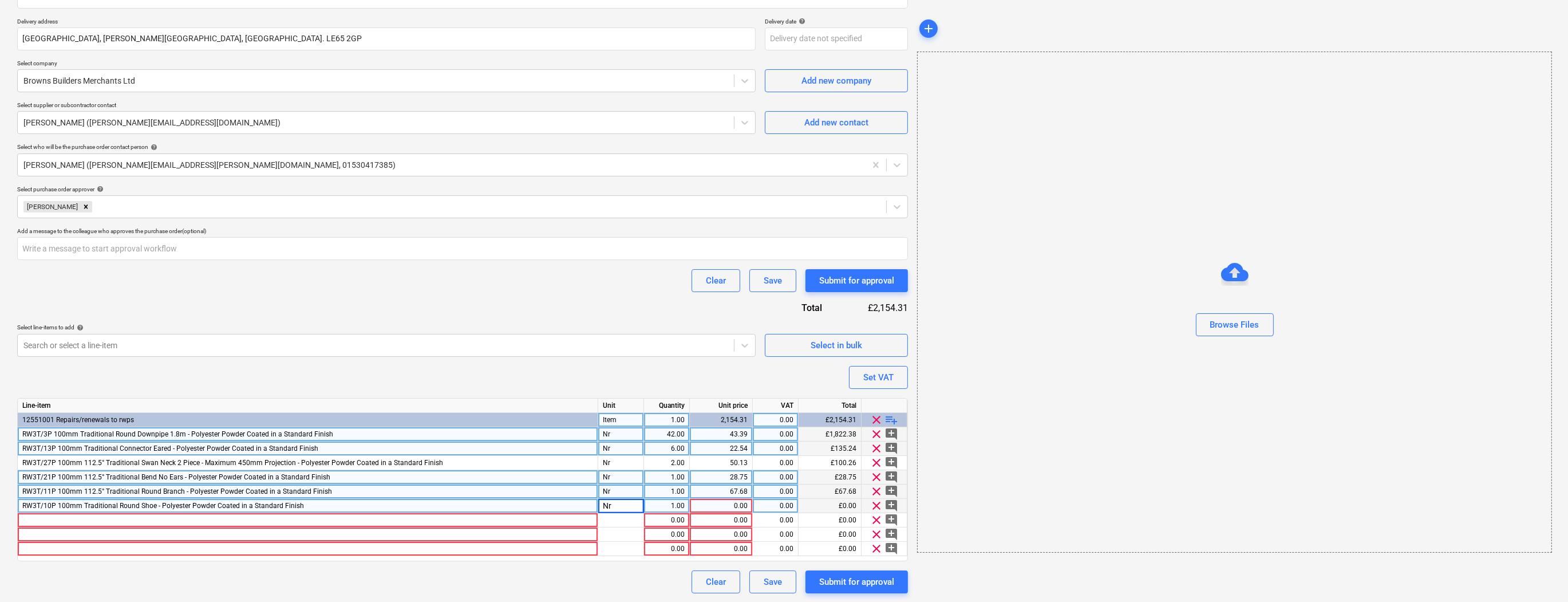
type textarea "x"
click at [685, 506] on div "1.00" at bounding box center [667, 506] width 36 height 14
type input "3"
type textarea "x"
click at [748, 502] on div "0.00" at bounding box center [721, 506] width 53 height 14
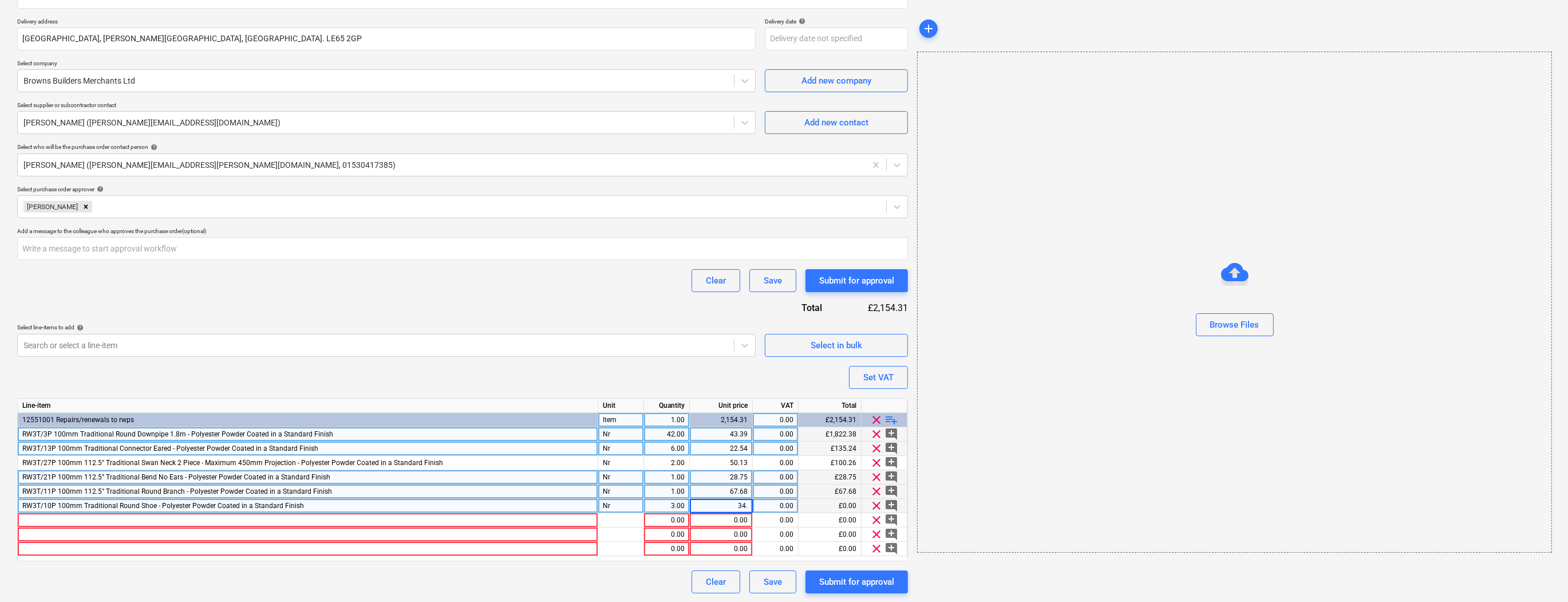
type input "34.4"
click at [37, 520] on div at bounding box center [308, 520] width 581 height 14
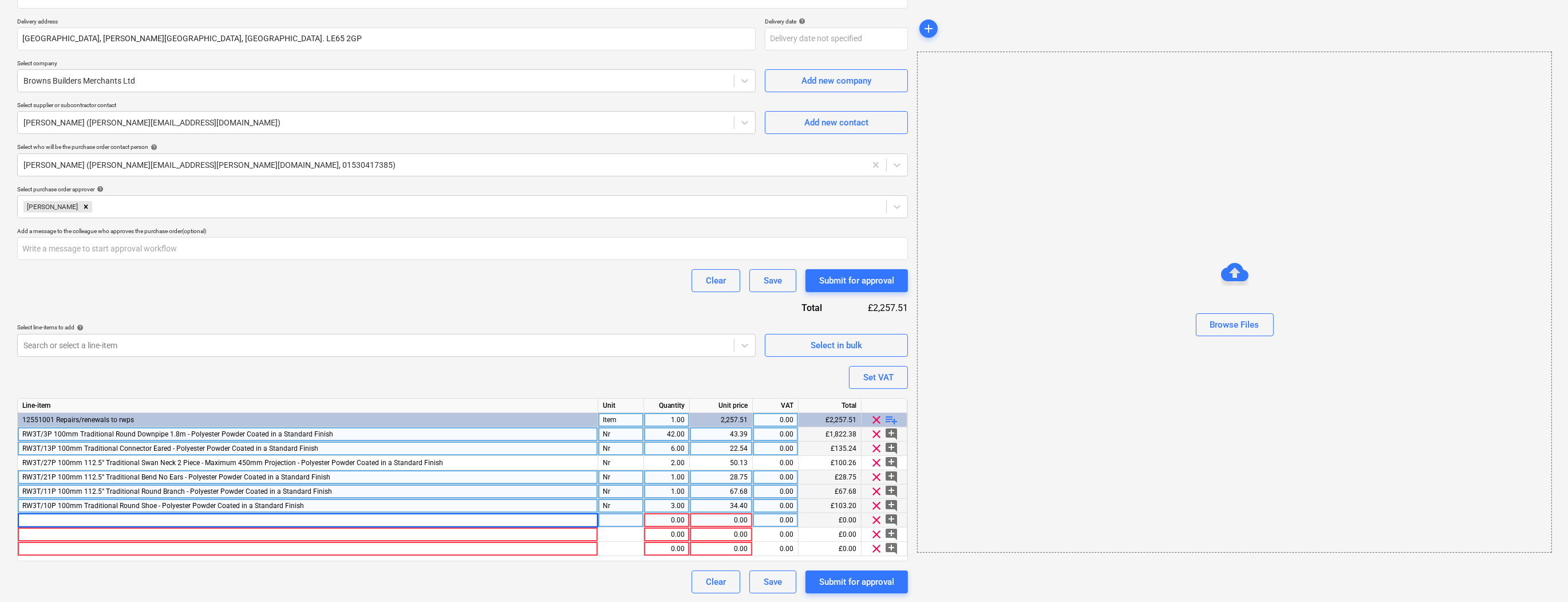
type textarea "x"
type input "RW3T/15P 100mm Traditional Collar Bracket Eared - Polyester Powder Coated in a …"
type textarea "x"
click at [626, 520] on div "pcs" at bounding box center [622, 520] width 46 height 14
type input "Nr"
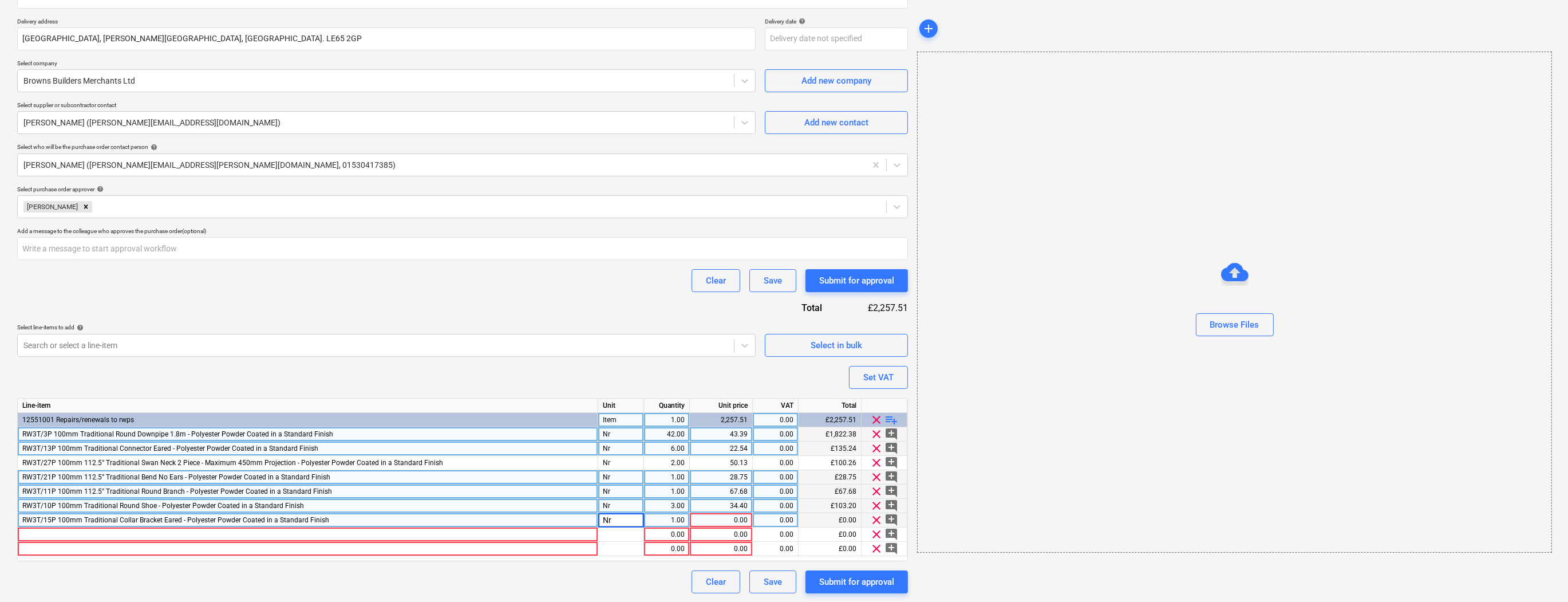
type textarea "x"
click at [674, 518] on div "1.00" at bounding box center [667, 520] width 36 height 14
type input "14"
type textarea "x"
click at [725, 518] on div "0.00" at bounding box center [721, 520] width 53 height 14
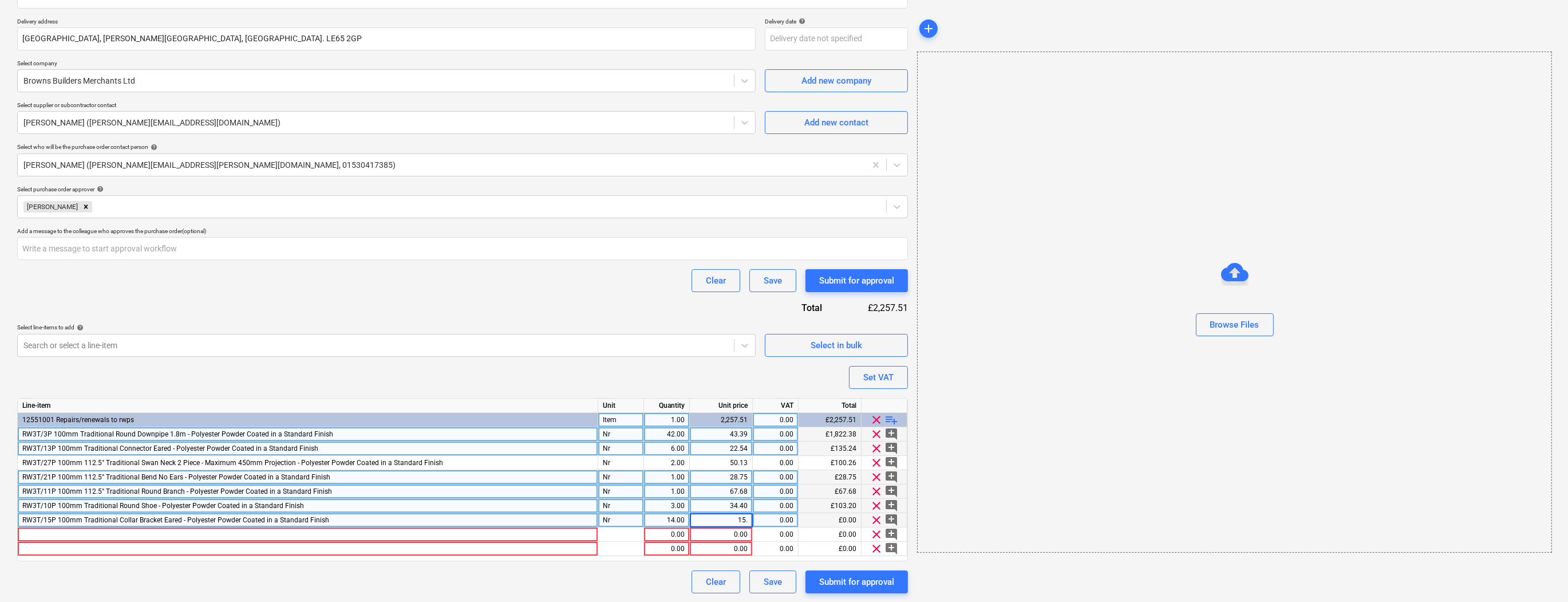
type input "15.5"
click at [37, 531] on div at bounding box center [308, 535] width 581 height 14
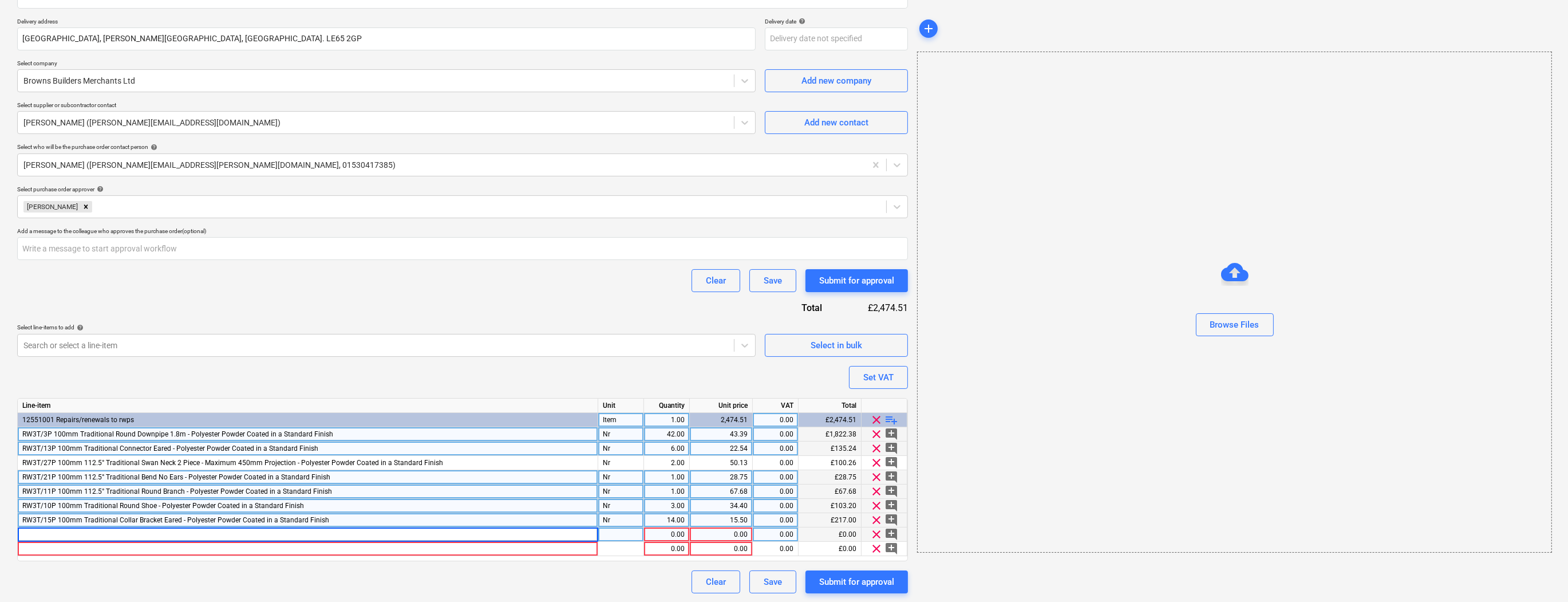
type textarea "x"
type input "RW3T/21 - 135P 100mm 135° Traditional Bend No Ears - Polyester Powder Coated in…"
type textarea "x"
click at [628, 530] on div "pcs" at bounding box center [622, 535] width 46 height 14
type input "Nr"
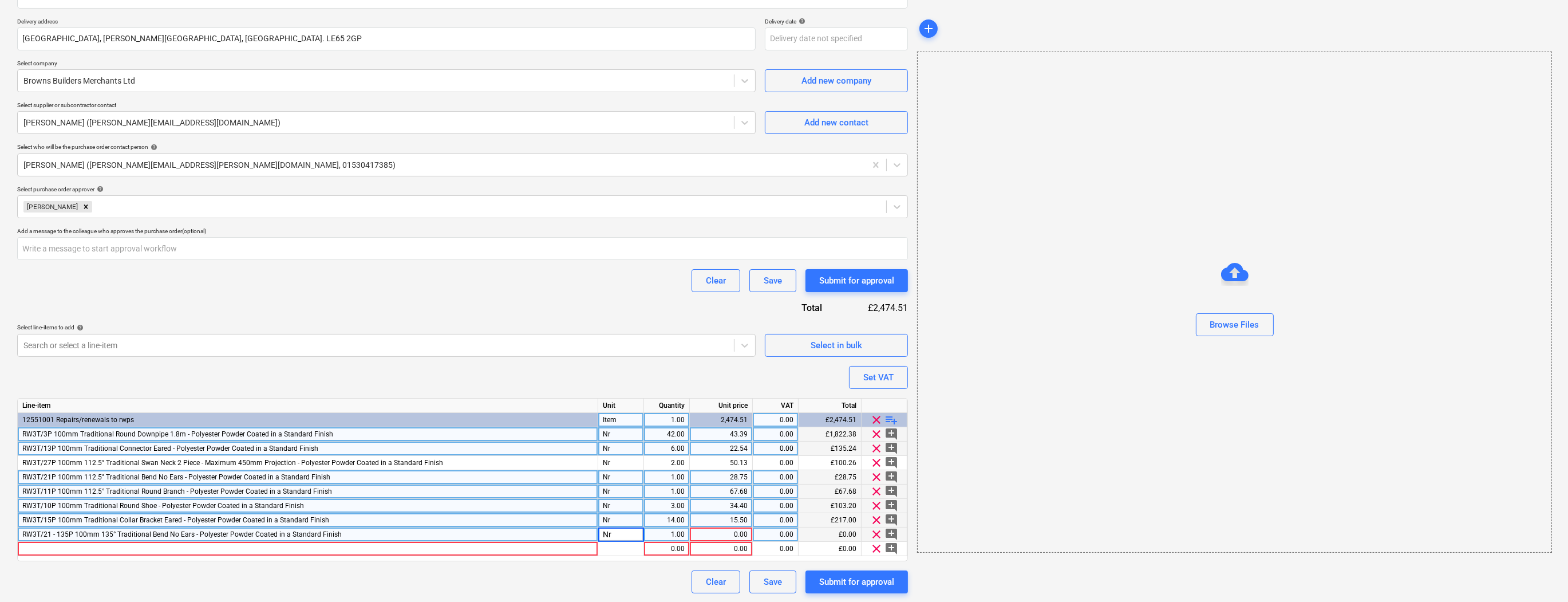
type textarea "x"
click at [656, 536] on div "1.00" at bounding box center [667, 535] width 36 height 14
type input "2"
type textarea "x"
click at [710, 539] on div "0.00" at bounding box center [721, 535] width 53 height 14
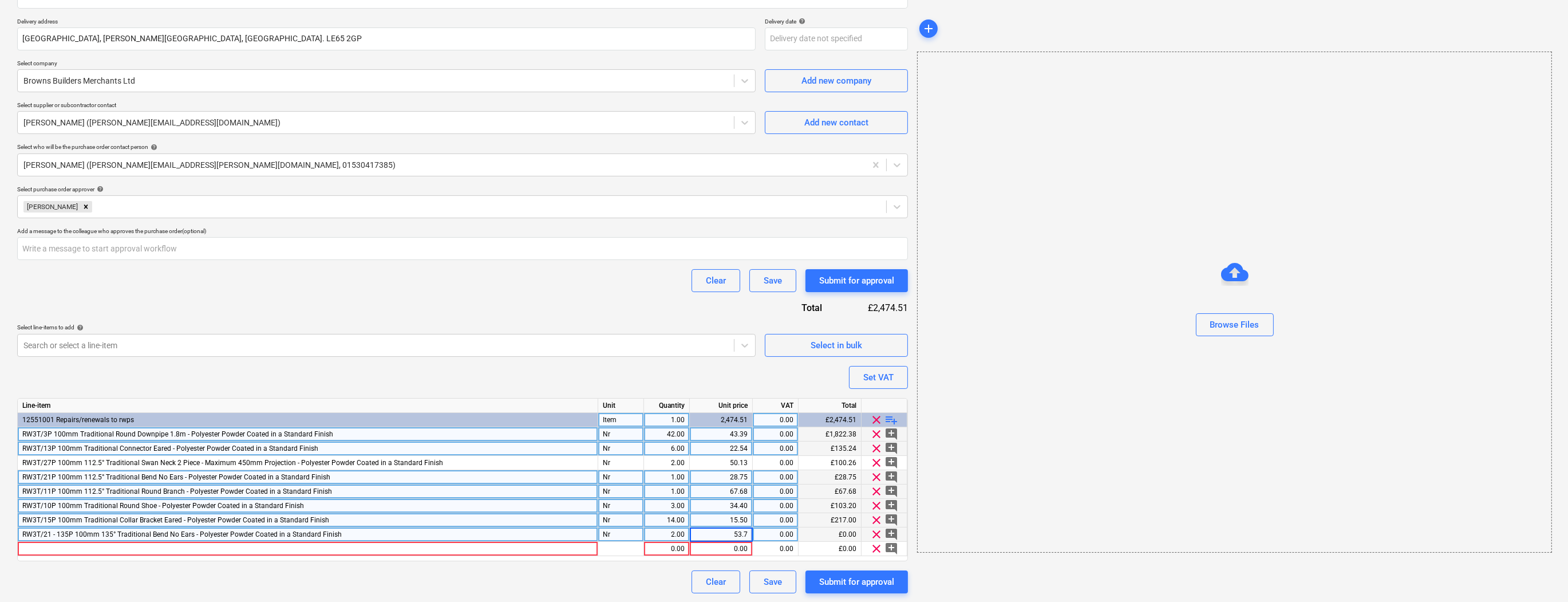
type input "53.75"
click at [34, 547] on div at bounding box center [308, 549] width 581 height 14
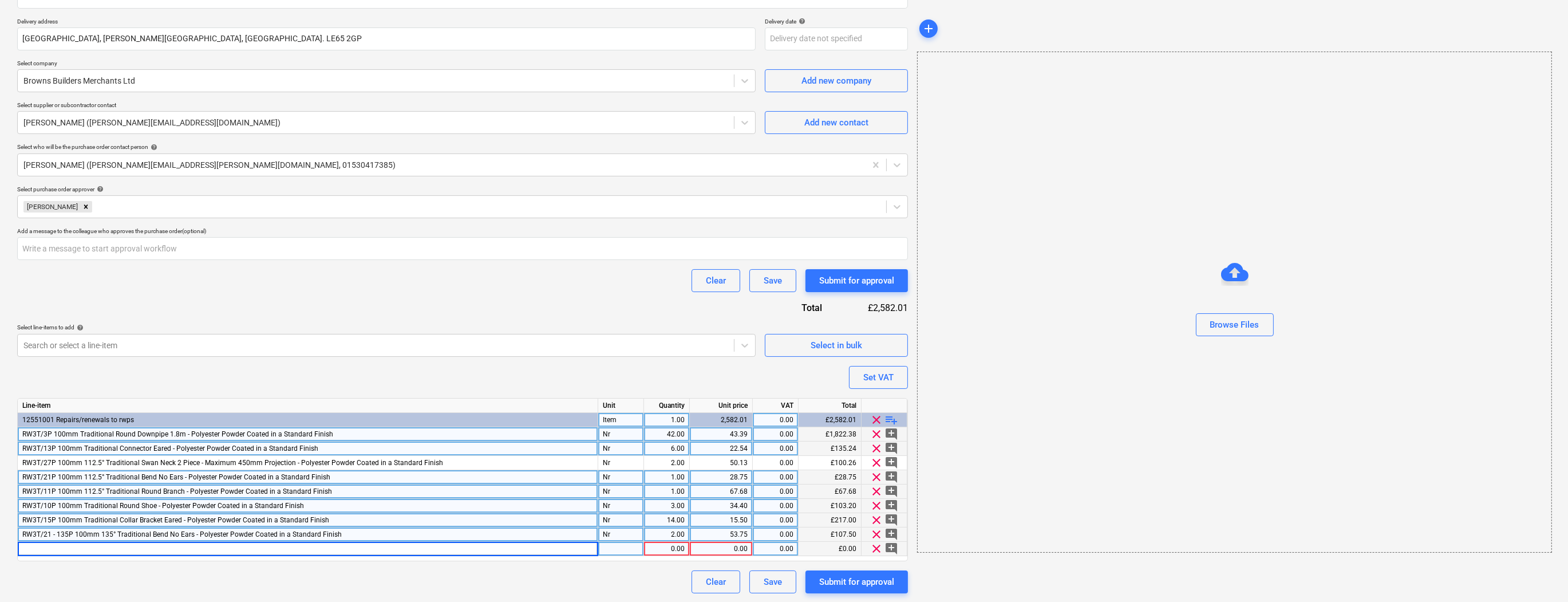
type textarea "x"
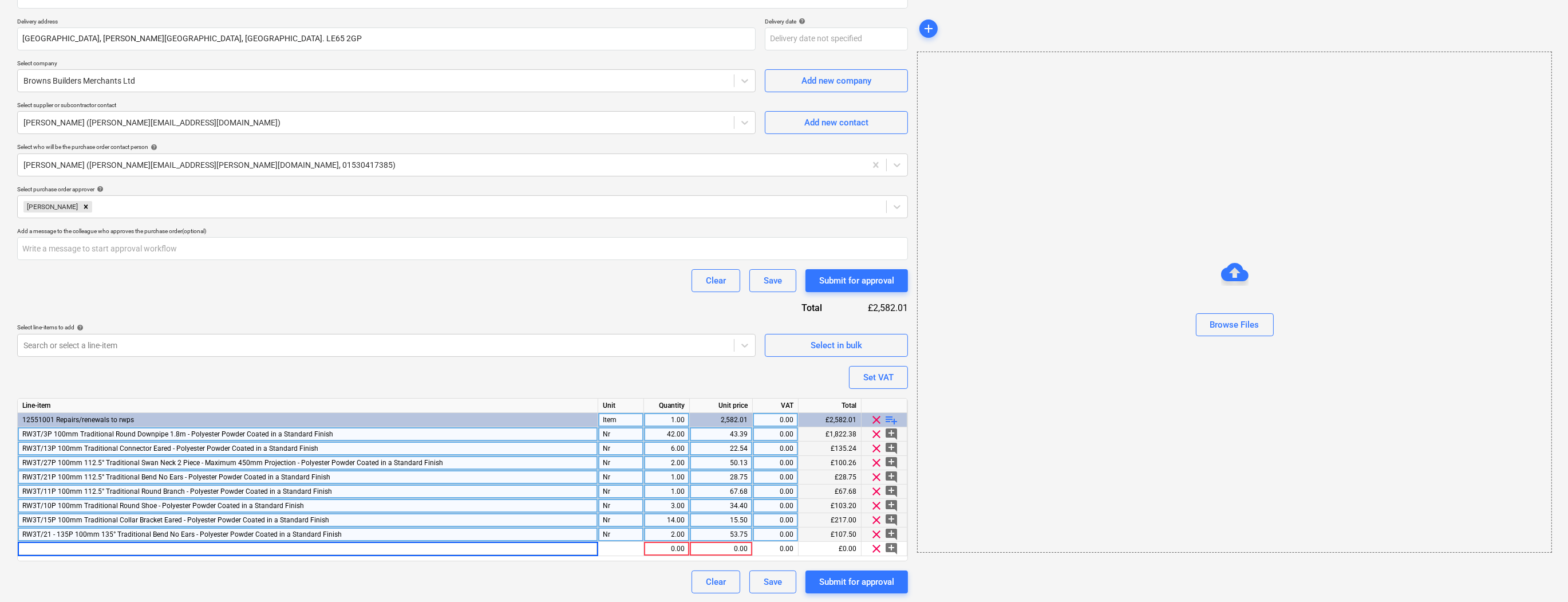
type input "RW3T/61P 100mm 92.5° Traditional Bend No Ears - Polyester Powder Coated in a St…"
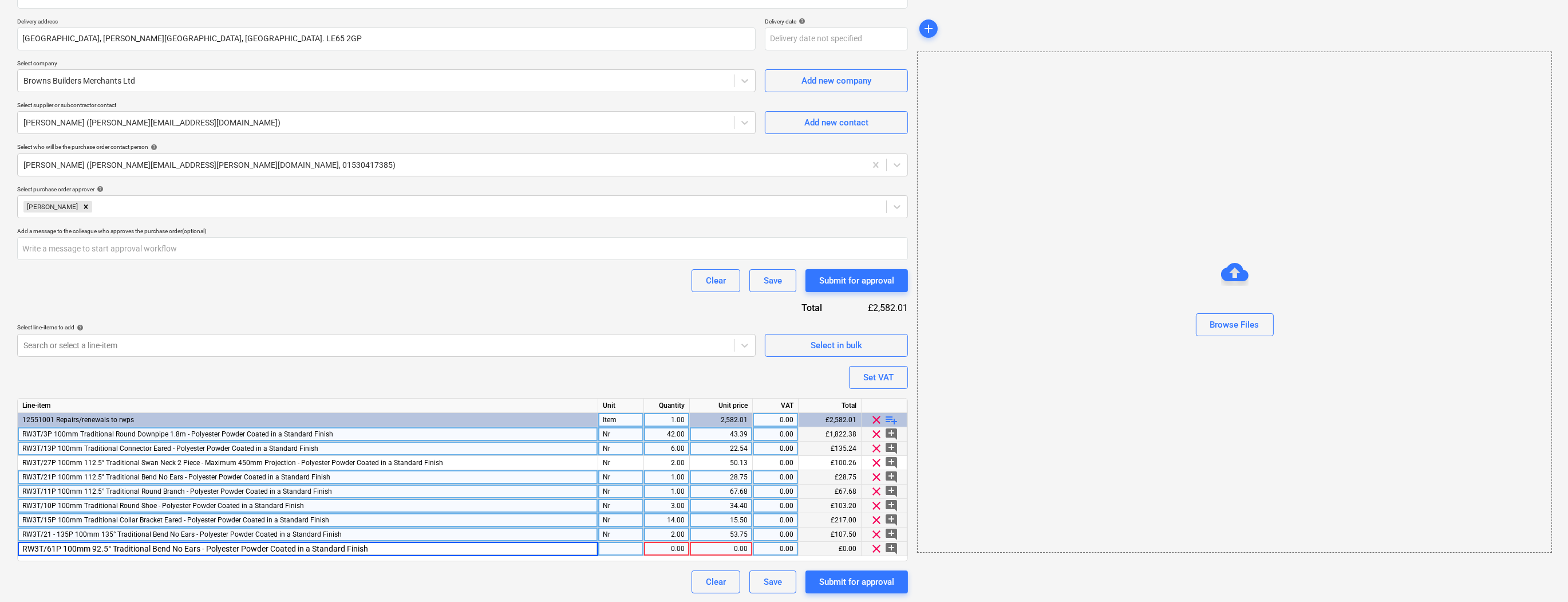
type textarea "x"
click at [623, 550] on div "pcs" at bounding box center [622, 549] width 46 height 14
type input "Nr"
type textarea "x"
click at [674, 548] on div "1.00" at bounding box center [667, 549] width 36 height 14
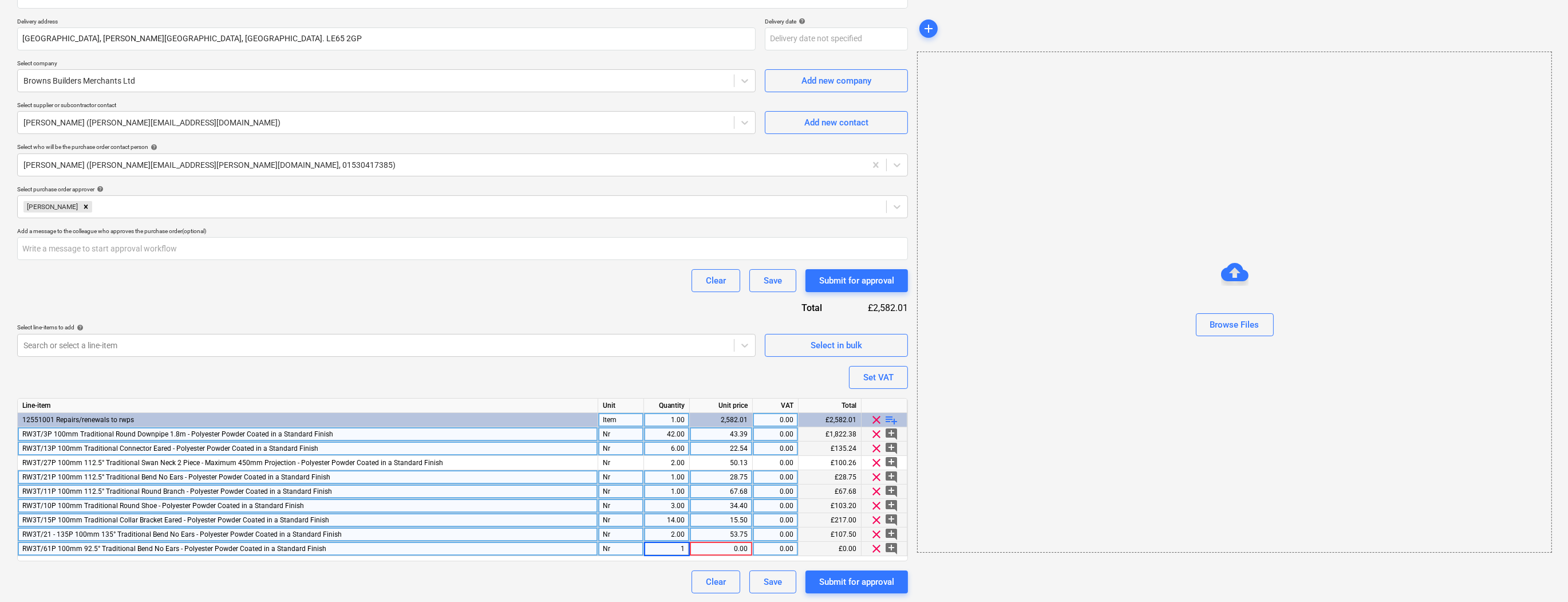
type input "2"
type textarea "x"
click at [724, 544] on div "0.00" at bounding box center [721, 549] width 53 height 14
type input "28.76"
click at [896, 422] on span "playlist_add" at bounding box center [892, 420] width 14 height 14
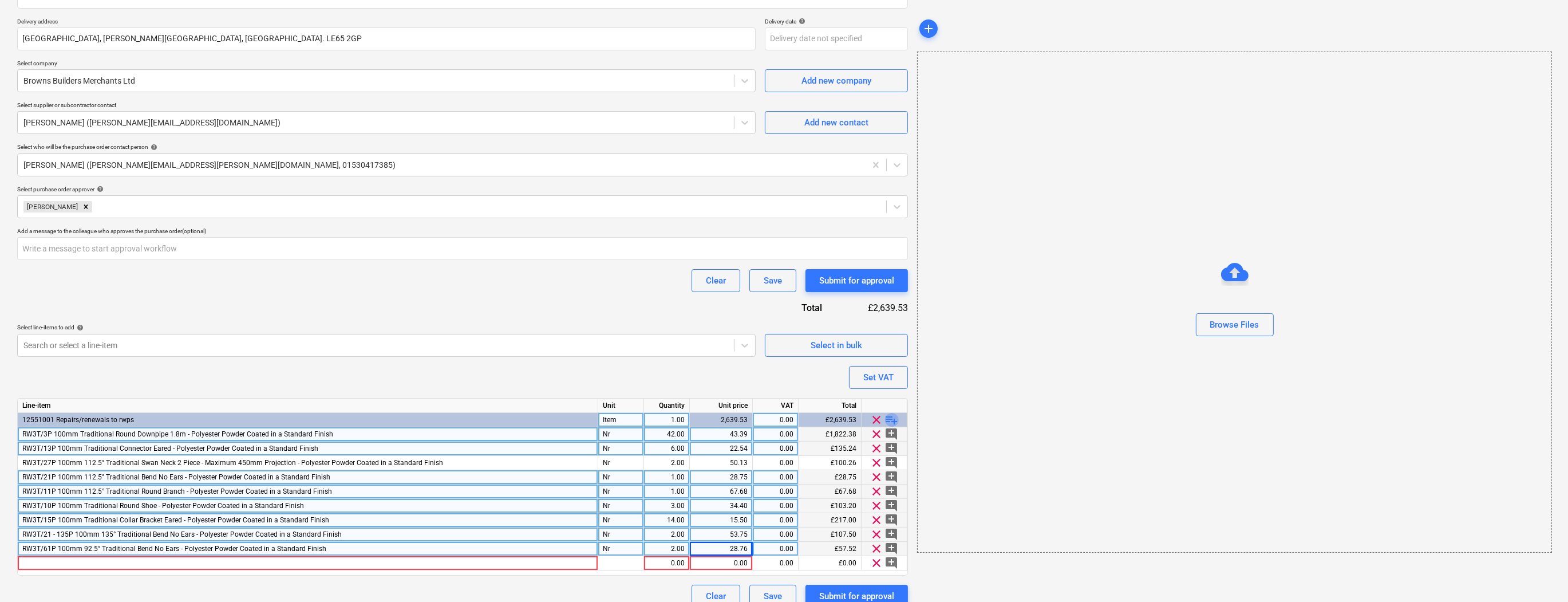
click at [896, 422] on span "playlist_add" at bounding box center [892, 420] width 14 height 14
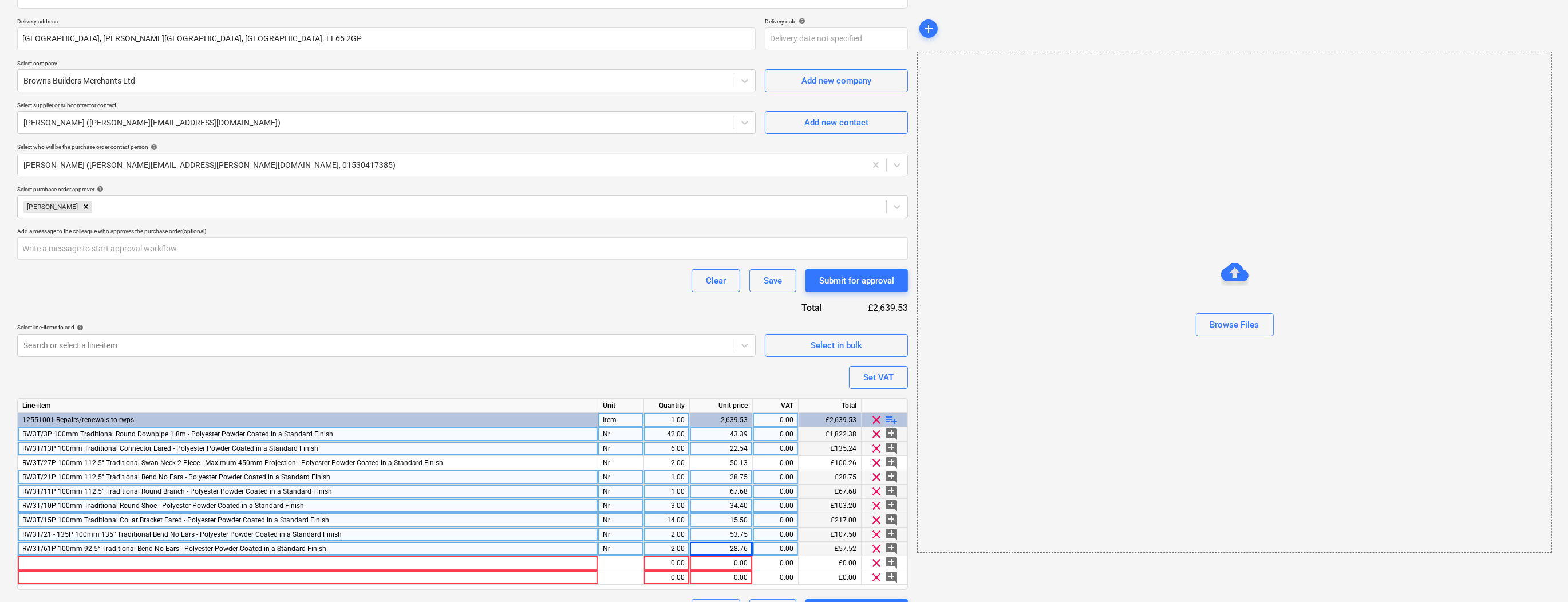
click at [896, 422] on span "playlist_add" at bounding box center [892, 420] width 14 height 14
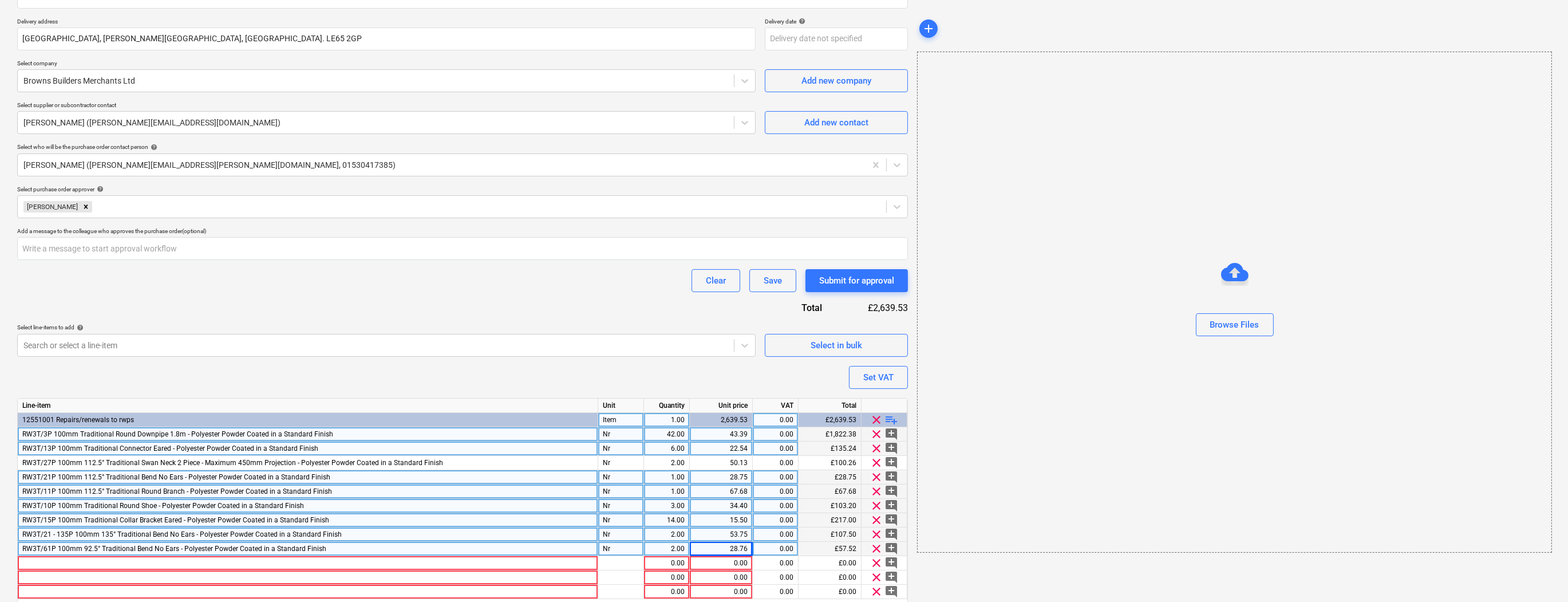
scroll to position [239, 0]
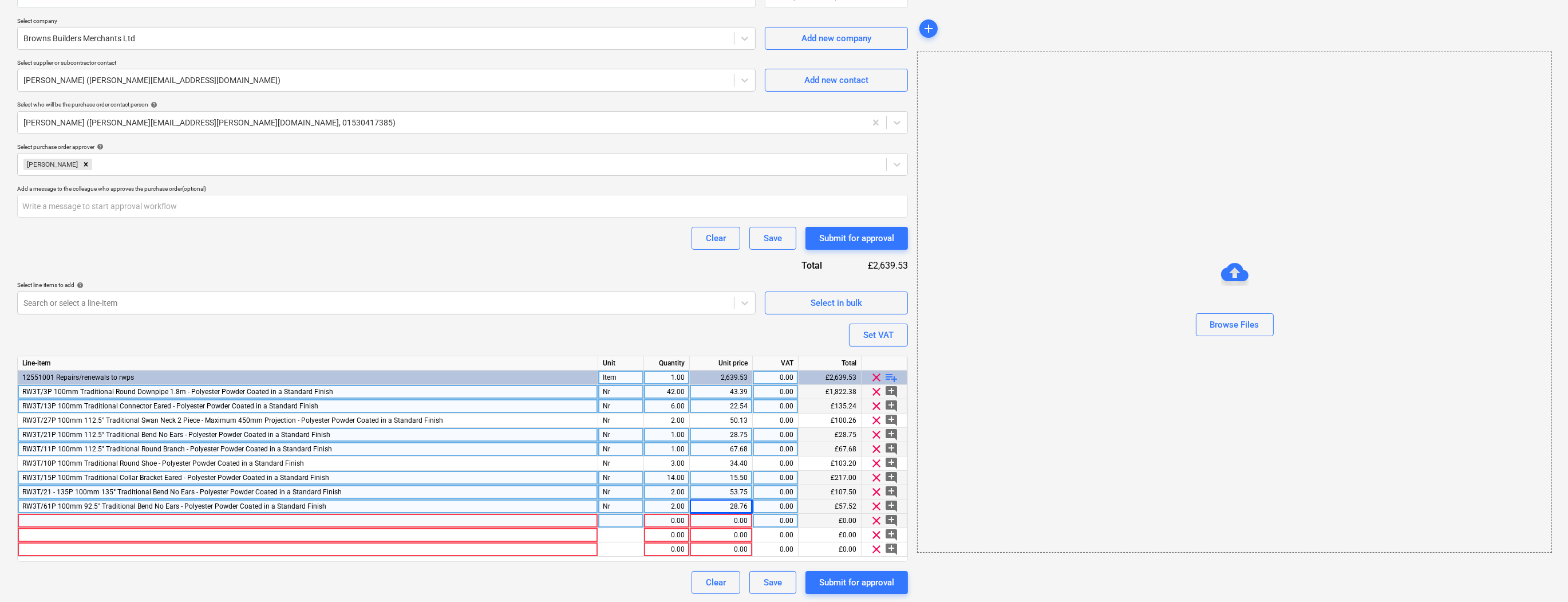
click at [32, 516] on div at bounding box center [308, 521] width 581 height 14
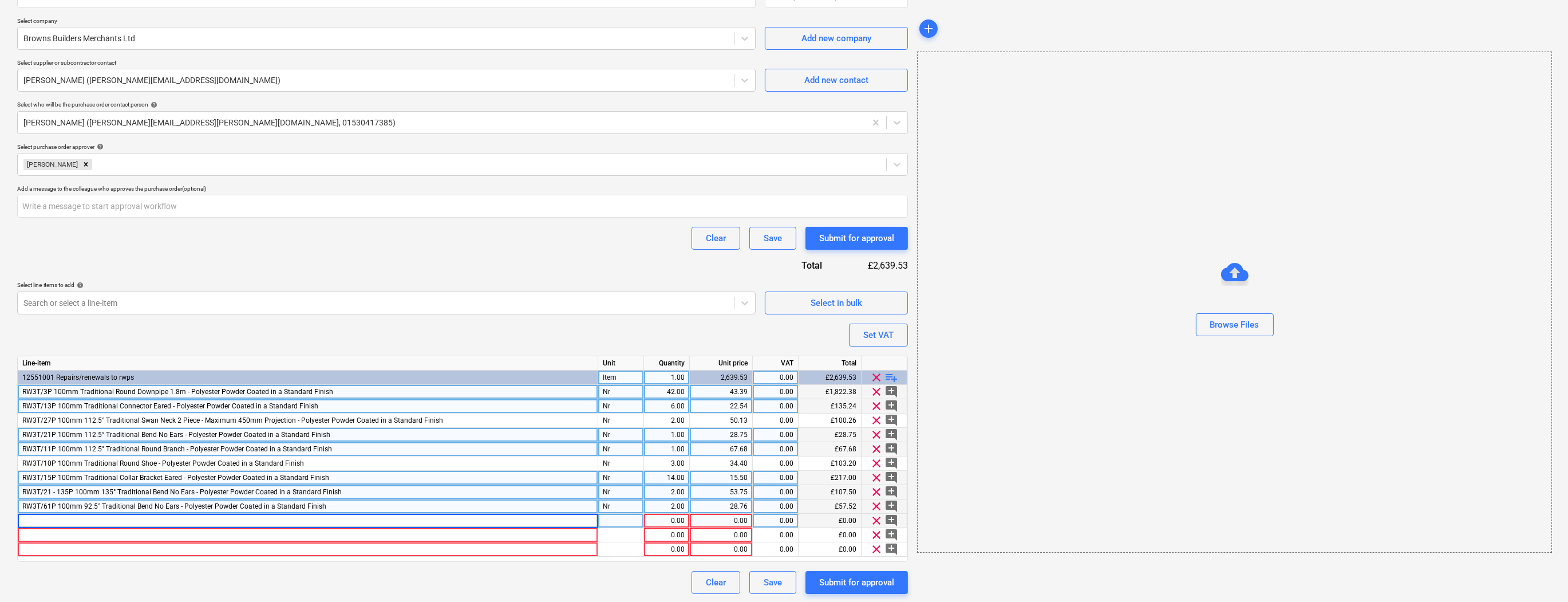
type textarea "x"
type input "RW2T/26P 75mm 112.5° Traditional Swan Neck 2 Piece - Maximum 300mm Projection -…"
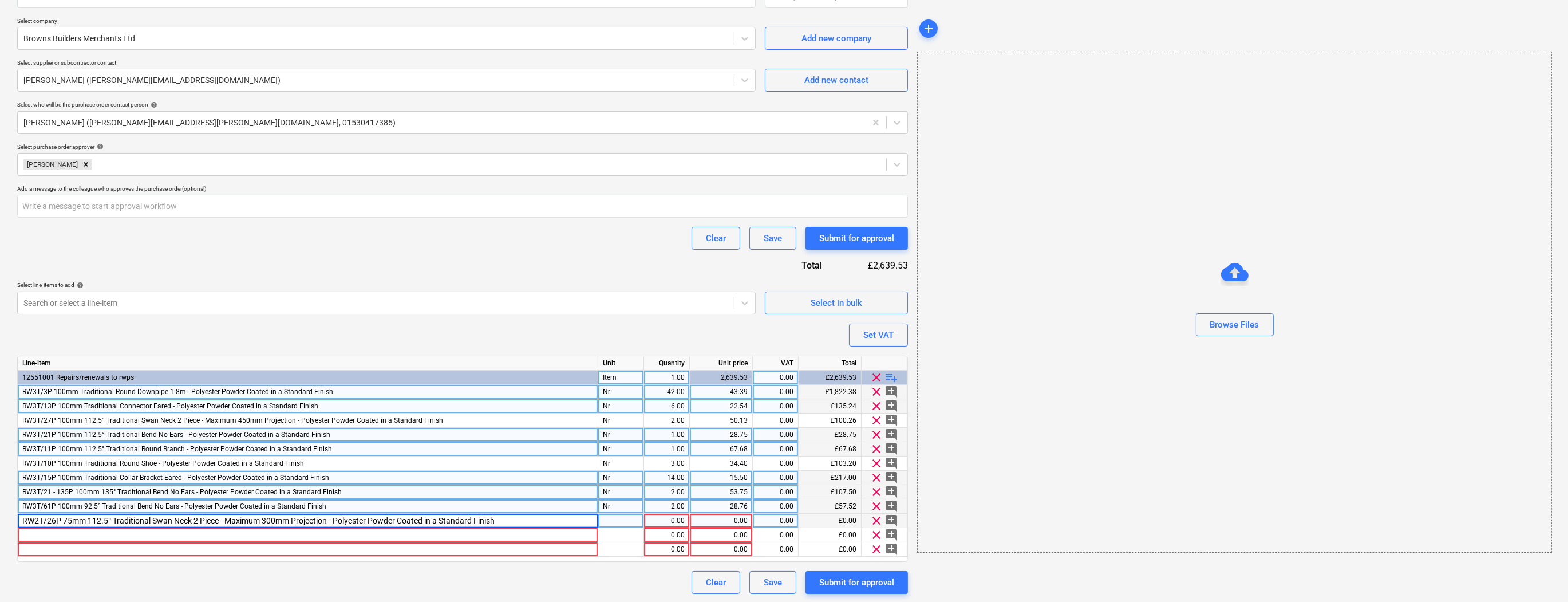
type textarea "x"
click at [627, 519] on div at bounding box center [622, 521] width 46 height 14
type input "Nr"
type textarea "x"
click at [679, 520] on div "1.00" at bounding box center [667, 521] width 36 height 14
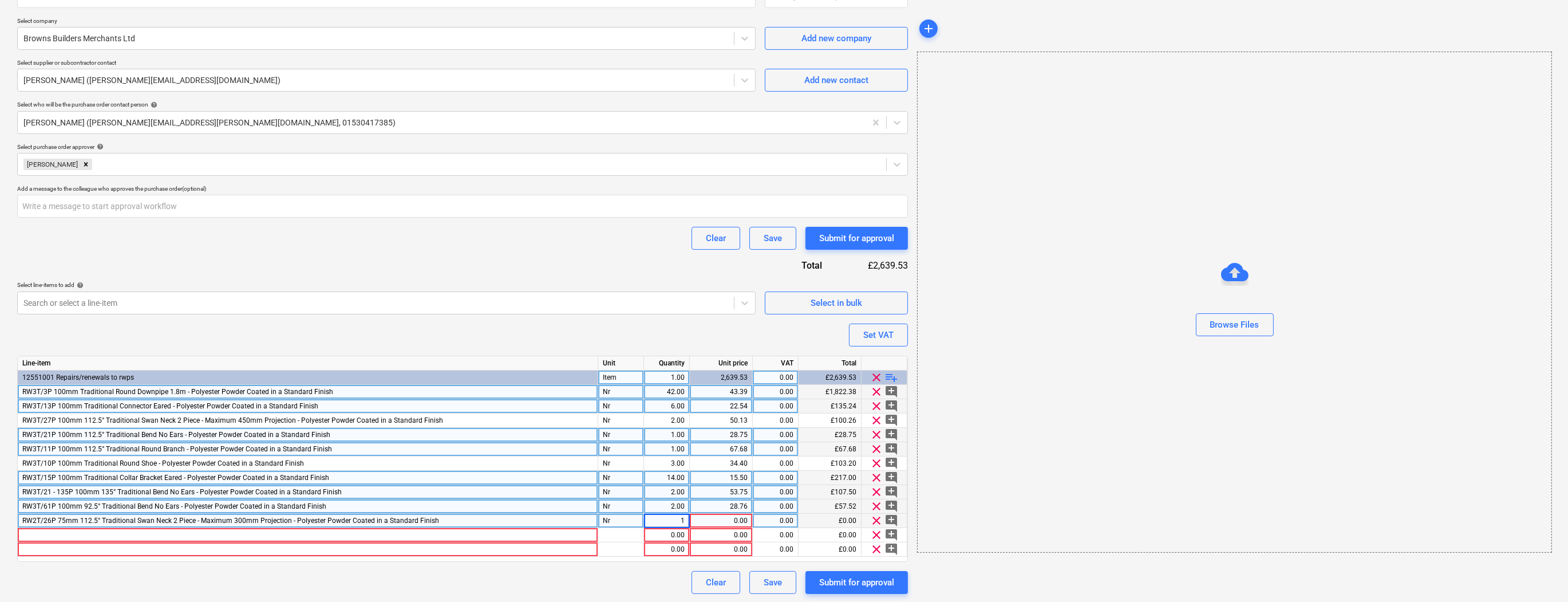
type input "6"
type textarea "x"
click at [731, 522] on div "0.00" at bounding box center [721, 521] width 53 height 14
type input "37.02"
click at [504, 566] on div "Purchase order name help Rainwater Pipes Purchase order Purchase order referenc…" at bounding box center [462, 224] width 890 height 739
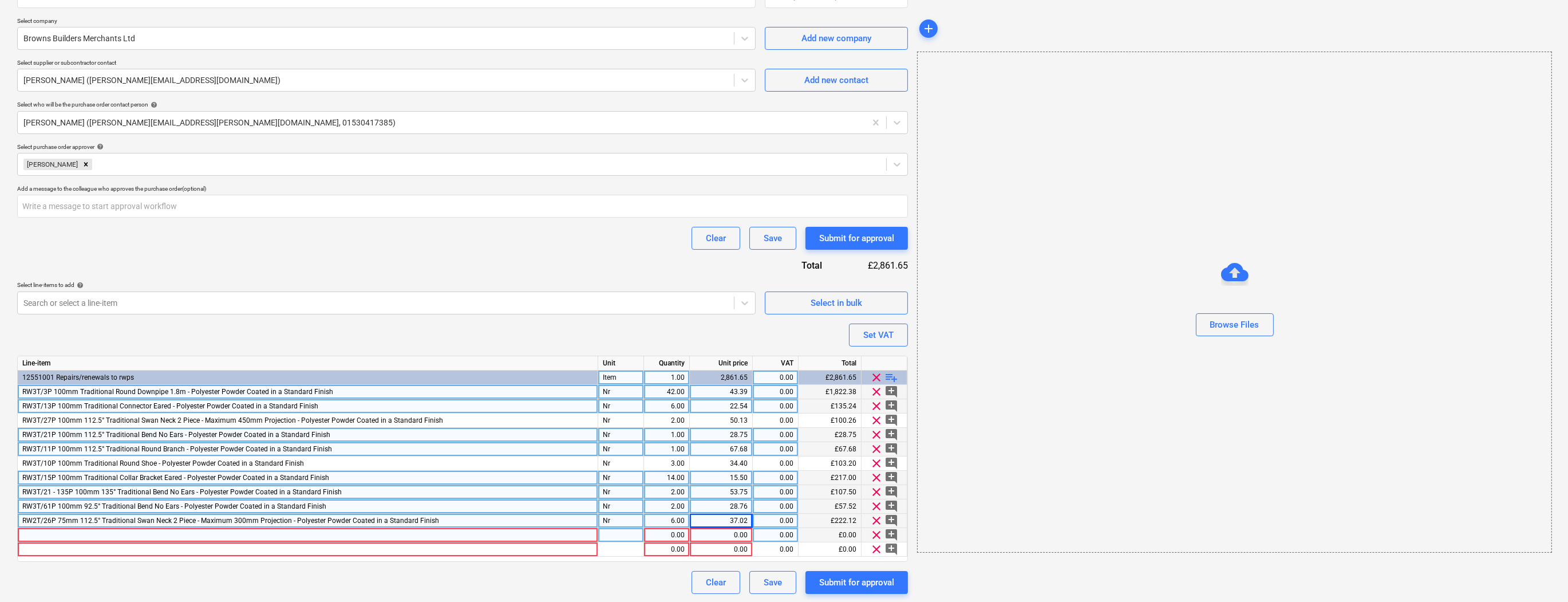
click at [32, 533] on div at bounding box center [308, 535] width 581 height 14
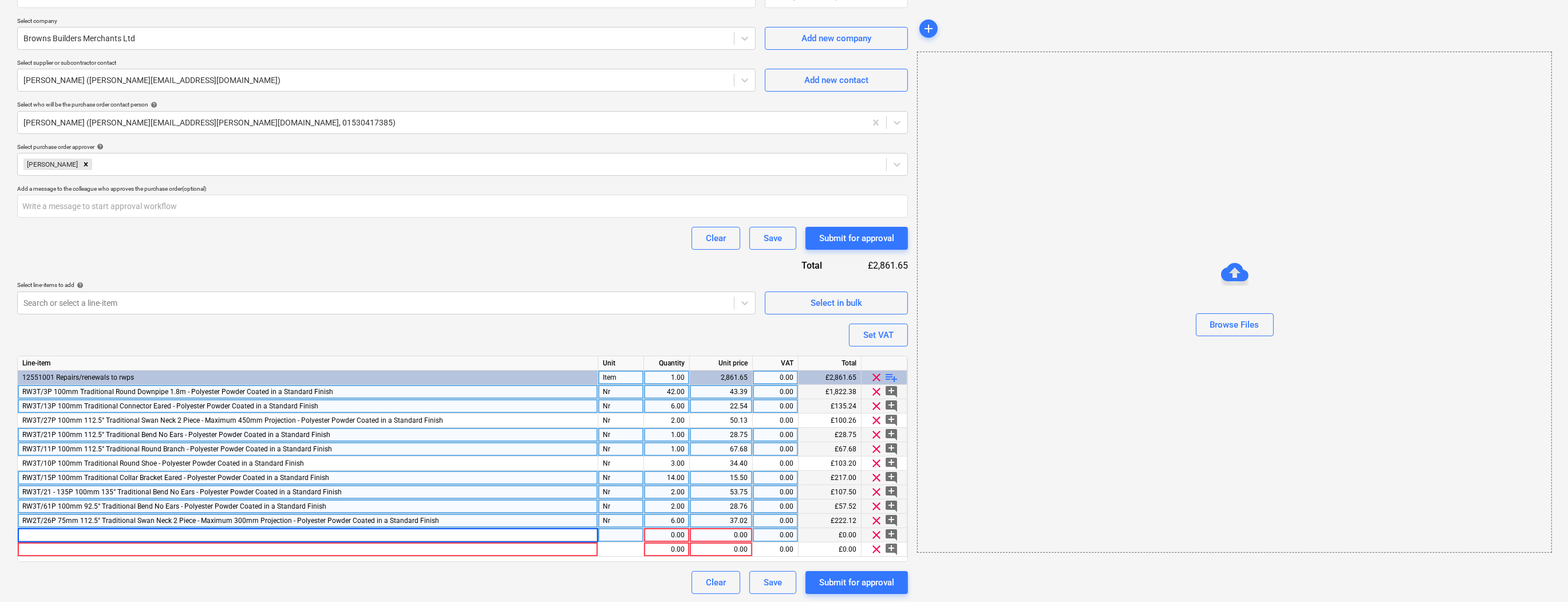
type textarea "x"
type input "RW2T/11ZZP 75mm 135° Traditional Round Branch - Polyester Powder Coated in a St…"
type textarea "x"
click at [611, 533] on div "pcs" at bounding box center [622, 535] width 46 height 14
type input "Nr"
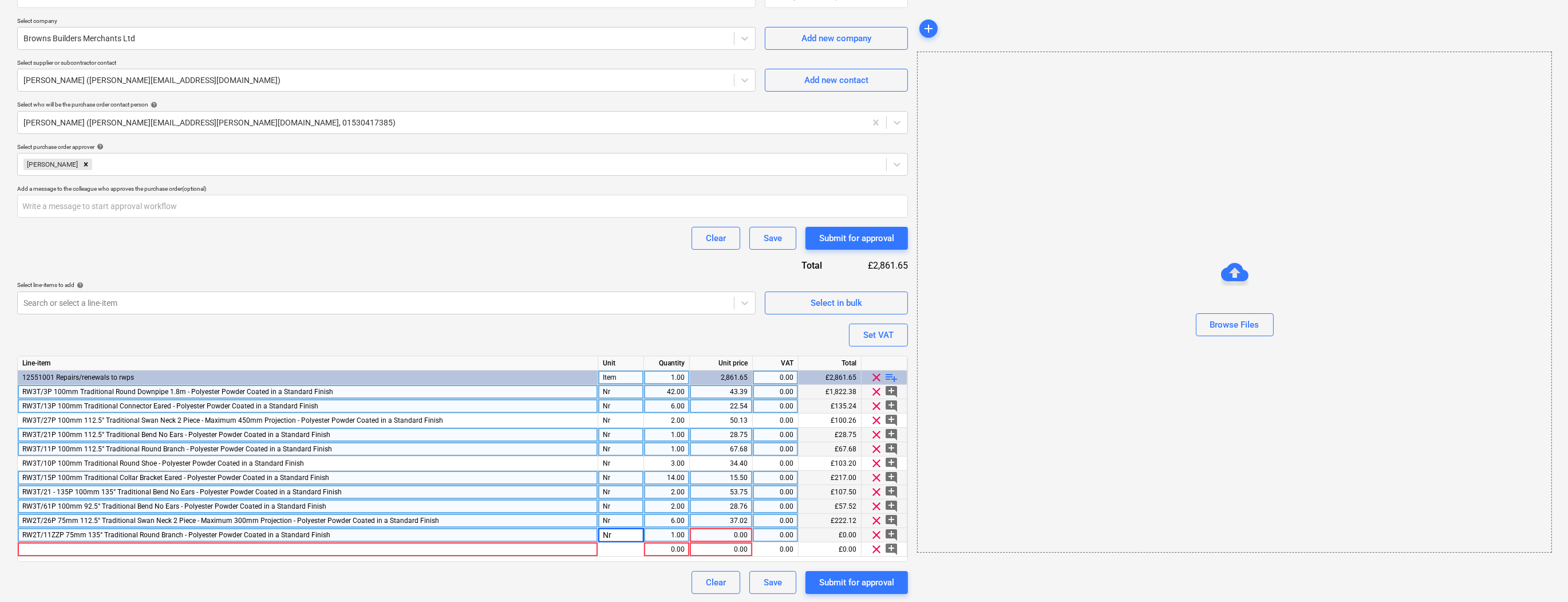
type textarea "x"
click at [663, 537] on div "1.00" at bounding box center [667, 535] width 36 height 14
type input "2"
type textarea "x"
click at [744, 536] on div "0.00" at bounding box center [721, 535] width 53 height 14
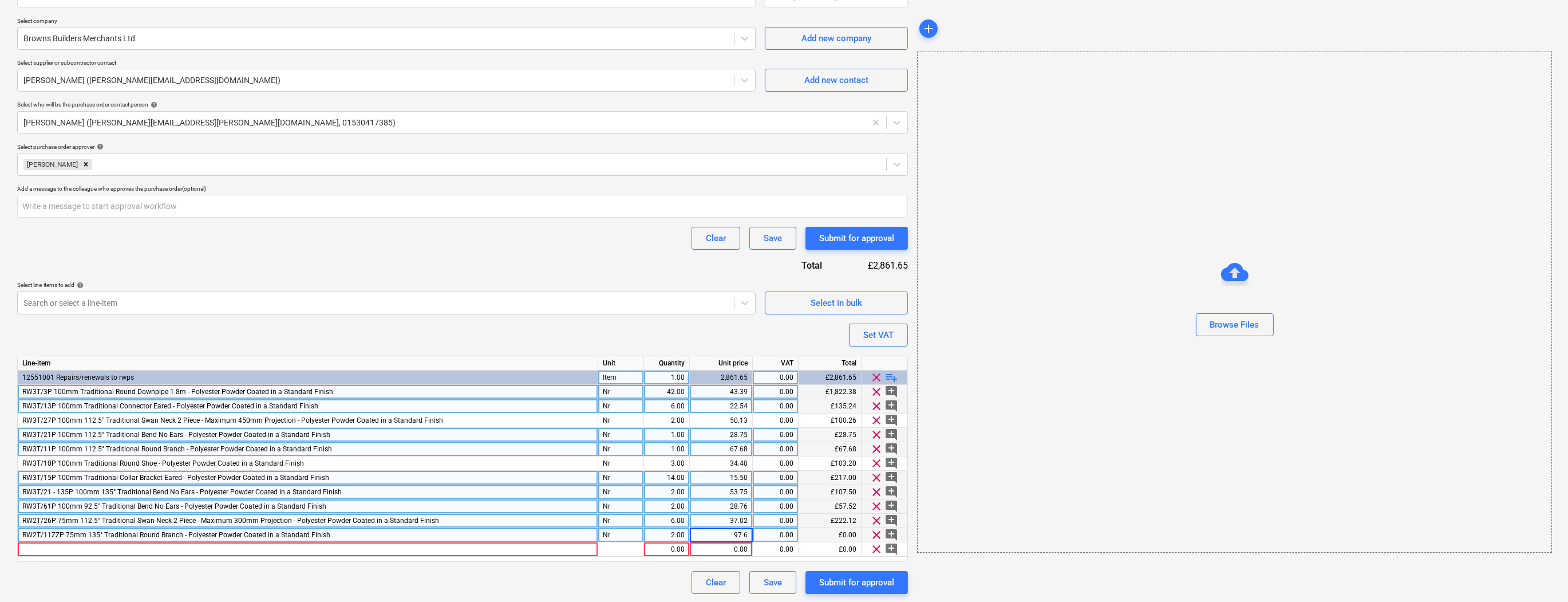
type input "97.69"
click at [511, 579] on div "Clear Save Submit for approval" at bounding box center [462, 582] width 890 height 23
click at [895, 380] on span "playlist_add" at bounding box center [892, 378] width 14 height 14
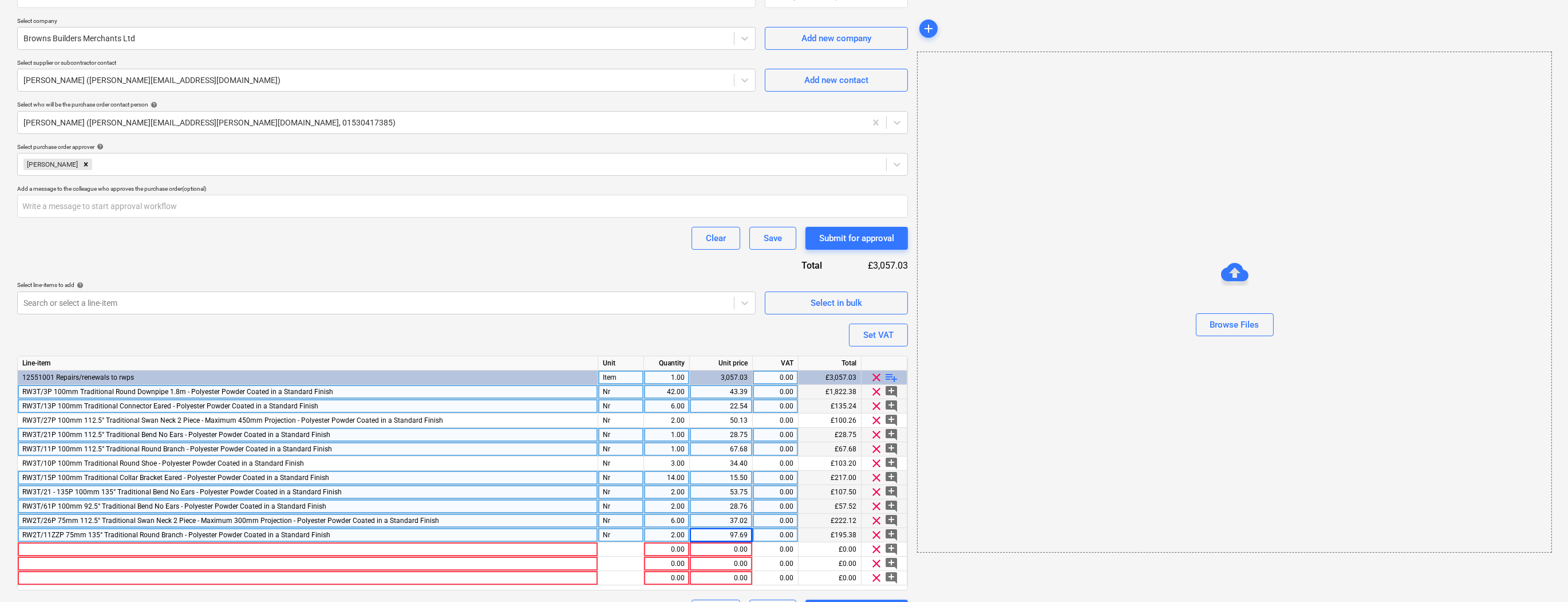
click at [895, 380] on span "playlist_add" at bounding box center [892, 378] width 14 height 14
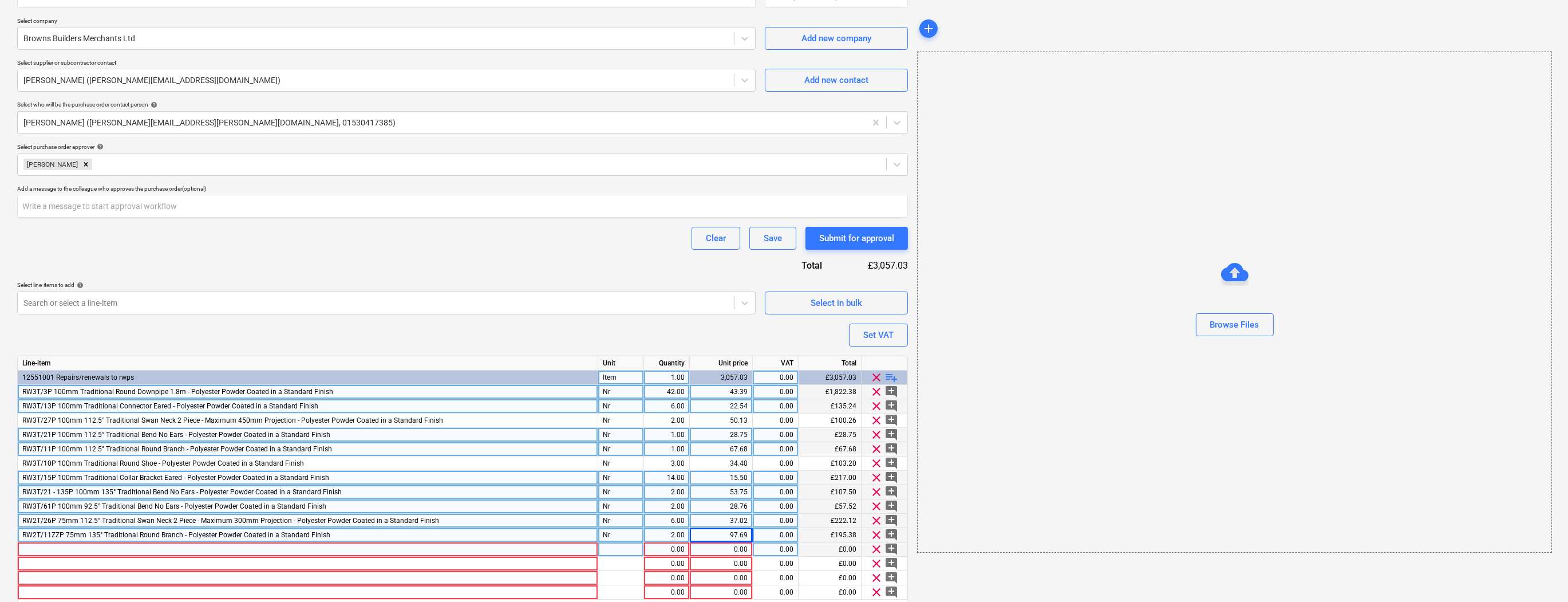
click at [27, 547] on div at bounding box center [308, 549] width 581 height 14
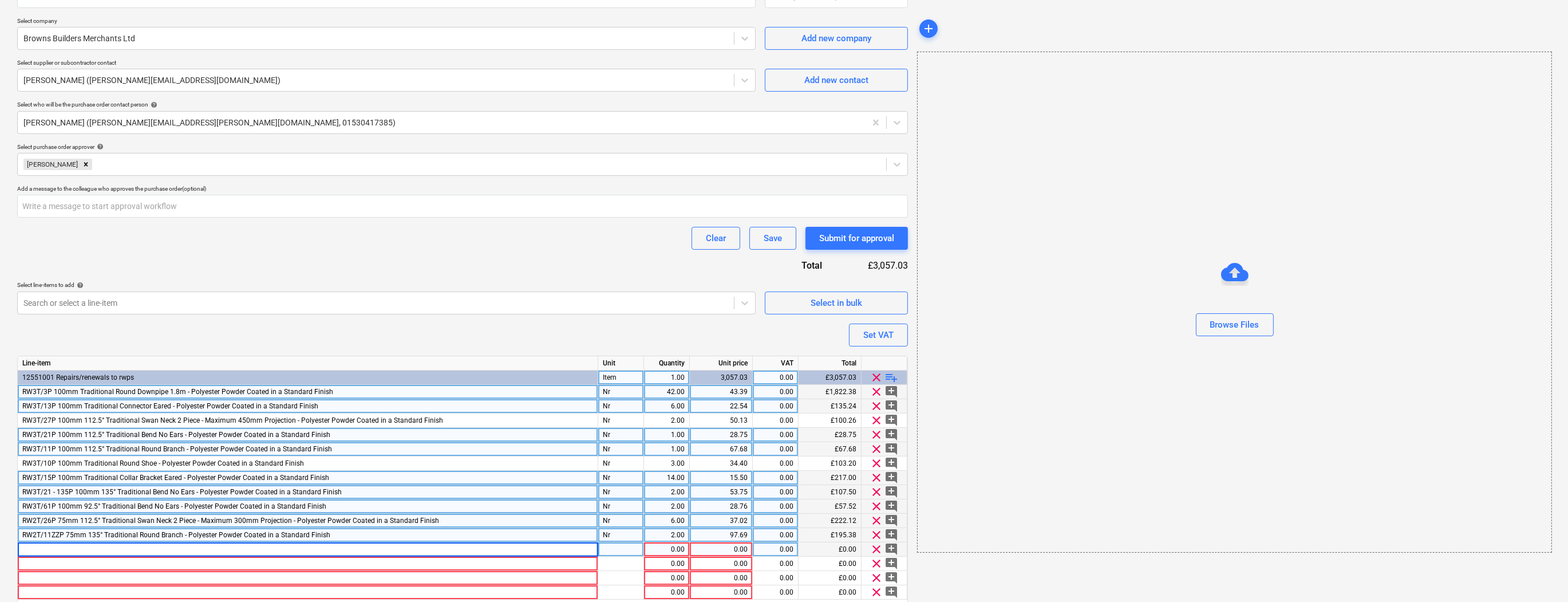
type textarea "x"
type input "RWH225P 225 Decorative Sand Cast [PERSON_NAME] with Downpipe Outlet to customer…"
type textarea "x"
click at [619, 548] on div at bounding box center [622, 549] width 46 height 14
type input "Nr"
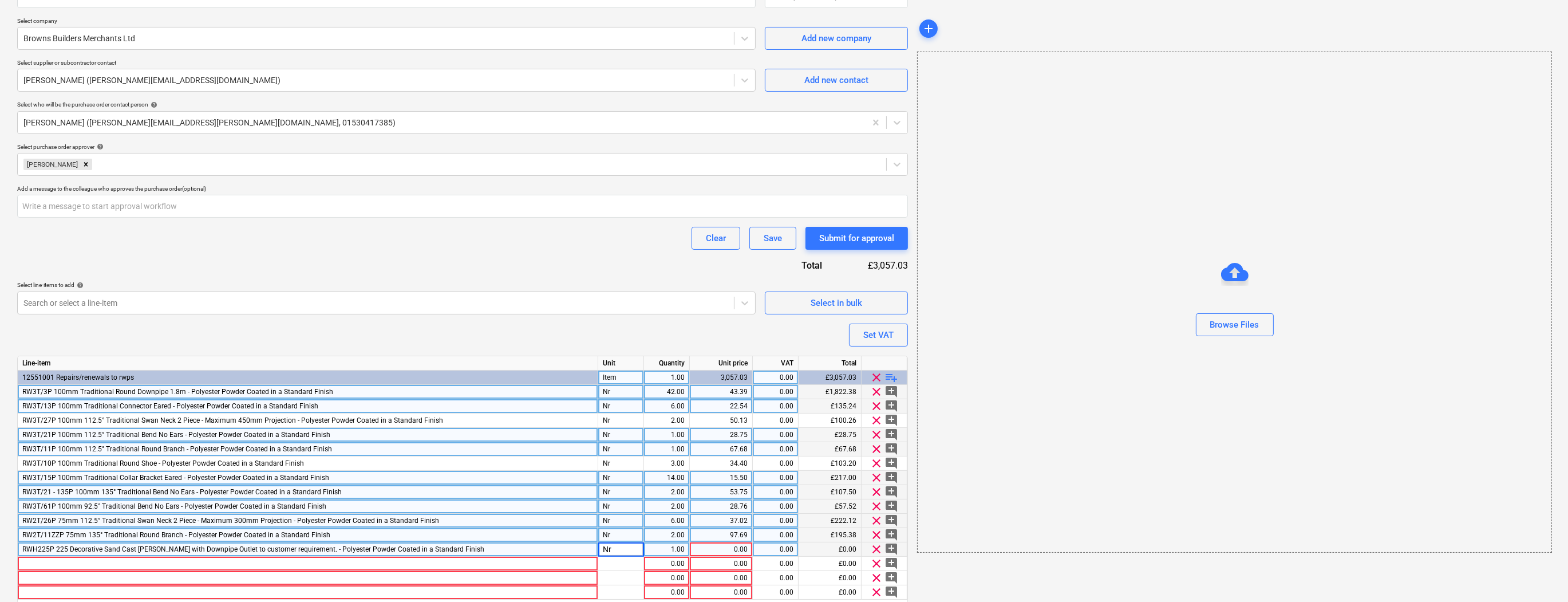
type textarea "x"
click at [682, 551] on div "1.00" at bounding box center [667, 549] width 36 height 14
type input "4"
type textarea "x"
click at [717, 548] on div "0.00" at bounding box center [721, 549] width 53 height 14
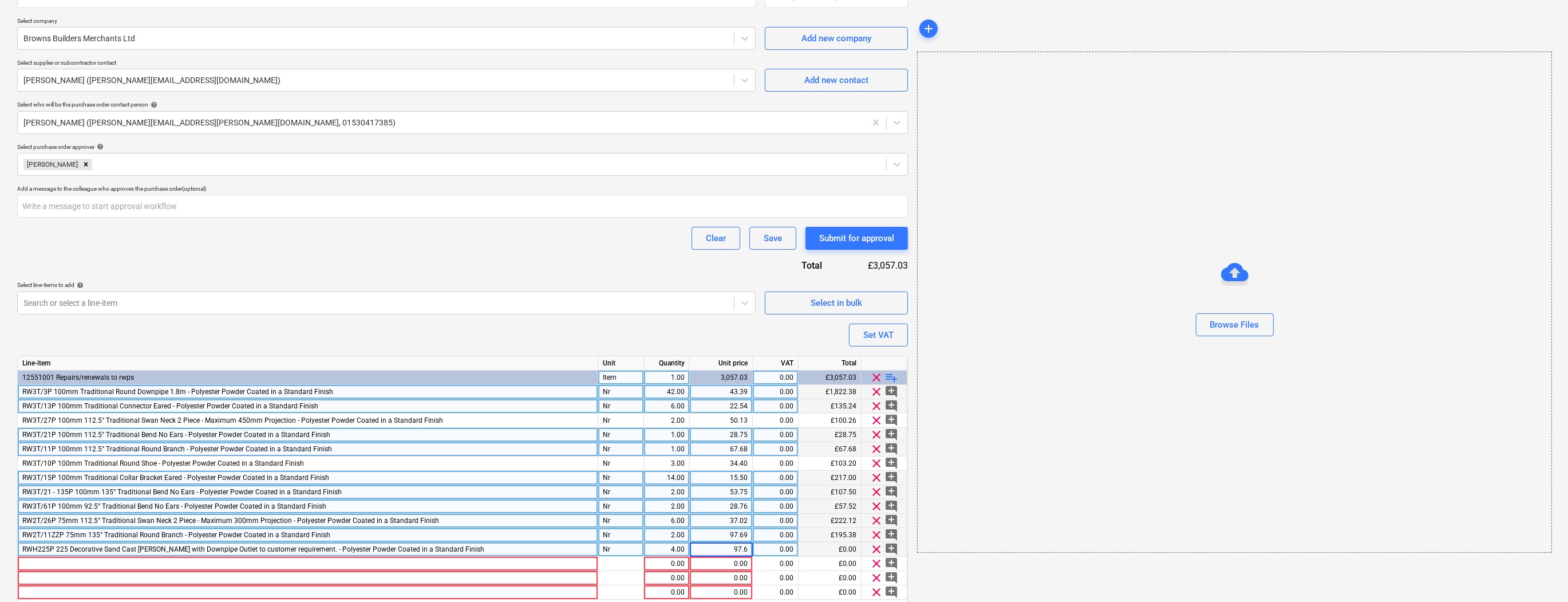
type input "97.69"
click at [27, 564] on div at bounding box center [308, 564] width 581 height 14
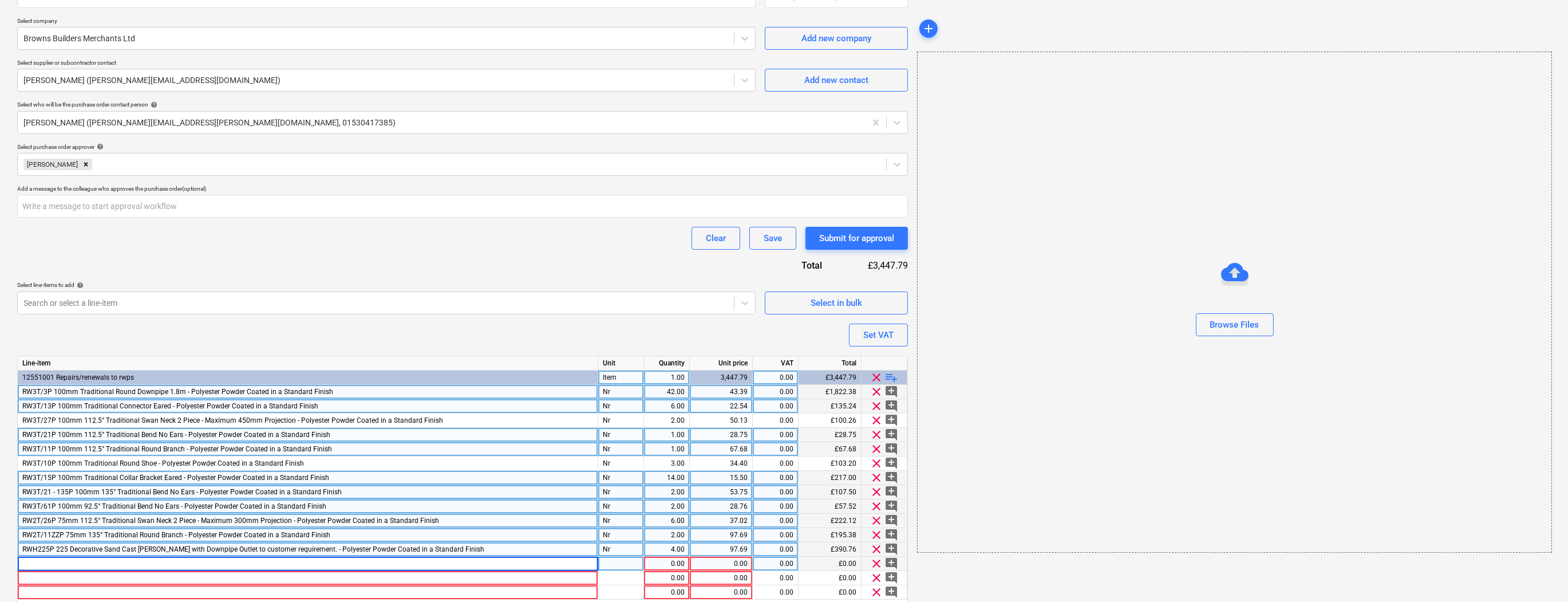
type textarea "x"
type input "RWH721/3P Ornate [PERSON_NAME] With Fleur Style Motif and 100mm / 4" Ø Outlet -…"
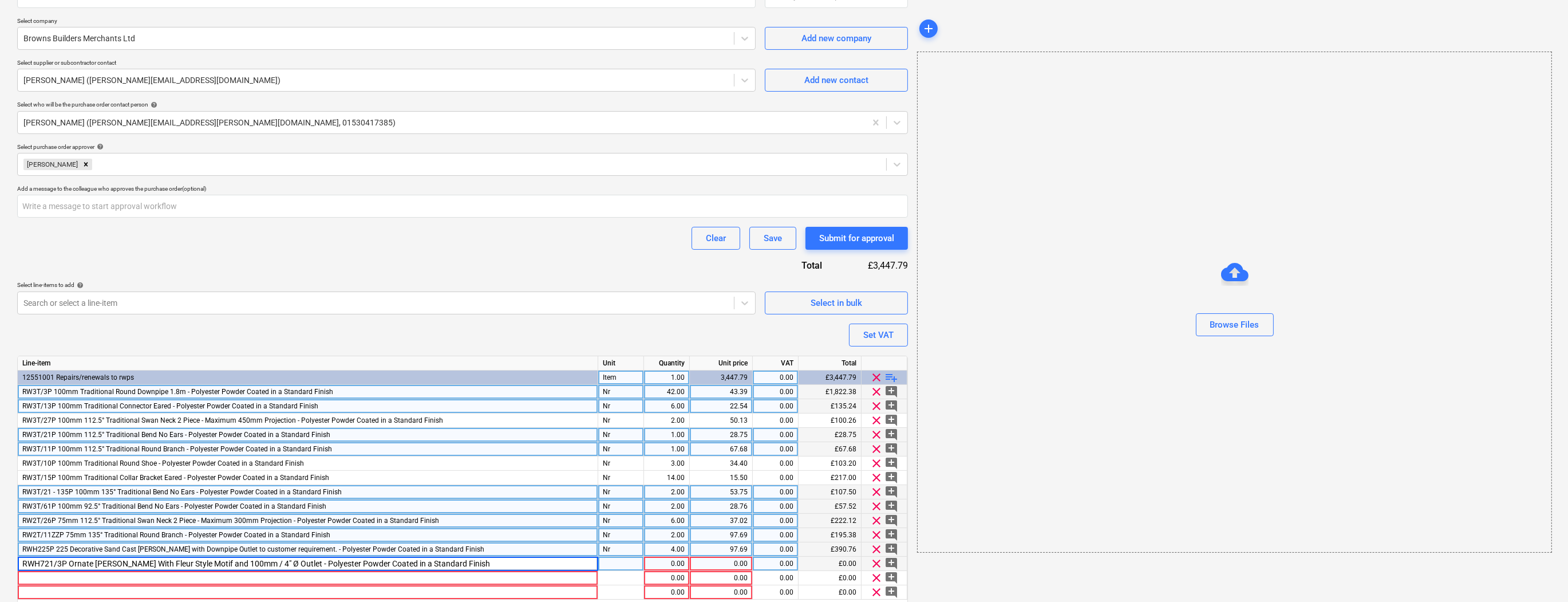
type textarea "x"
click at [610, 564] on div "pcs" at bounding box center [622, 564] width 46 height 14
type input "Nr"
type textarea "x"
click at [653, 564] on div "1.00" at bounding box center [667, 564] width 36 height 14
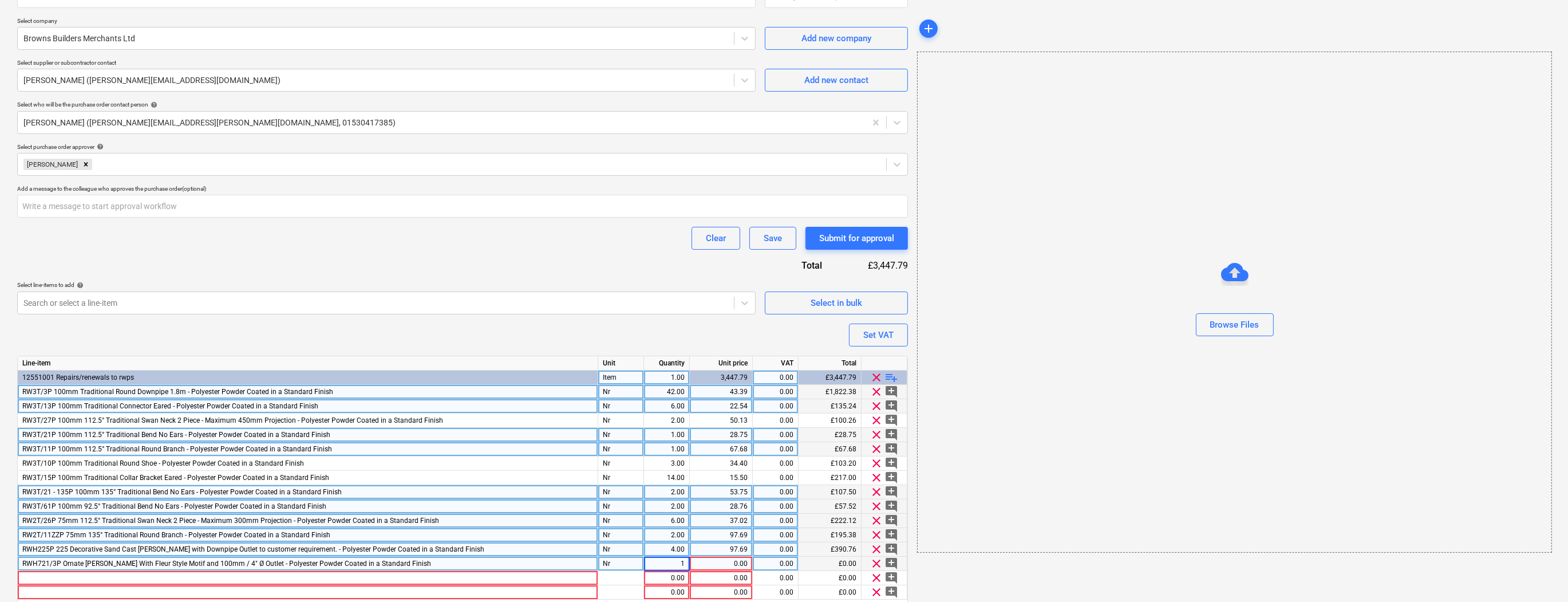
type input "4"
type textarea "x"
click at [732, 566] on div "0.00" at bounding box center [721, 564] width 53 height 14
type input "444.09"
type textarea "x"
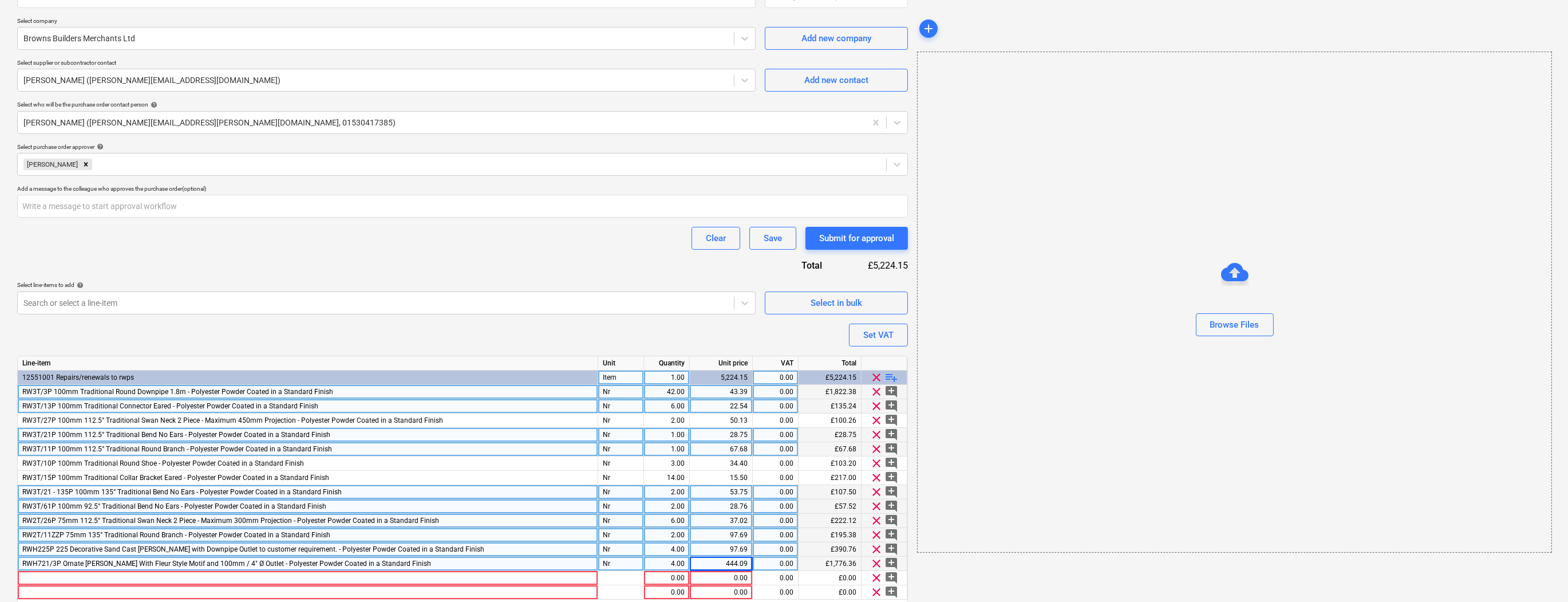
click at [597, 534] on div "RW2T/11ZZP 75mm 135° Traditional Round Branch - Polyester Powder Coated in a St…" at bounding box center [308, 535] width 581 height 14
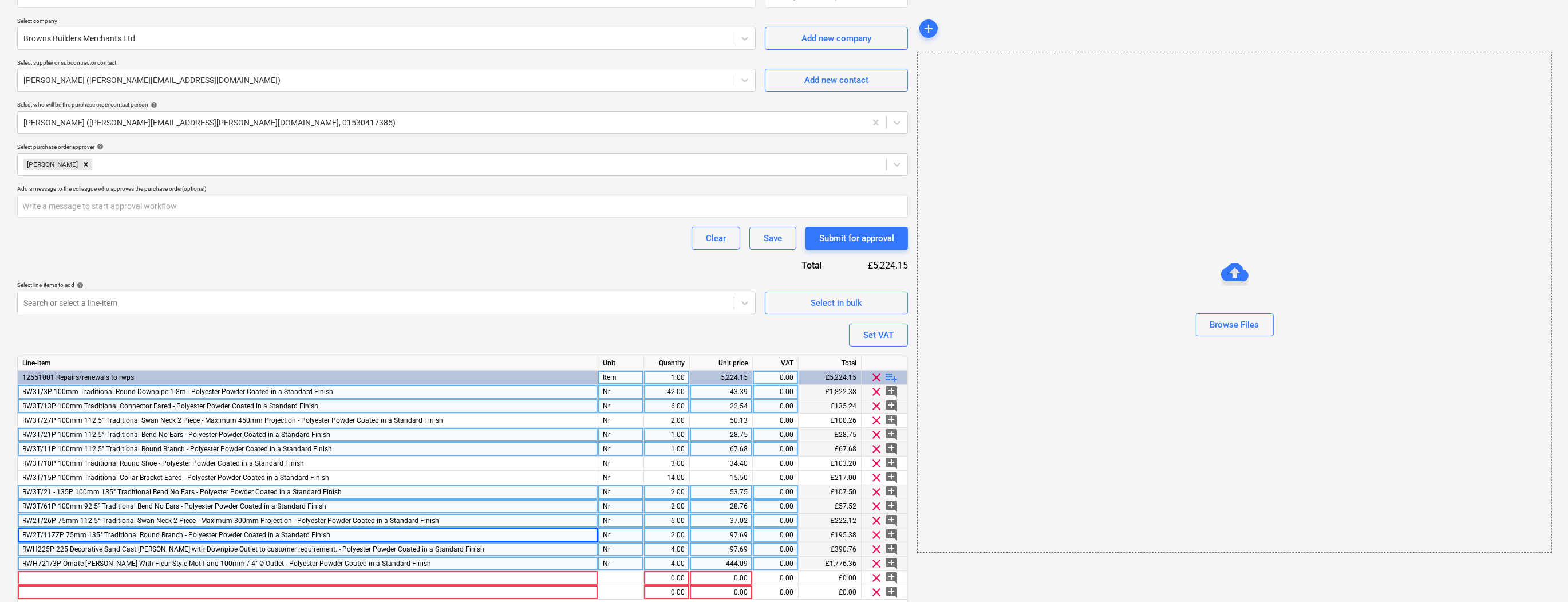
click at [745, 564] on div "444.09" at bounding box center [721, 564] width 53 height 14
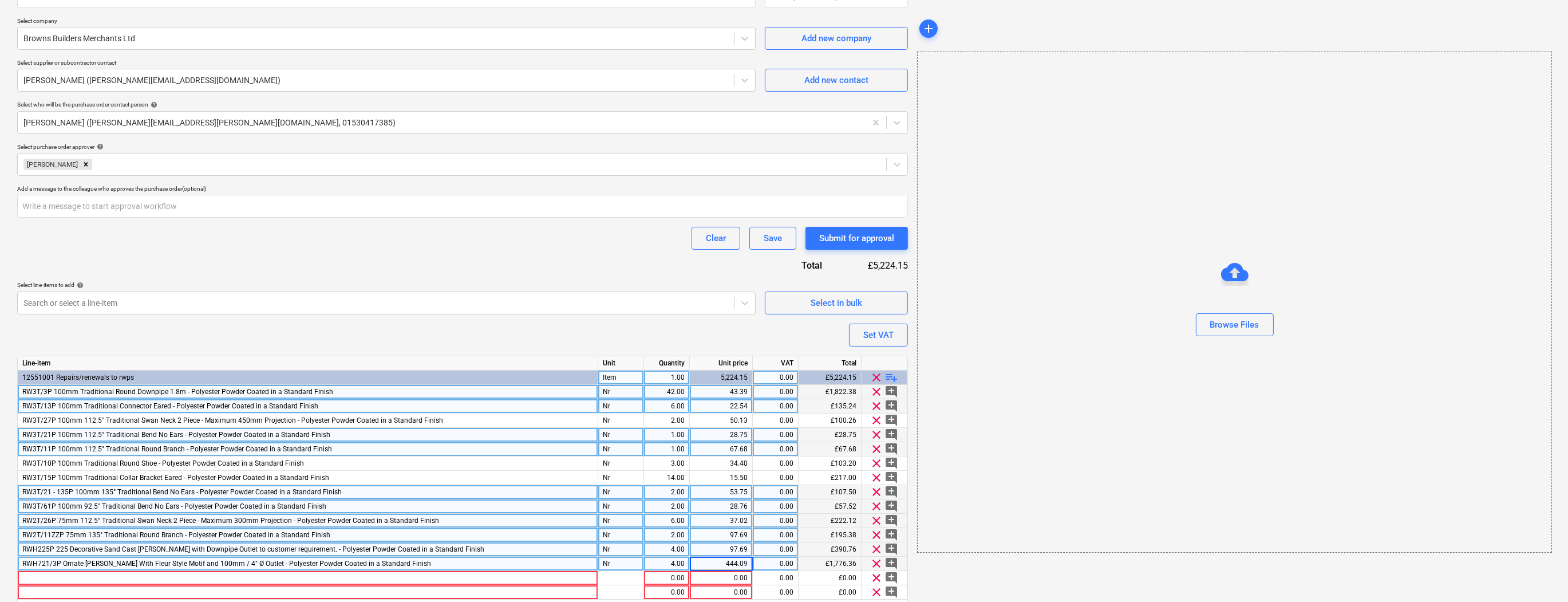
click at [745, 559] on input "444.09" at bounding box center [721, 564] width 62 height 14
type input "444.89"
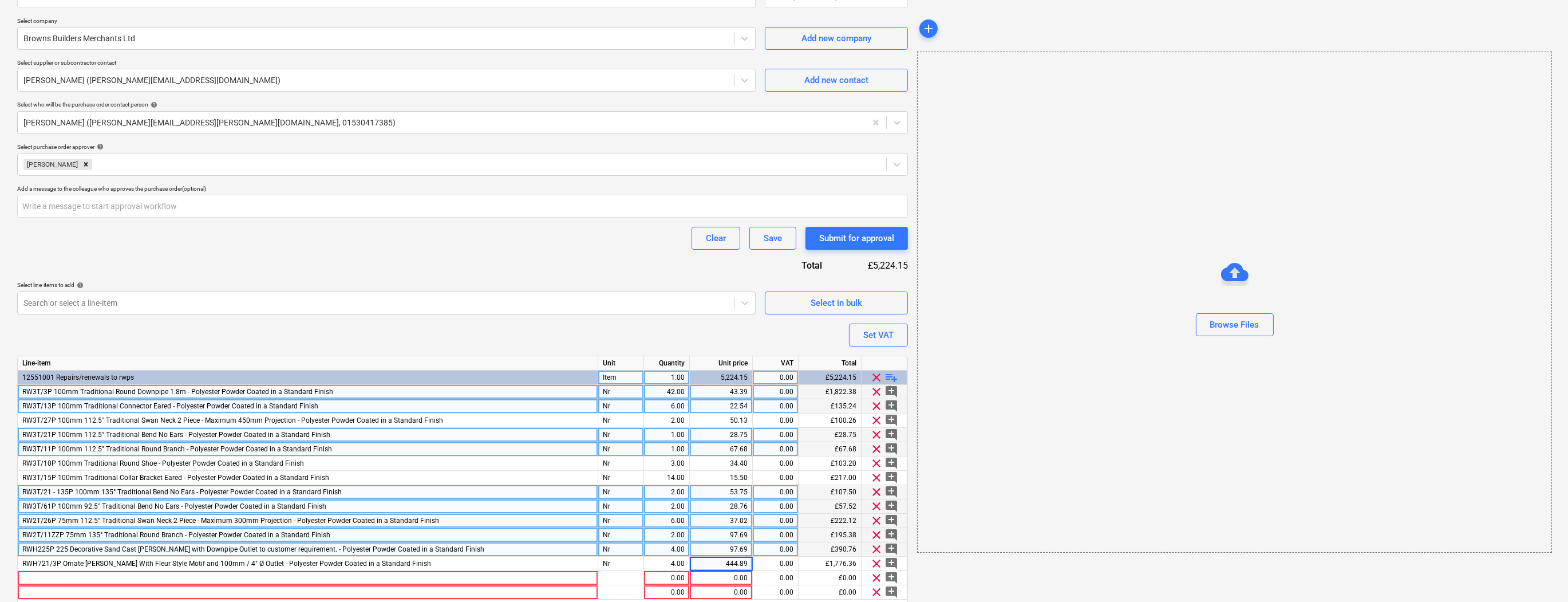
type textarea "x"
click at [814, 509] on div "£57.52" at bounding box center [829, 507] width 63 height 14
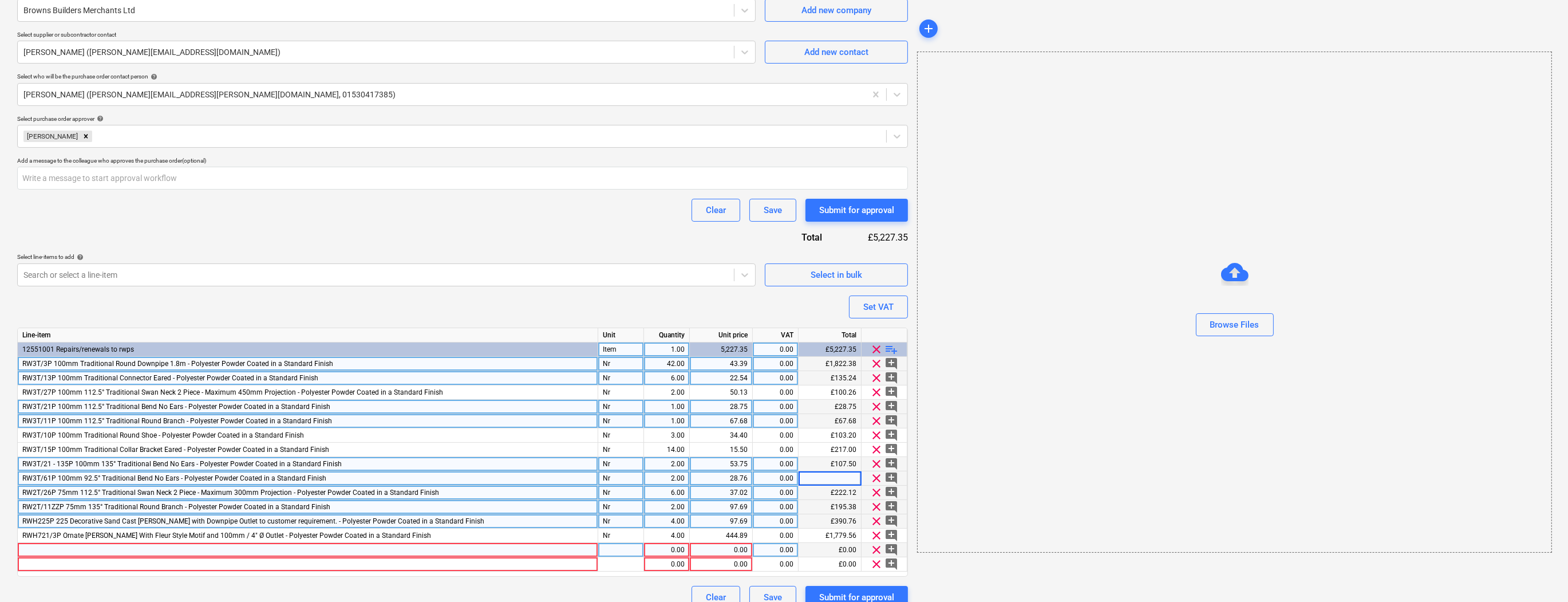
scroll to position [282, 0]
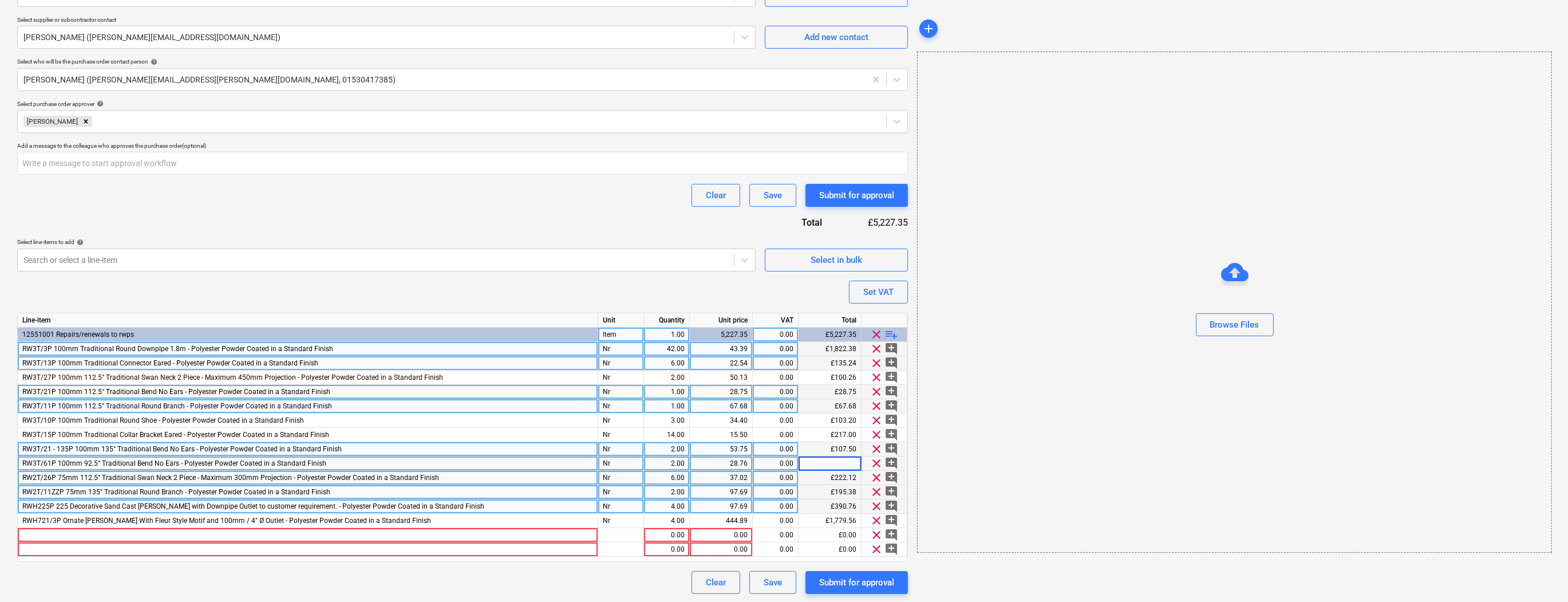
click at [742, 506] on div "97.69" at bounding box center [721, 507] width 53 height 14
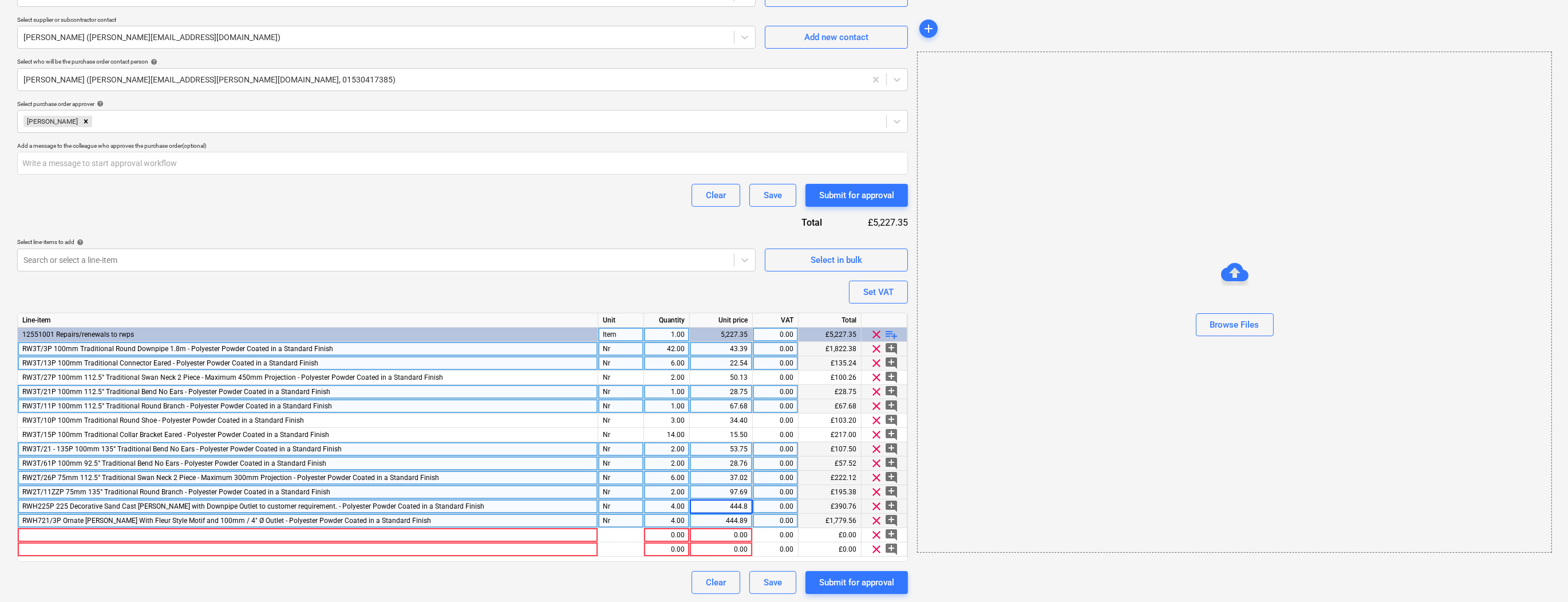
type input "444.89"
click at [746, 519] on div "444.89" at bounding box center [721, 521] width 53 height 14
click at [39, 532] on div at bounding box center [308, 535] width 581 height 14
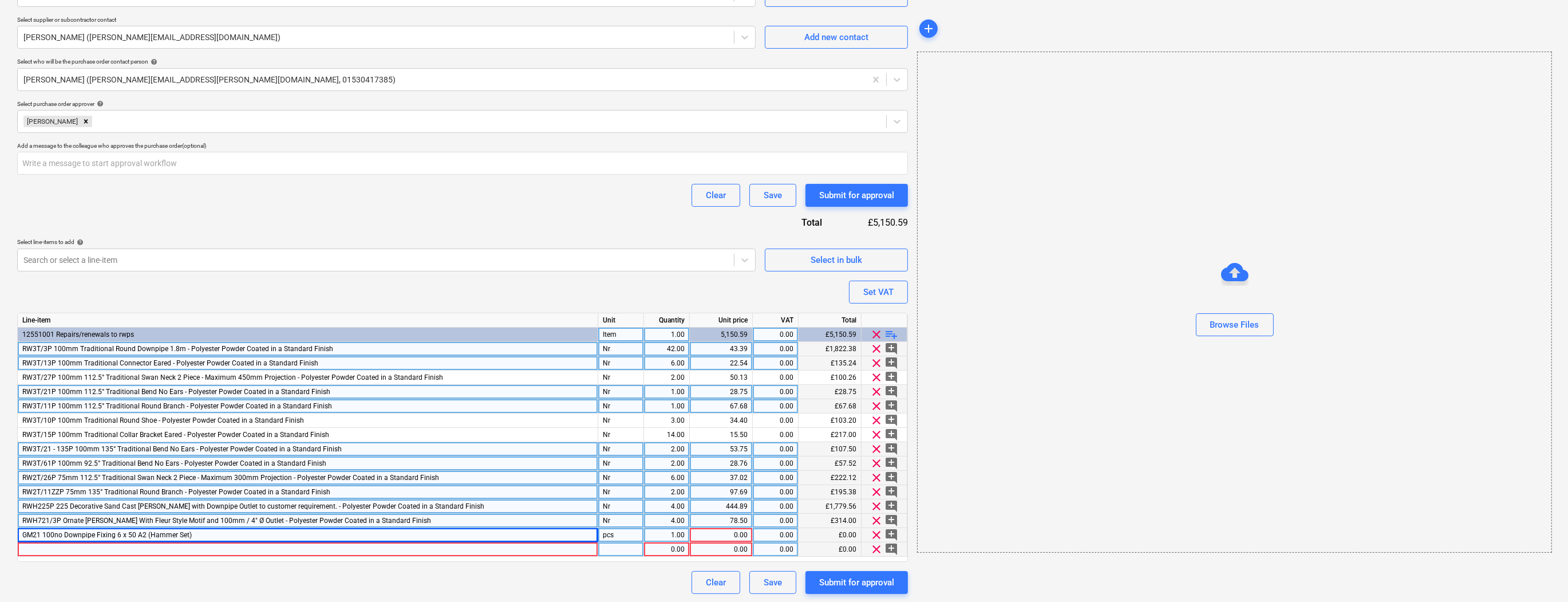
click at [25, 549] on div at bounding box center [308, 549] width 581 height 14
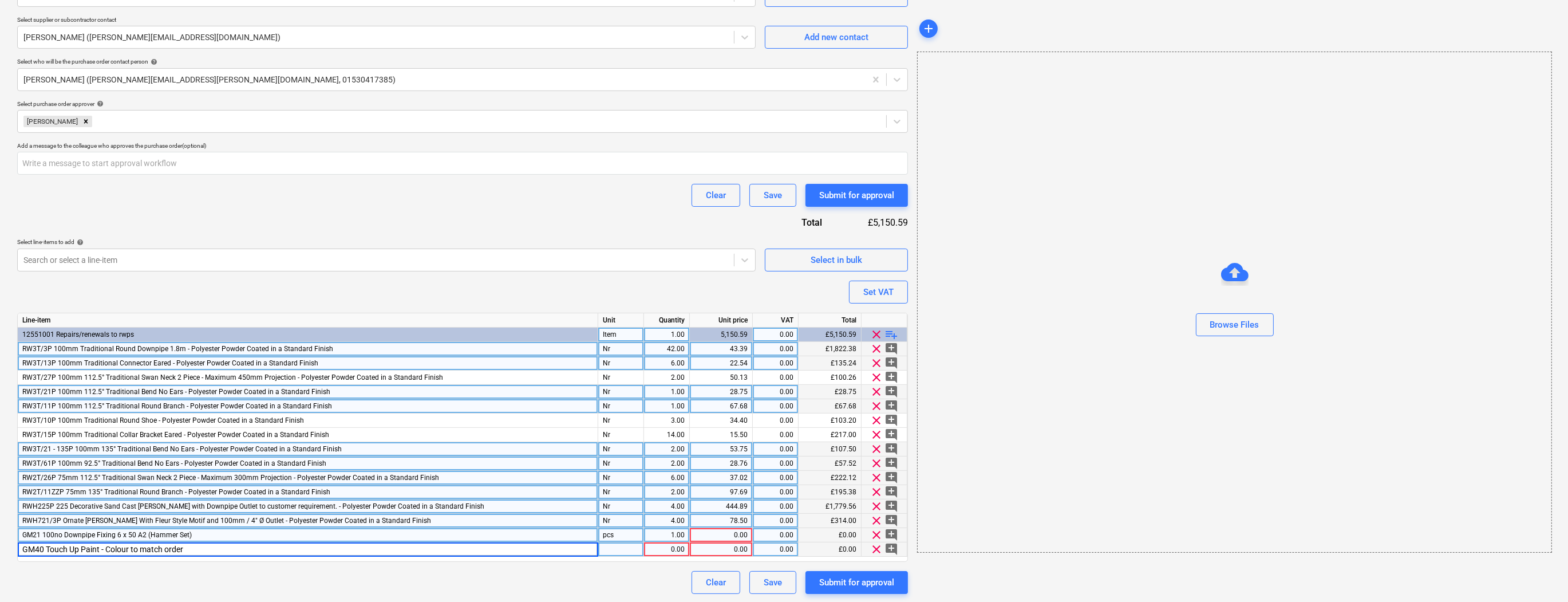
click at [615, 538] on div "pcs" at bounding box center [622, 535] width 46 height 14
click at [724, 533] on div "0.00" at bounding box center [721, 535] width 53 height 14
click at [620, 542] on div "pcs" at bounding box center [622, 549] width 46 height 14
click at [706, 548] on div "0.00" at bounding box center [721, 549] width 53 height 14
click at [522, 296] on div "Purchase order name help Rainwater Pipes Purchase order Purchase order referenc…" at bounding box center [462, 203] width 890 height 782
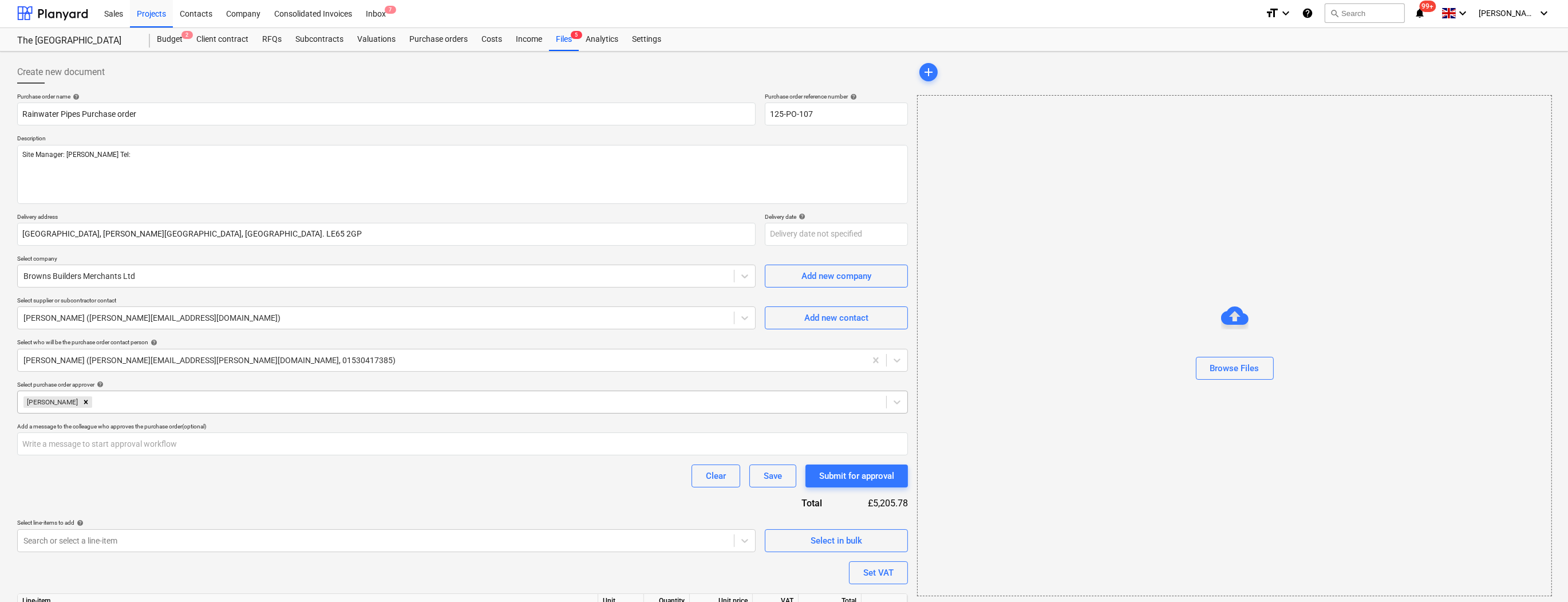
scroll to position [0, 0]
click at [23, 154] on textarea "Site Manager: [PERSON_NAME] Tel:" at bounding box center [462, 175] width 890 height 59
click at [32, 152] on textarea "Site Manager: [PERSON_NAME] Tel:" at bounding box center [462, 175] width 890 height 59
click at [134, 172] on textarea "Generally as Guttercrest Estimate E166243-C dated [DATE]. Site Manager: [PERSON…" at bounding box center [462, 175] width 890 height 59
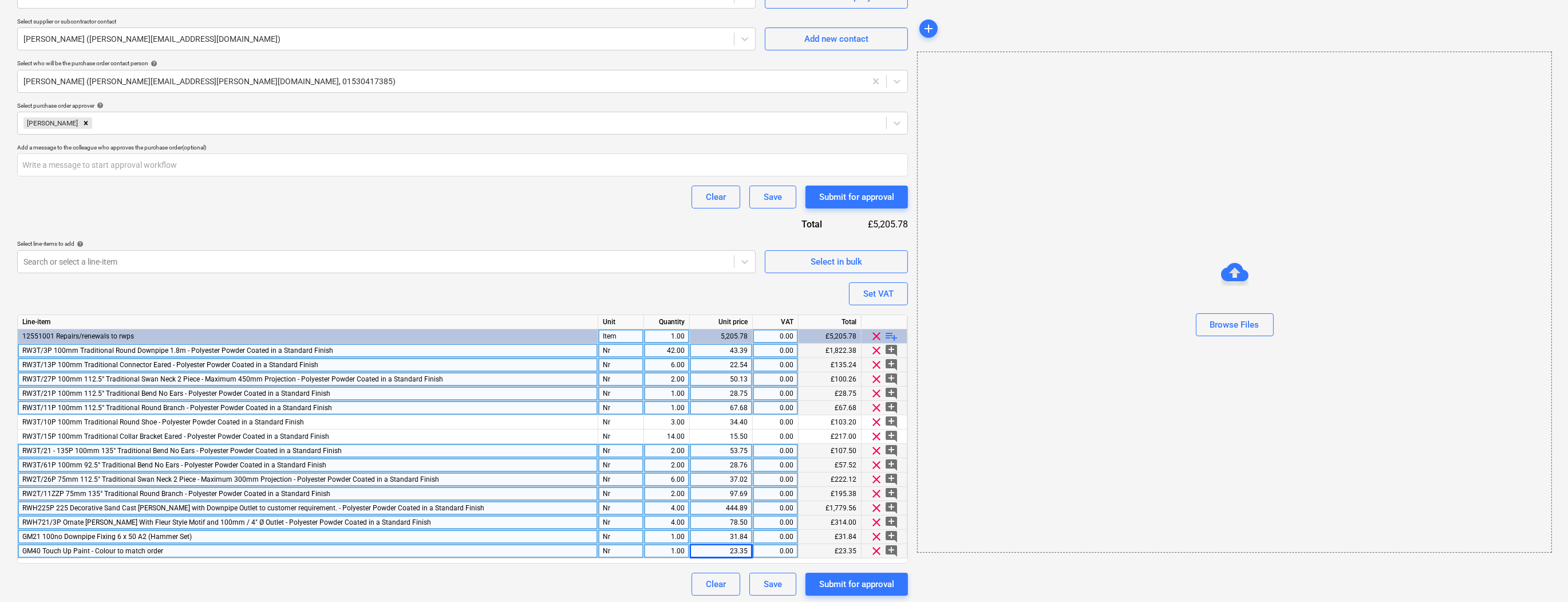
scroll to position [282, 0]
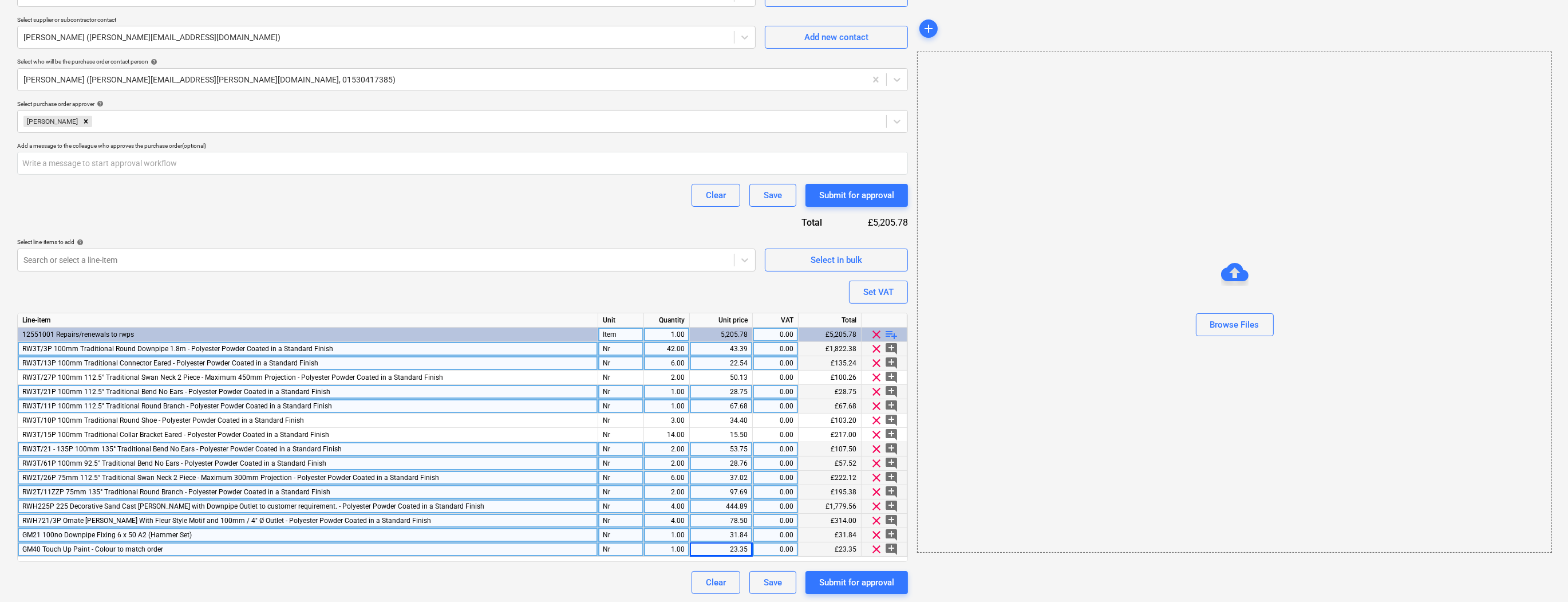
click at [675, 347] on div "42.00" at bounding box center [667, 349] width 36 height 14
click at [576, 295] on div "Purchase order name help Rainwater Pipes Purchase order Purchase order referenc…" at bounding box center [462, 203] width 890 height 782
click at [854, 585] on div "Submit for approval" at bounding box center [856, 582] width 75 height 15
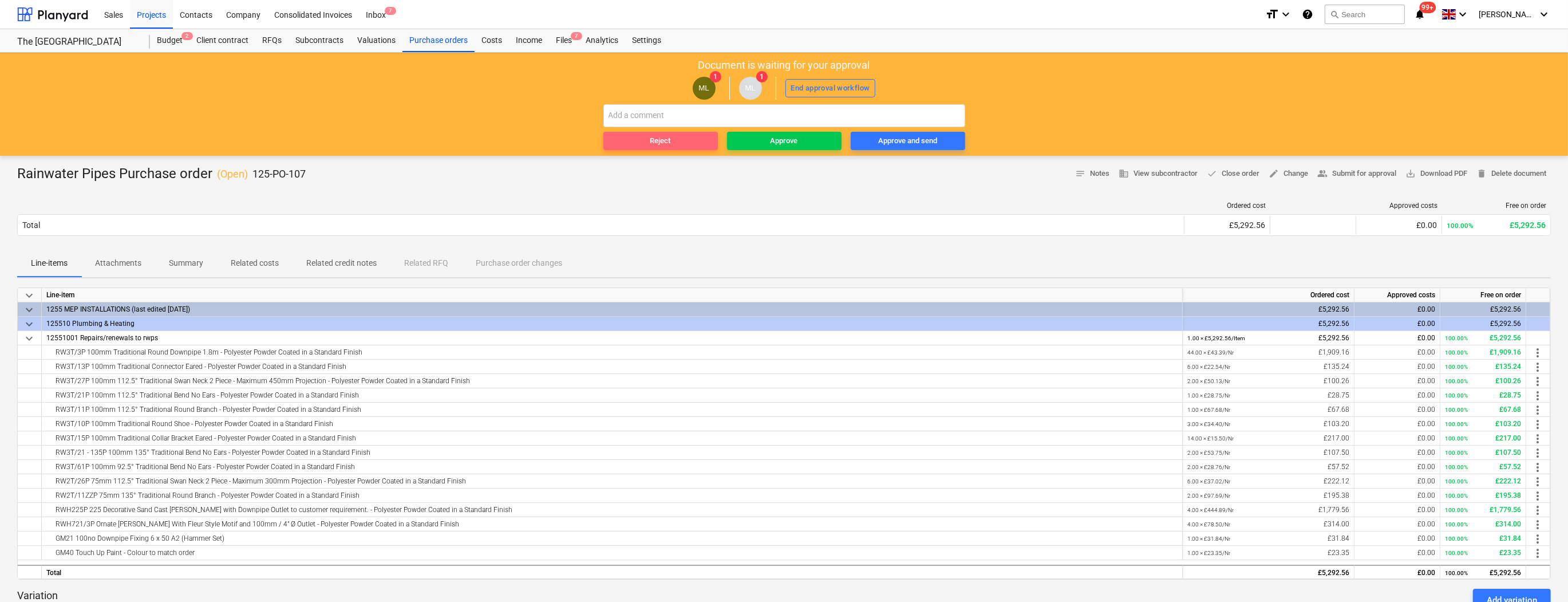
click at [659, 136] on div "Reject" at bounding box center [661, 141] width 21 height 13
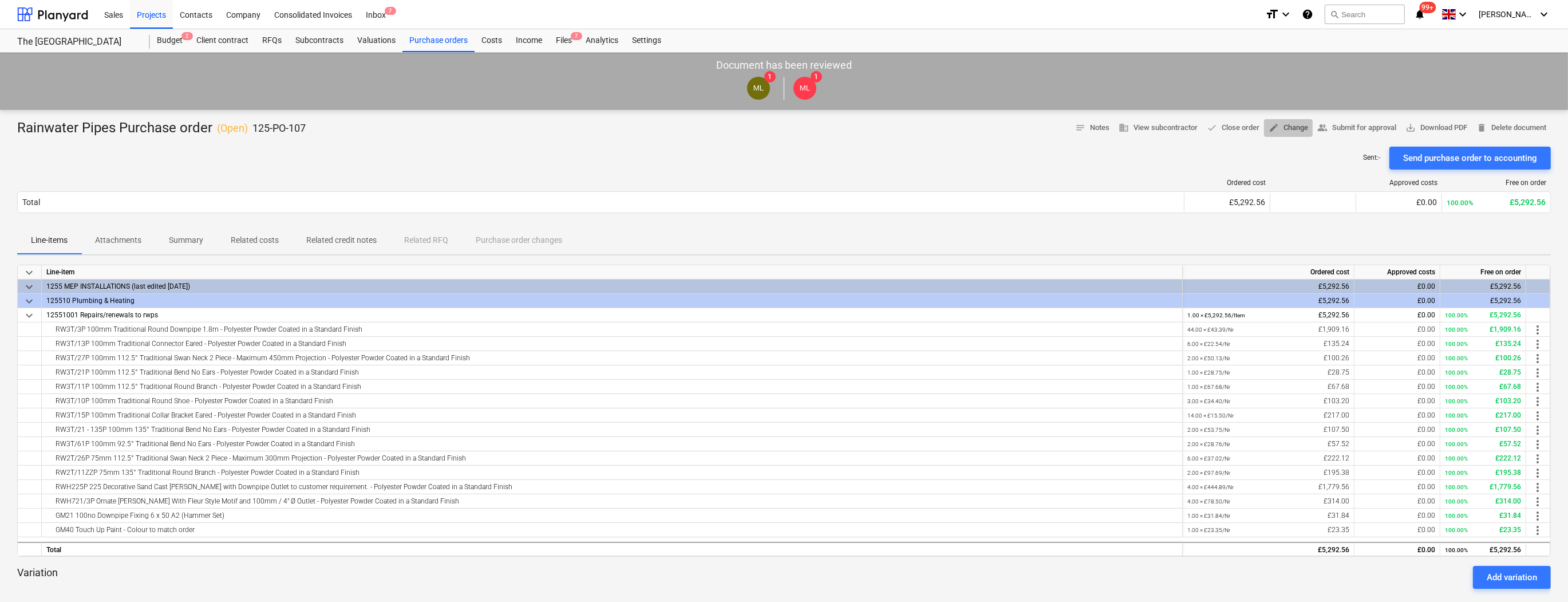
click at [1284, 128] on span "edit Change" at bounding box center [1288, 127] width 40 height 13
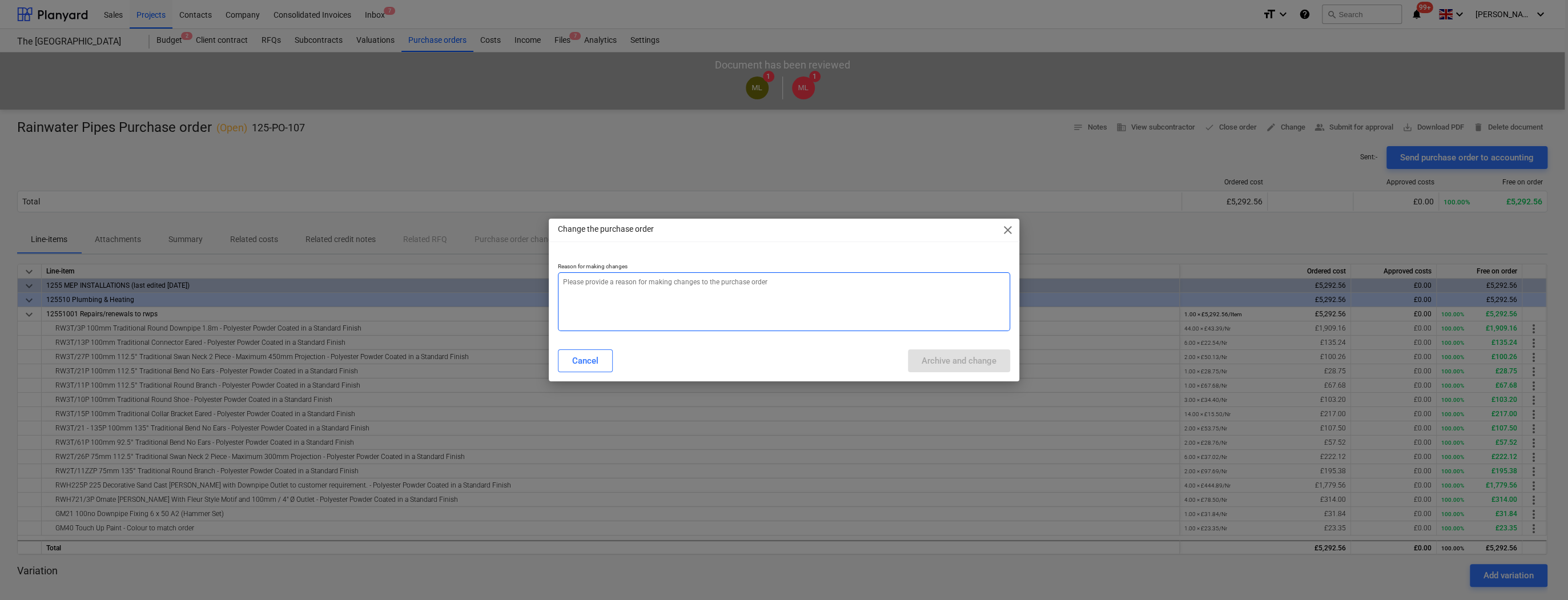
click at [563, 281] on textarea at bounding box center [784, 301] width 453 height 59
click at [954, 365] on div "Archive and change" at bounding box center [959, 361] width 75 height 15
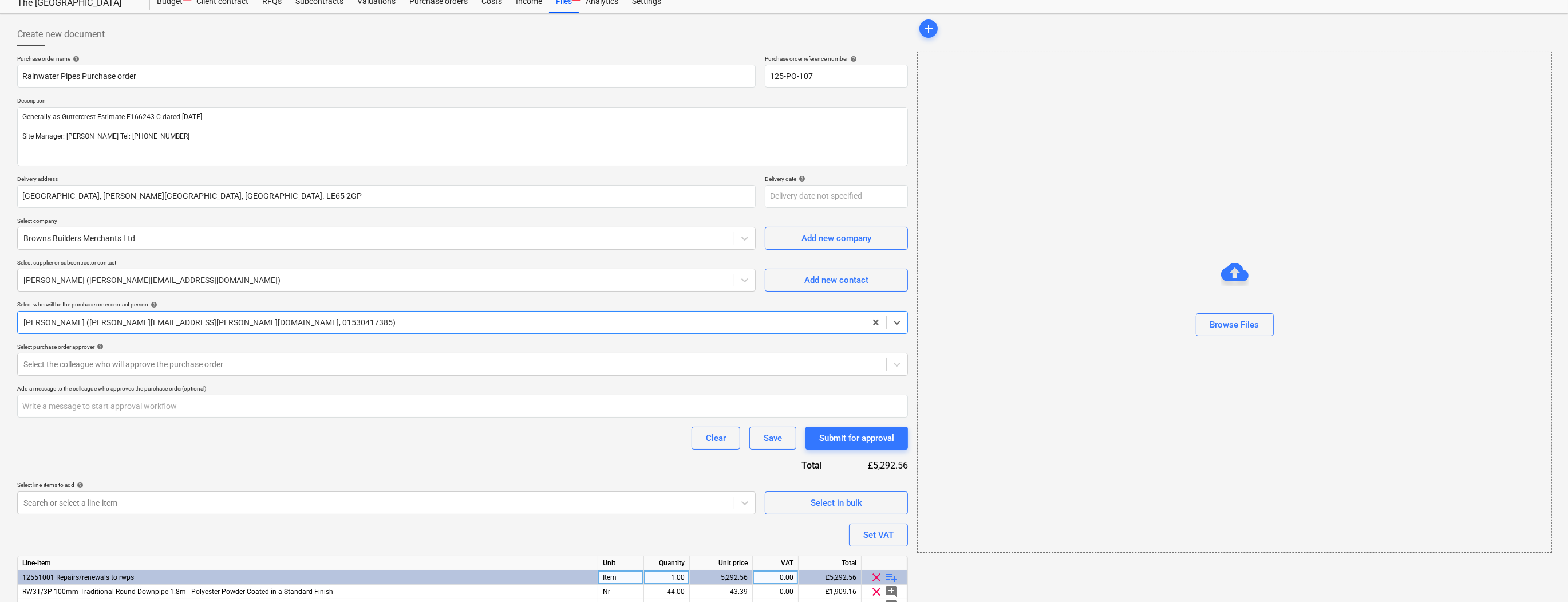
scroll to position [92, 0]
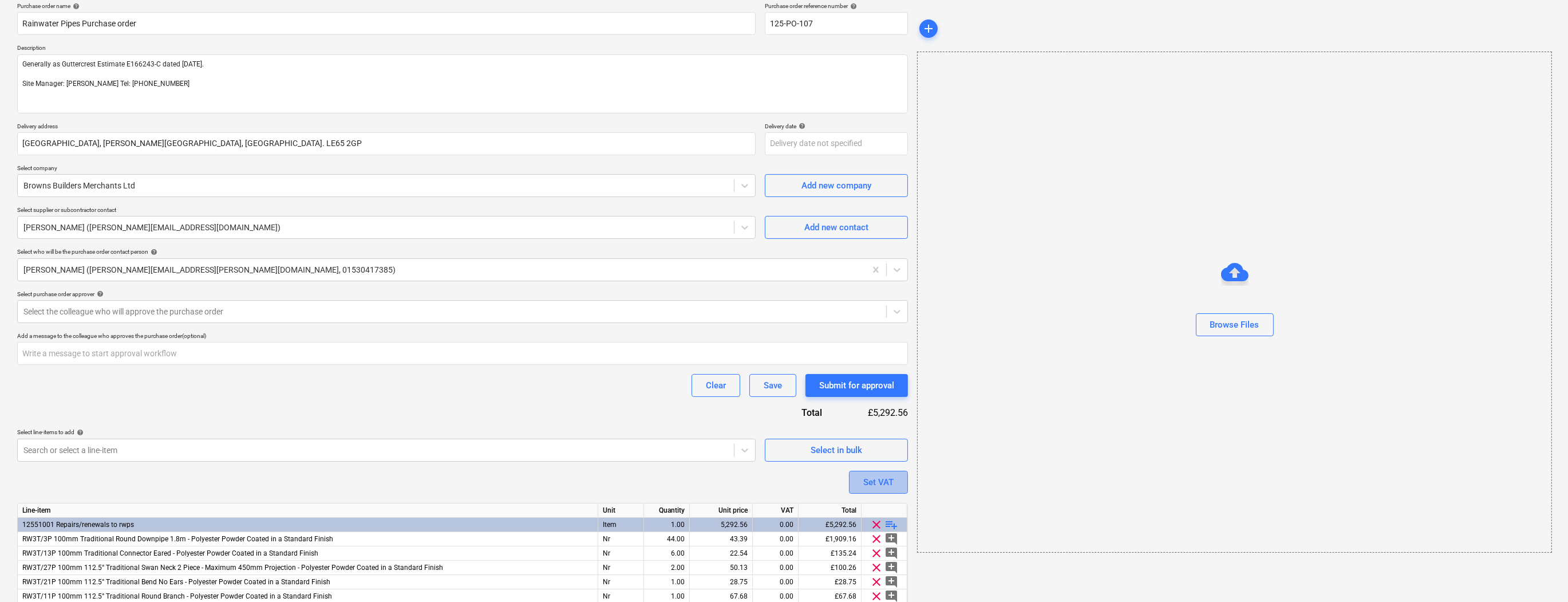
click at [872, 482] on div "Set VAT" at bounding box center [878, 482] width 30 height 15
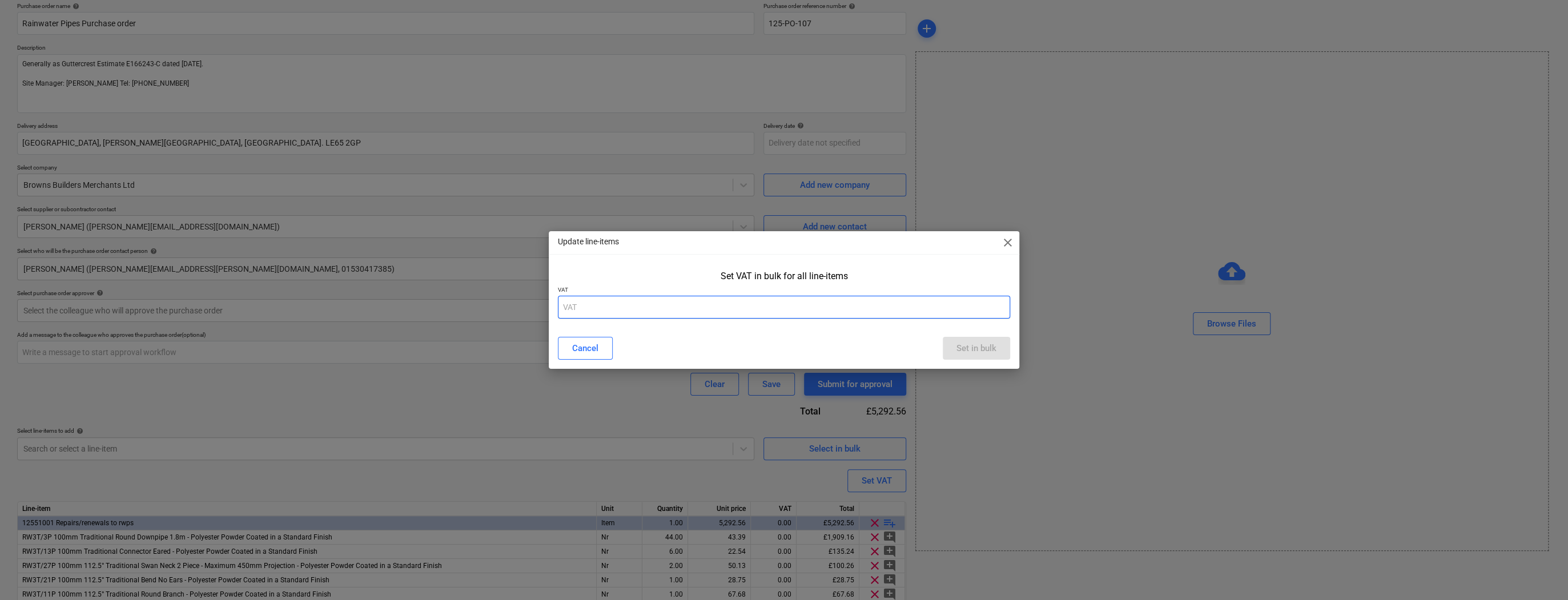
click at [574, 311] on input "text" at bounding box center [784, 307] width 453 height 23
click at [978, 352] on div "Set in bulk" at bounding box center [977, 348] width 40 height 15
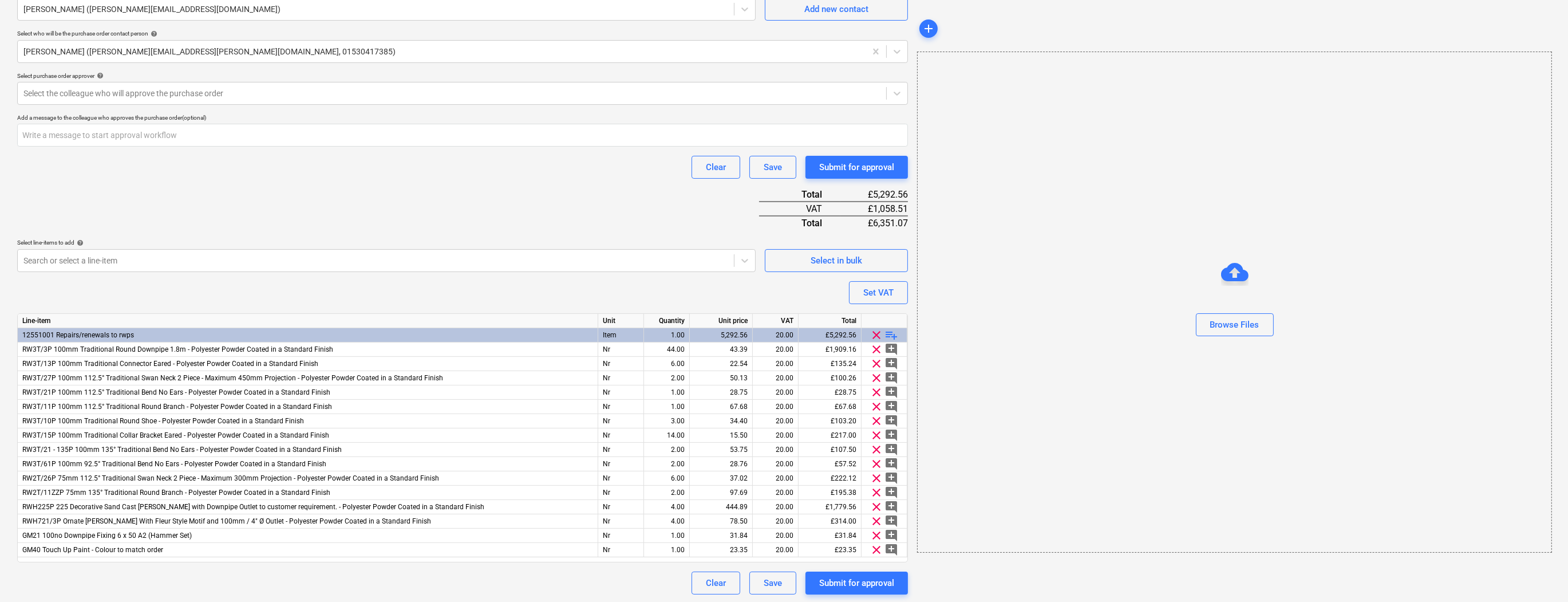
scroll to position [310, 0]
click at [1226, 331] on div "Browse Files" at bounding box center [1234, 324] width 49 height 15
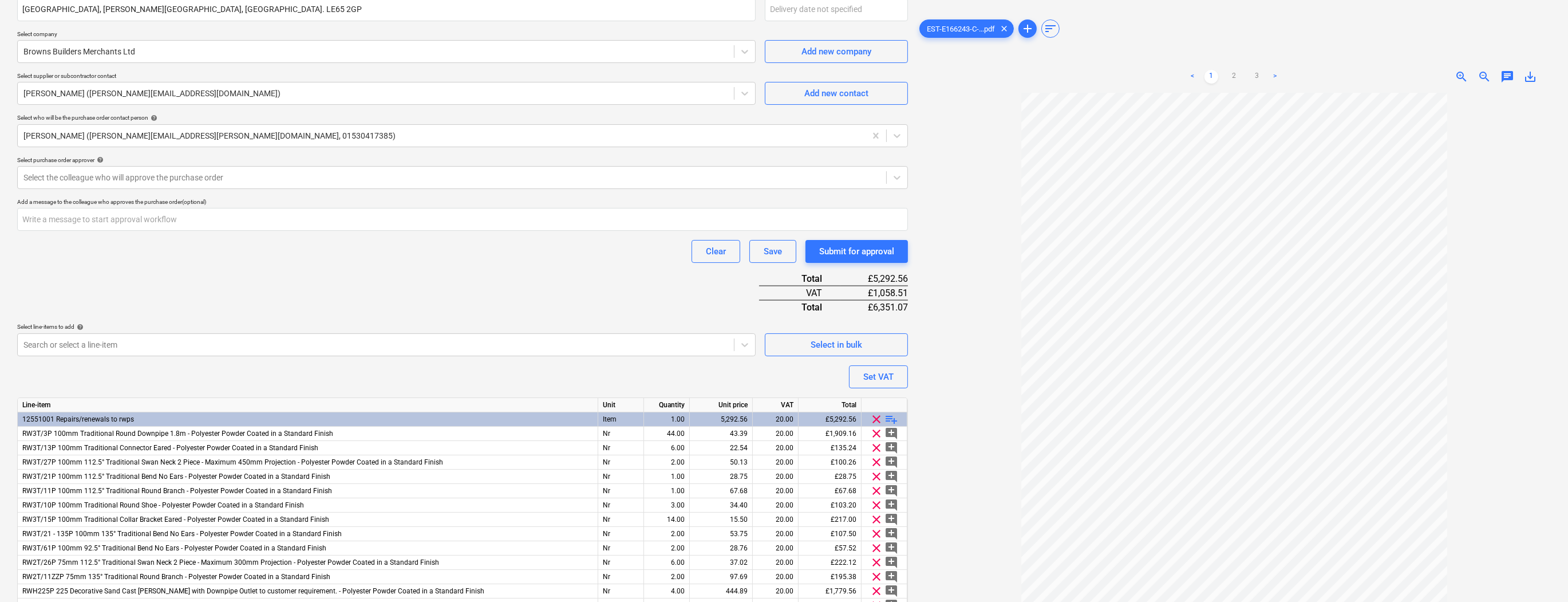
scroll to position [219, 0]
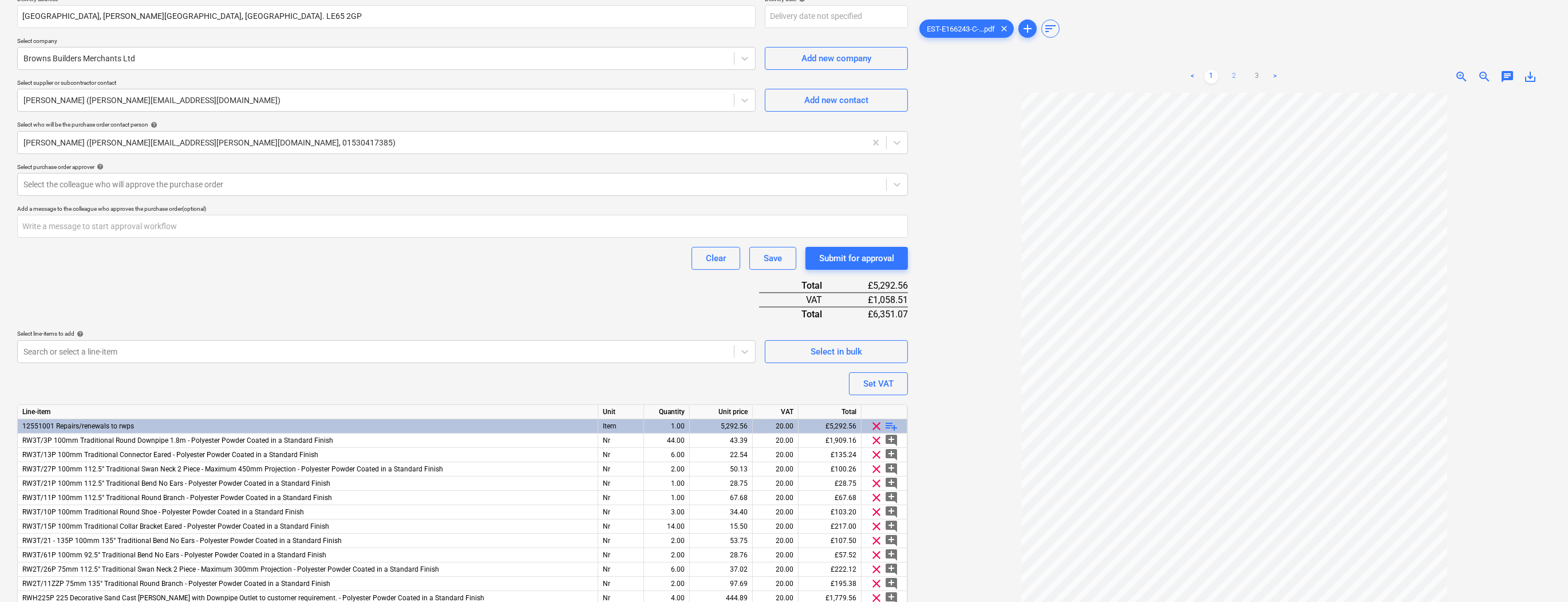
click at [1235, 74] on link "2" at bounding box center [1234, 77] width 14 height 14
click at [1259, 78] on link "3" at bounding box center [1257, 77] width 14 height 14
click at [1194, 76] on link "<" at bounding box center [1193, 77] width 14 height 14
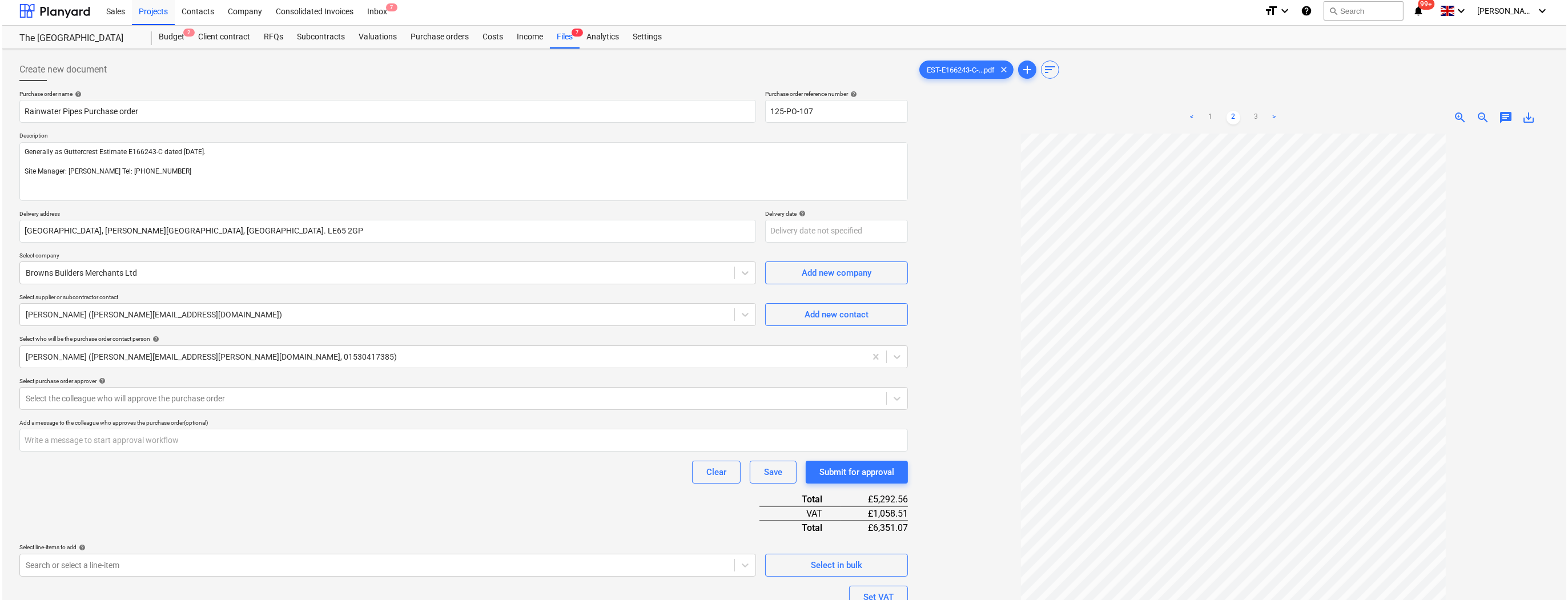
scroll to position [0, 0]
click at [856, 481] on div "Submit for approval" at bounding box center [854, 475] width 75 height 15
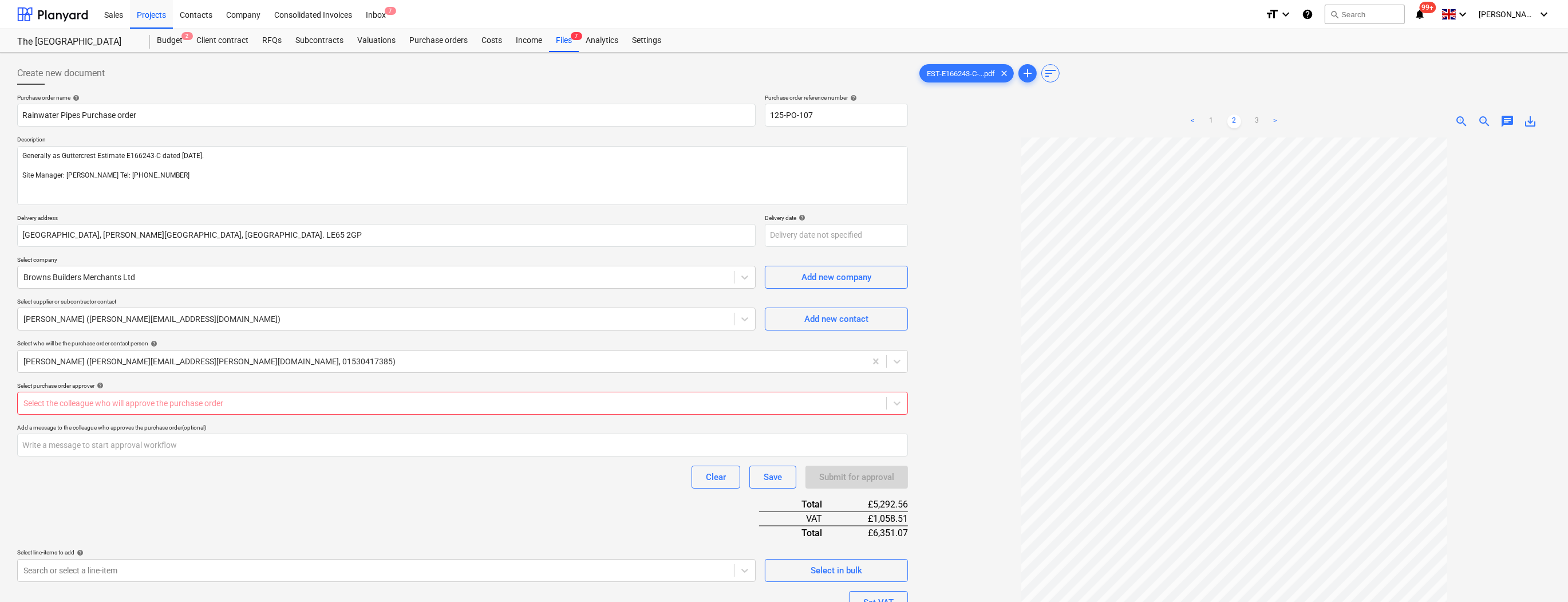
click at [30, 398] on div at bounding box center [452, 403] width 857 height 11
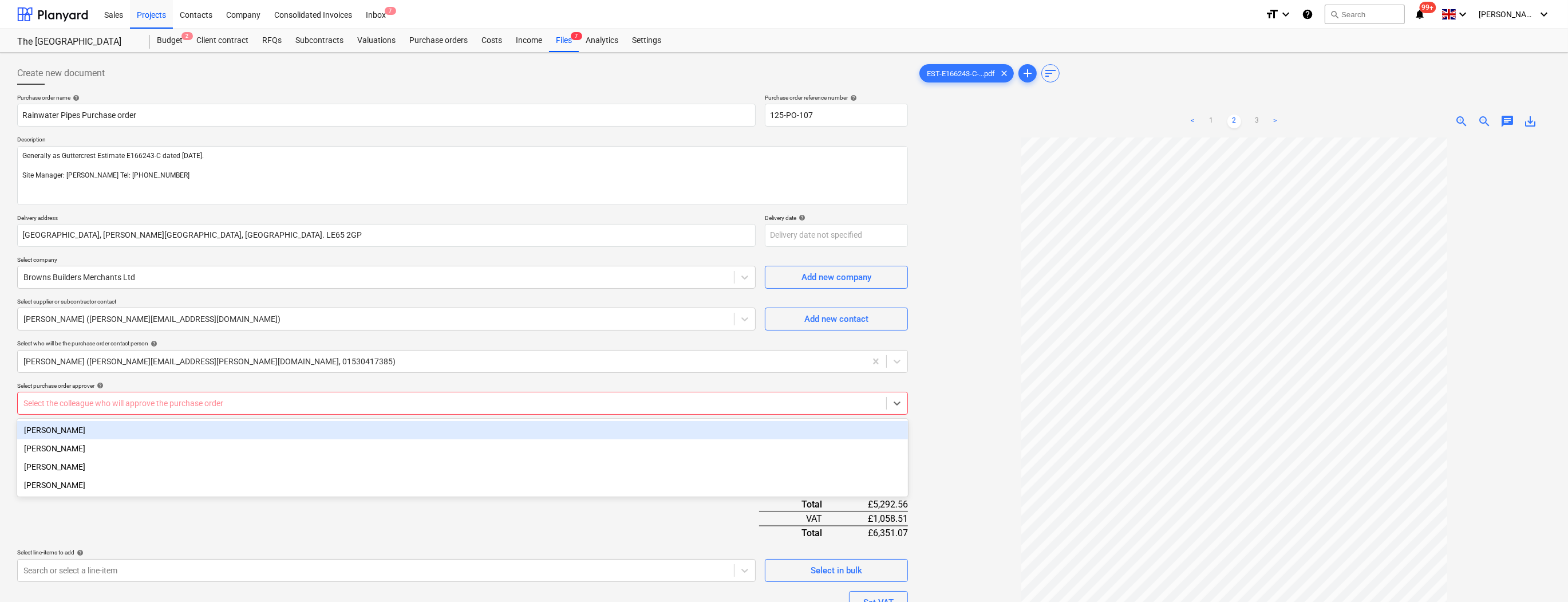
click at [56, 434] on div "[PERSON_NAME]" at bounding box center [462, 430] width 890 height 18
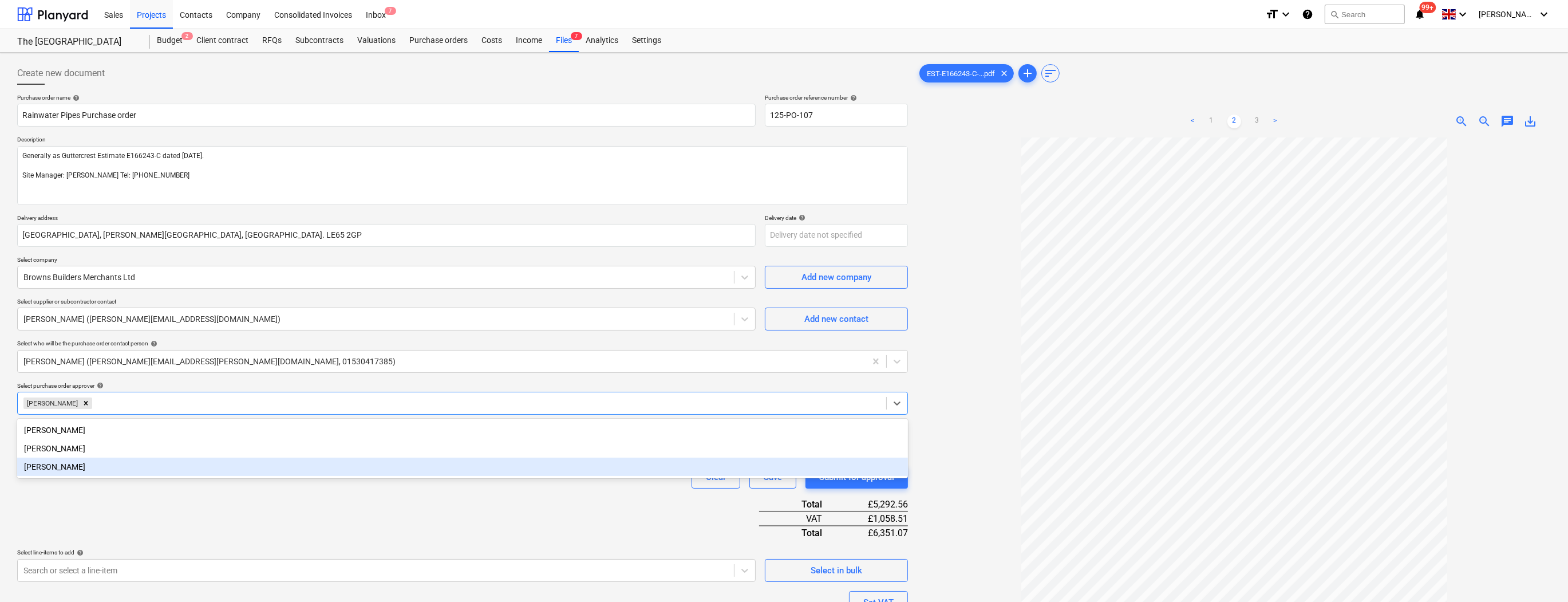
click at [971, 466] on div at bounding box center [1234, 422] width 634 height 570
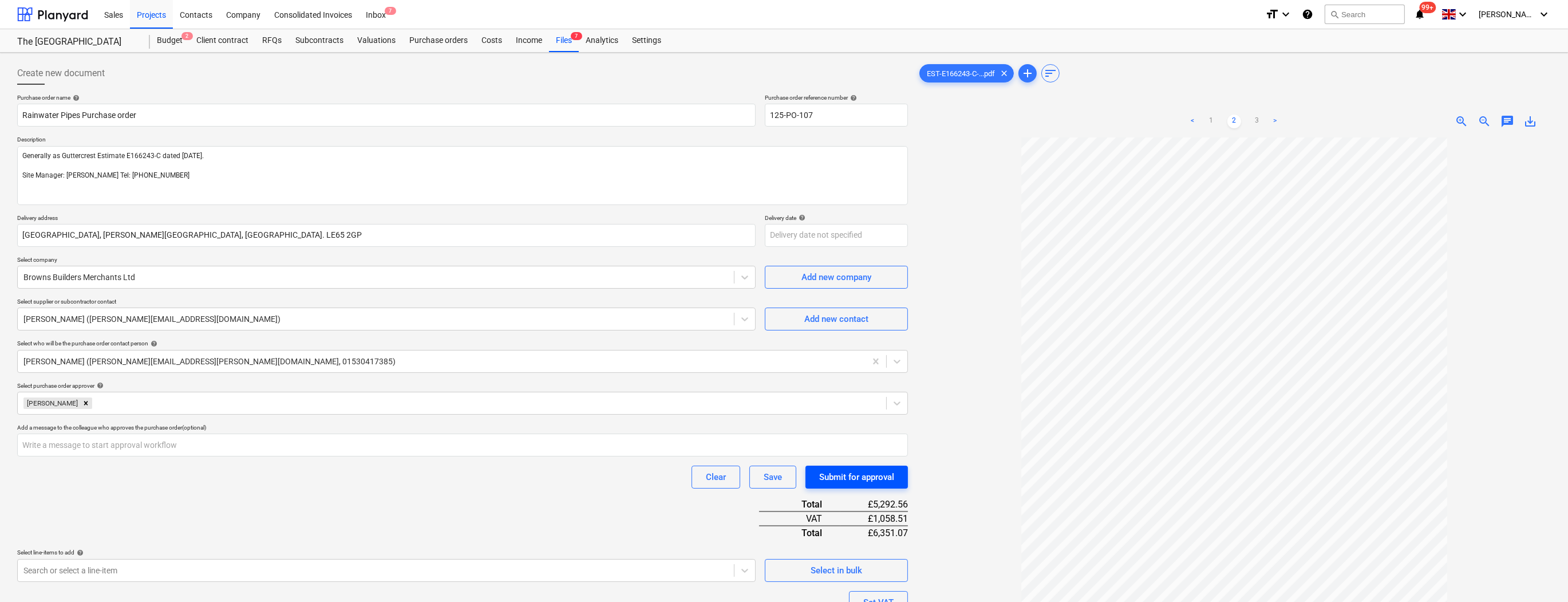
click at [852, 479] on div "Submit for approval" at bounding box center [856, 477] width 75 height 15
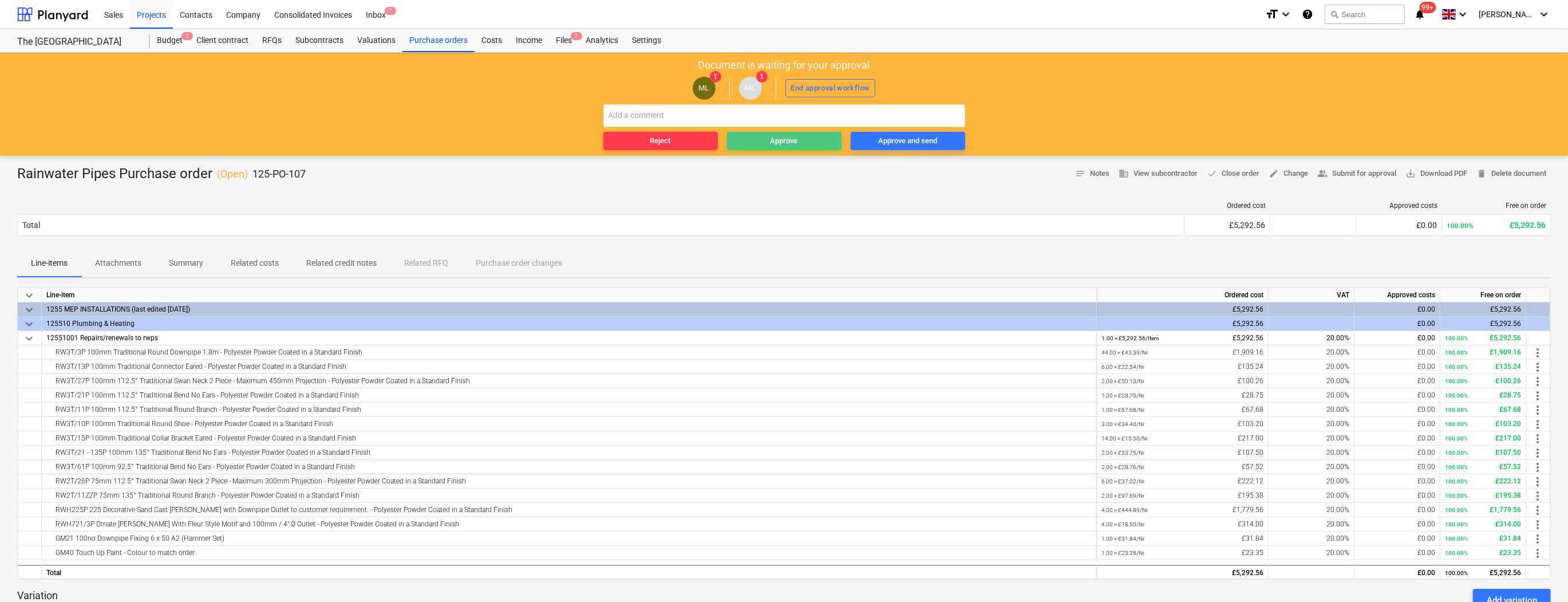
click at [768, 142] on span "Approve" at bounding box center [784, 141] width 105 height 13
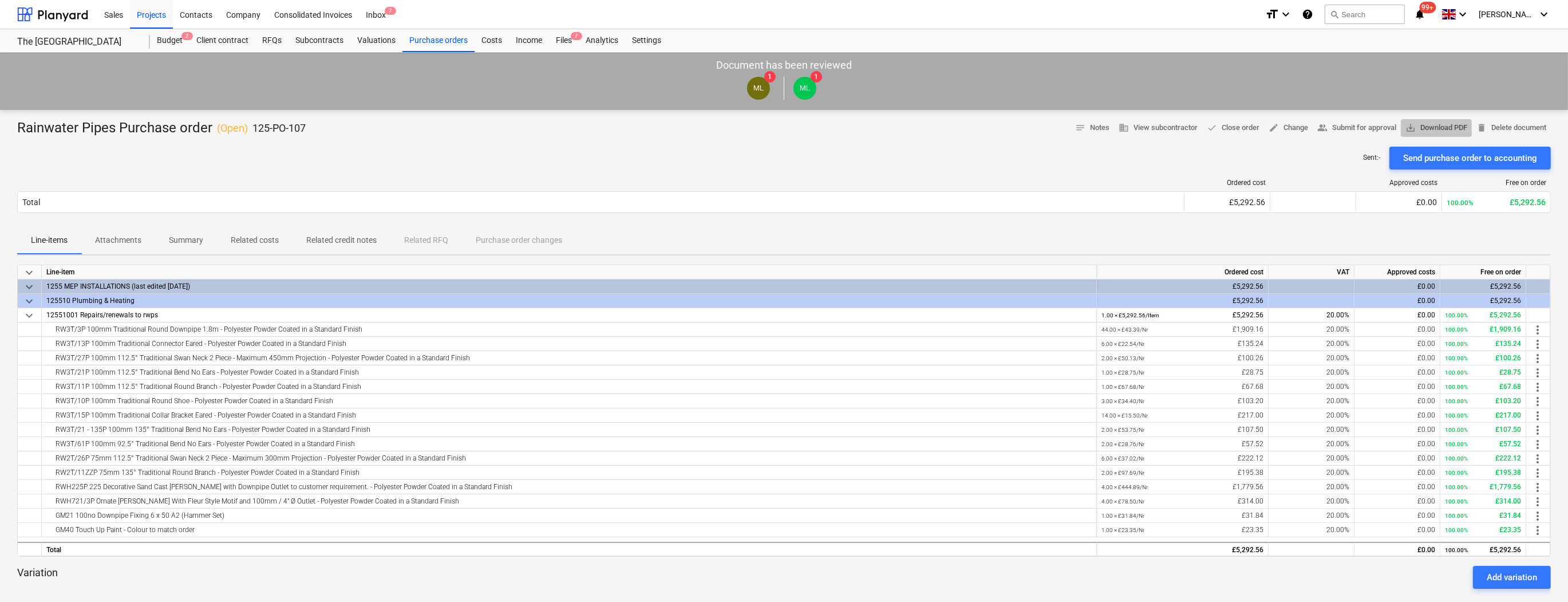
click at [1433, 129] on span "save_alt Download PDF" at bounding box center [1436, 127] width 62 height 13
click at [519, 156] on div "Sent : - Send purchase order to accounting" at bounding box center [784, 158] width 1534 height 23
click at [173, 44] on div "Budget 2" at bounding box center [170, 40] width 40 height 23
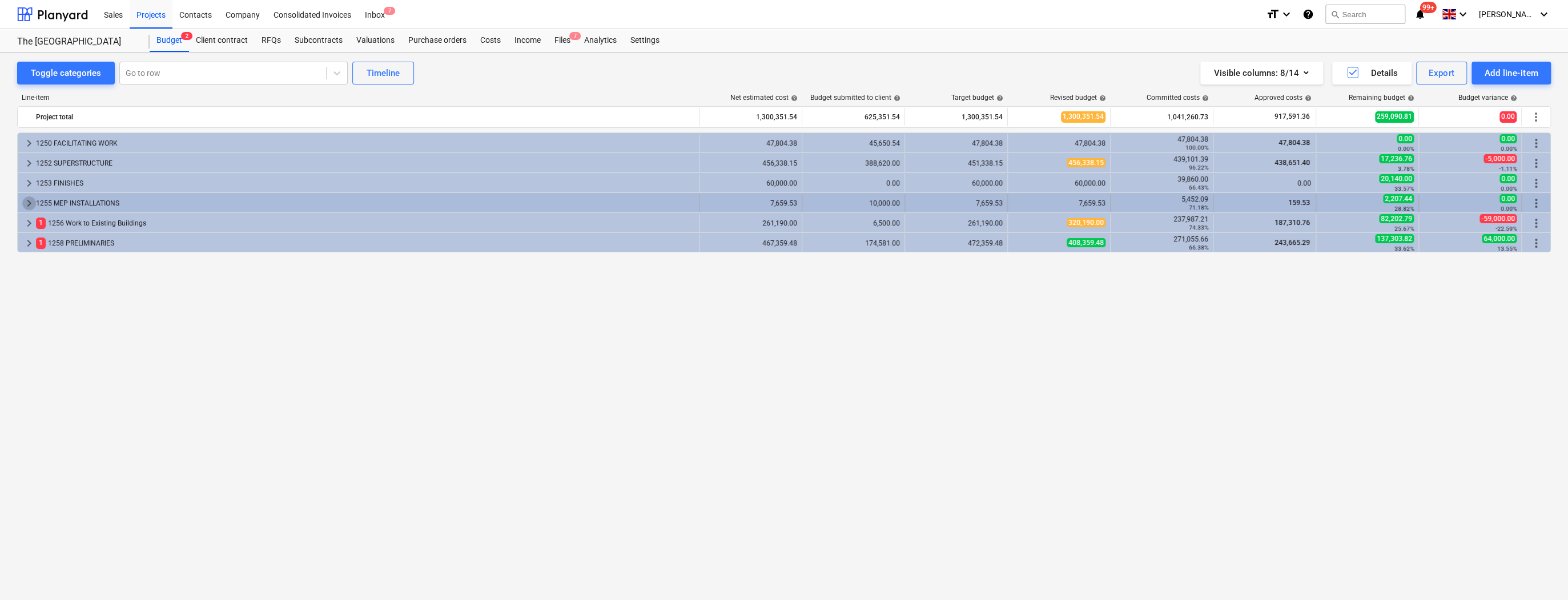
click at [27, 202] on span "keyboard_arrow_right" at bounding box center [29, 203] width 14 height 14
